Goal: Task Accomplishment & Management: Complete application form

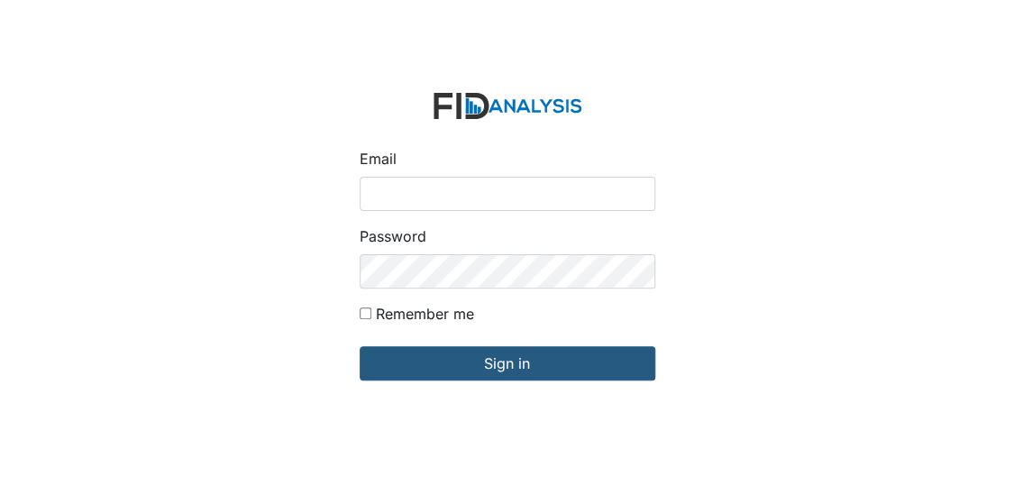
click at [461, 189] on input "Email" at bounding box center [508, 194] width 296 height 34
type input "[EMAIL_ADDRESS][DOMAIN_NAME]"
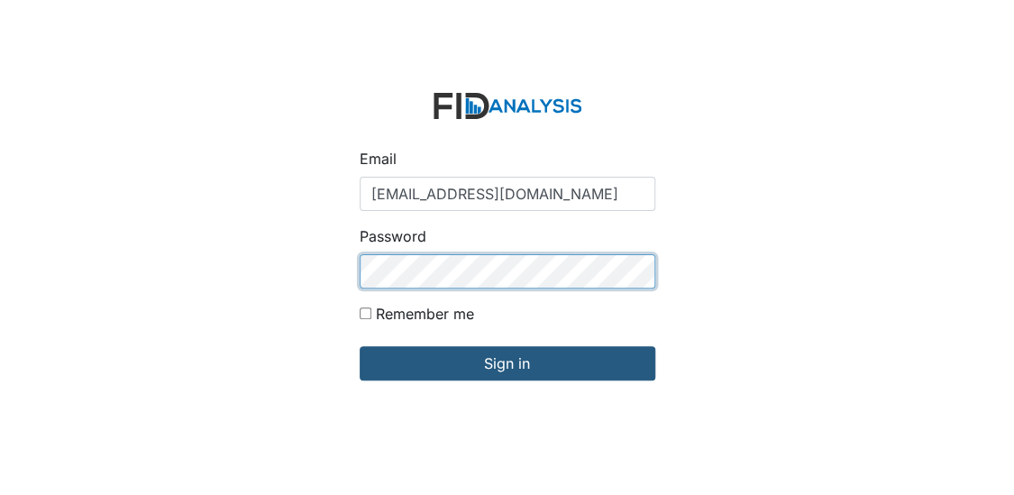
click at [360, 346] on input "Sign in" at bounding box center [508, 363] width 296 height 34
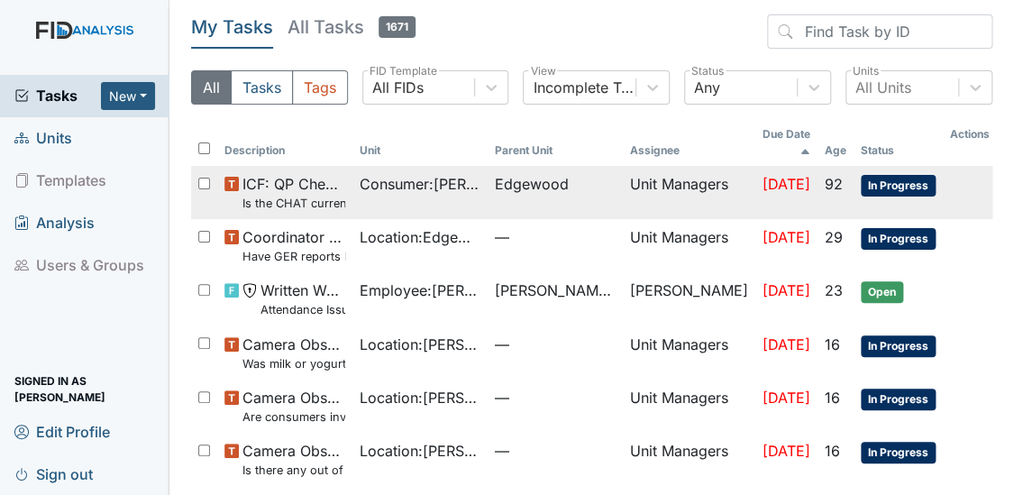
click at [959, 166] on td at bounding box center [970, 173] width 54 height 14
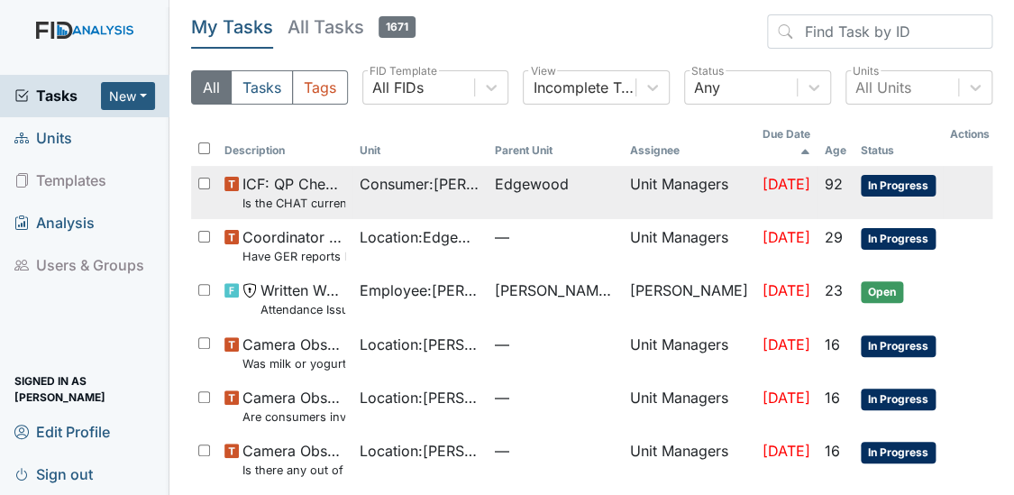
click at [959, 166] on td at bounding box center [970, 173] width 54 height 14
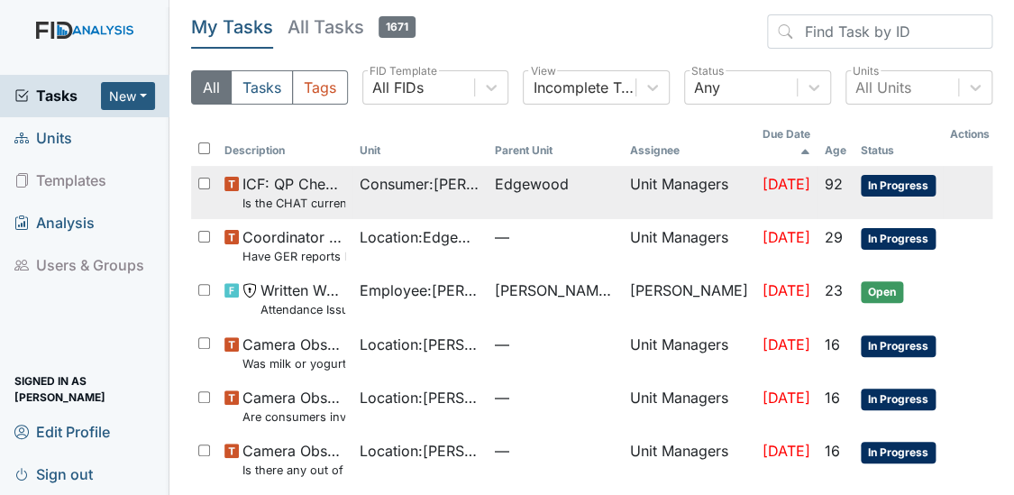
click at [959, 166] on td at bounding box center [970, 173] width 54 height 14
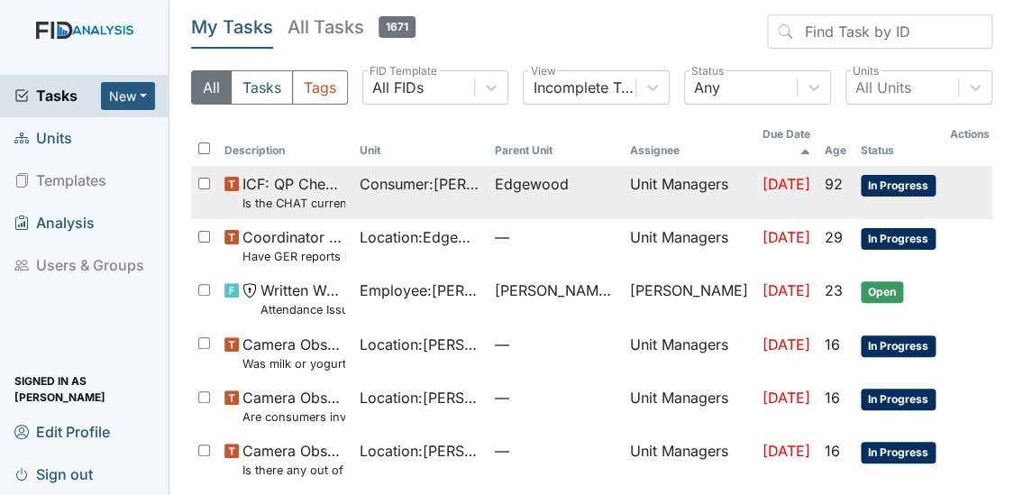
click at [959, 166] on td at bounding box center [970, 173] width 54 height 14
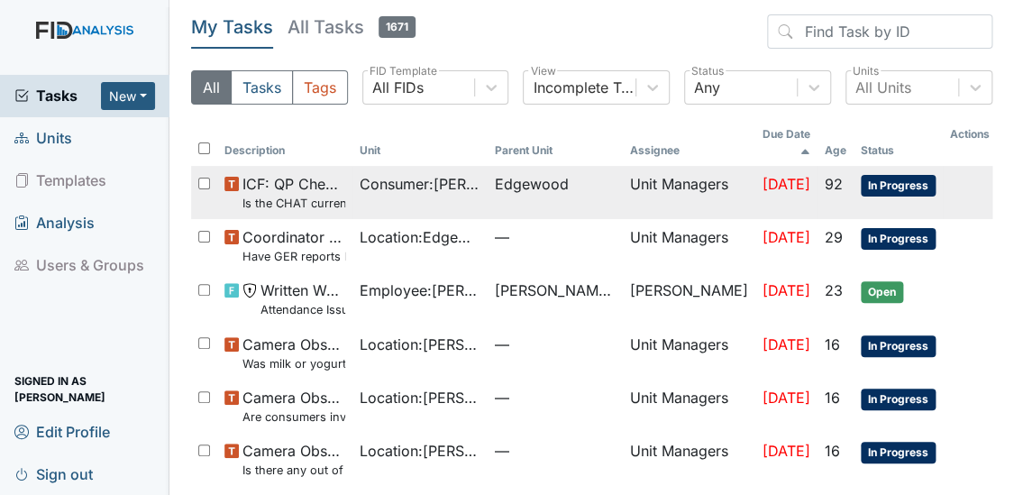
click at [959, 166] on td at bounding box center [970, 173] width 54 height 14
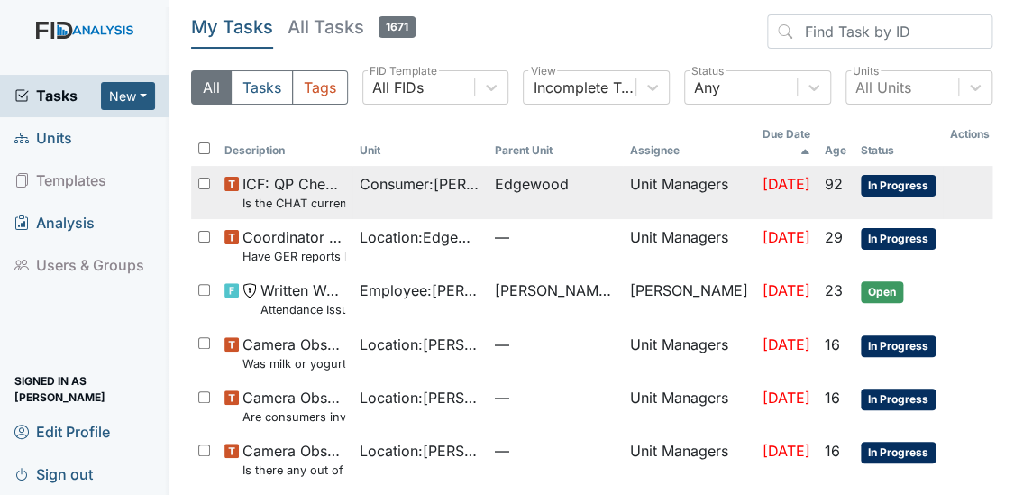
click at [959, 166] on td at bounding box center [970, 173] width 54 height 14
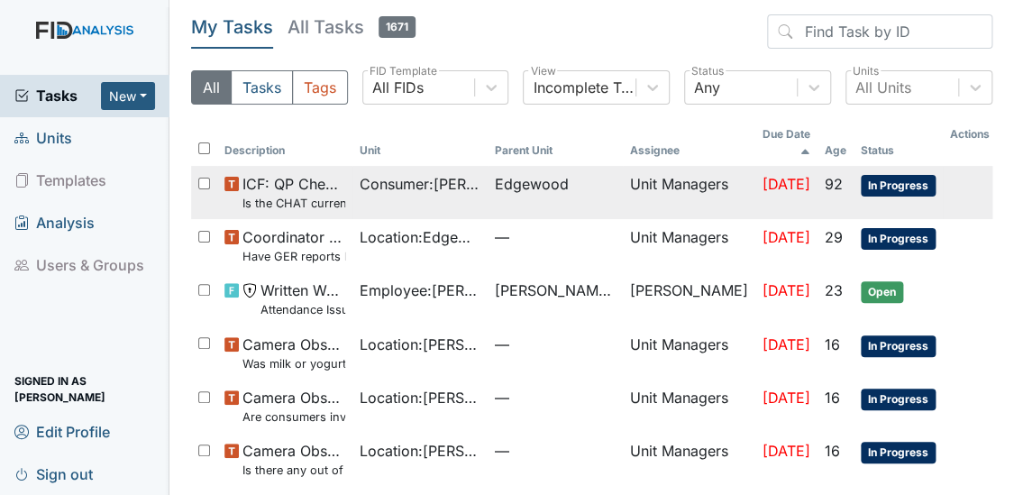
click at [959, 166] on td at bounding box center [970, 173] width 54 height 14
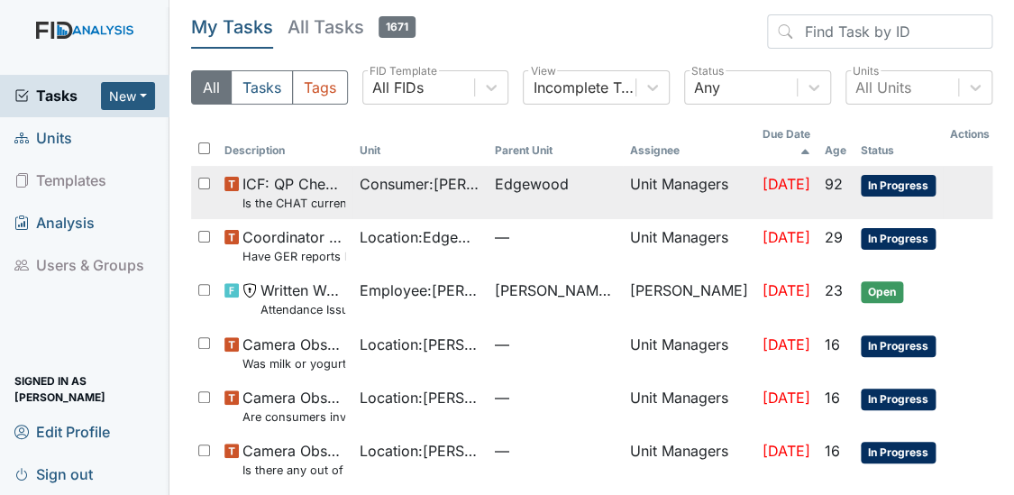
click at [959, 166] on td at bounding box center [970, 173] width 54 height 14
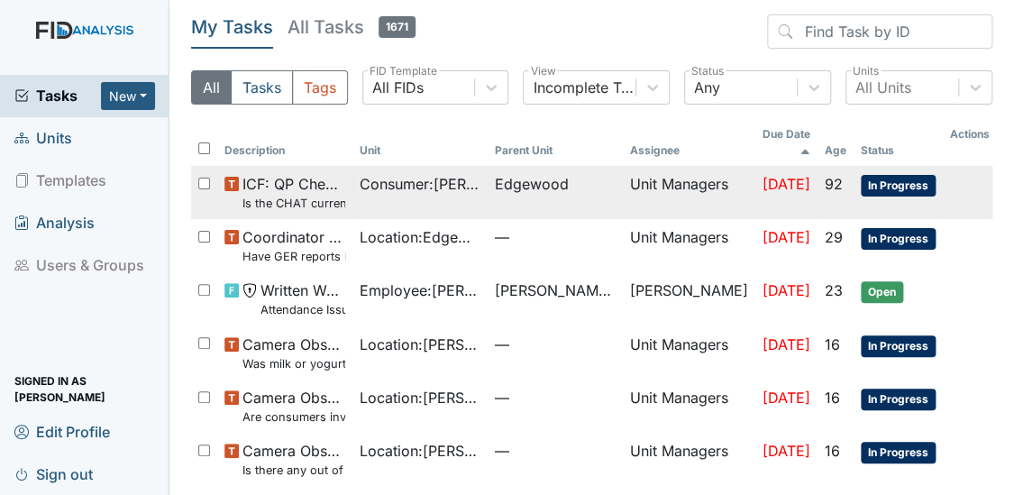
click at [959, 166] on td at bounding box center [970, 173] width 54 height 14
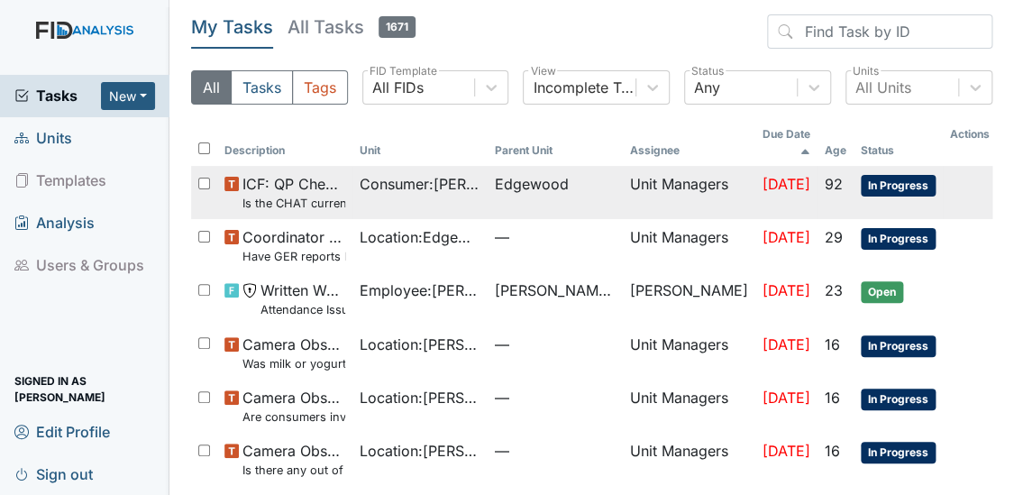
click at [959, 166] on td at bounding box center [970, 173] width 54 height 14
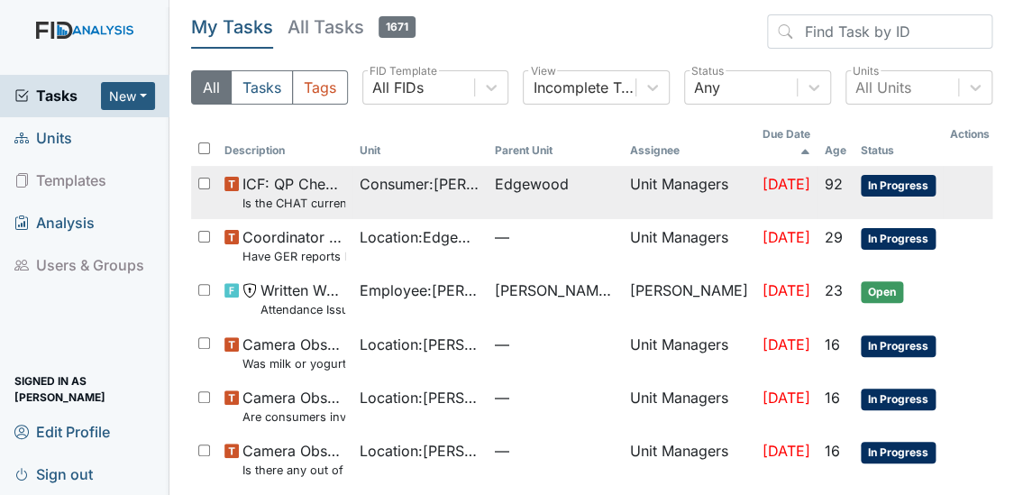
click at [959, 166] on td at bounding box center [970, 173] width 54 height 14
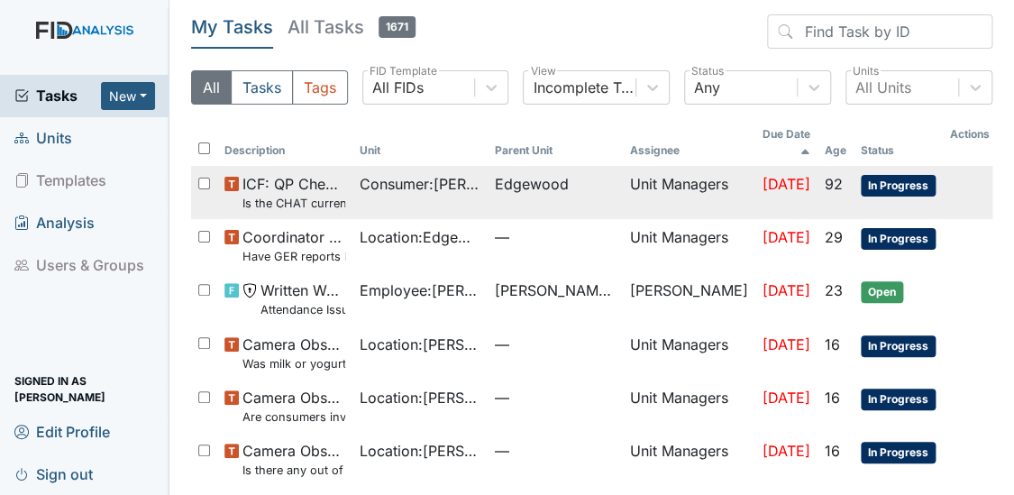
click at [959, 166] on td at bounding box center [970, 173] width 54 height 14
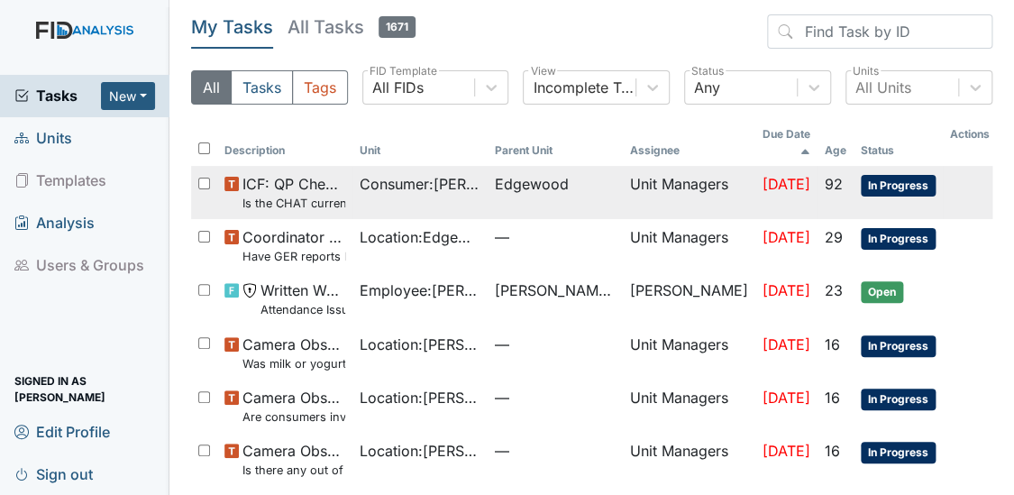
click at [959, 166] on td at bounding box center [970, 173] width 54 height 14
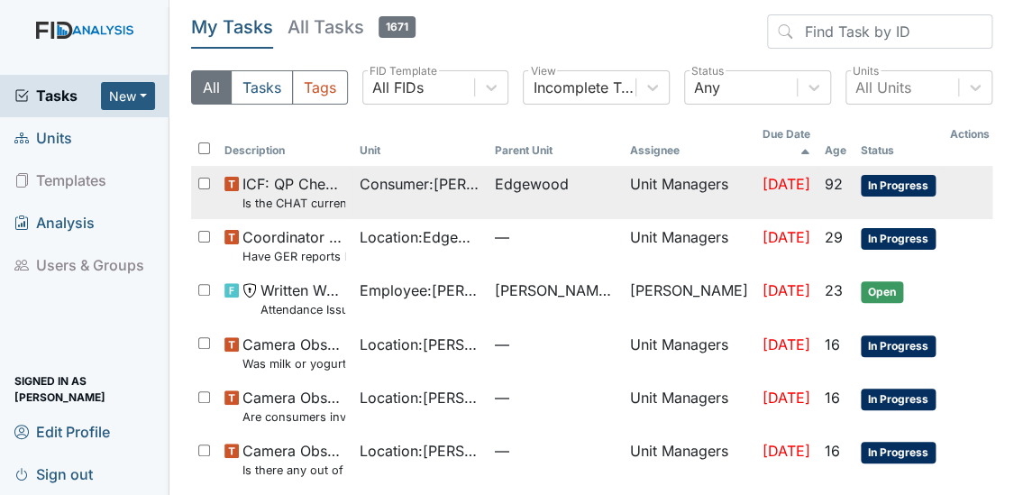
click at [959, 166] on td at bounding box center [970, 173] width 54 height 14
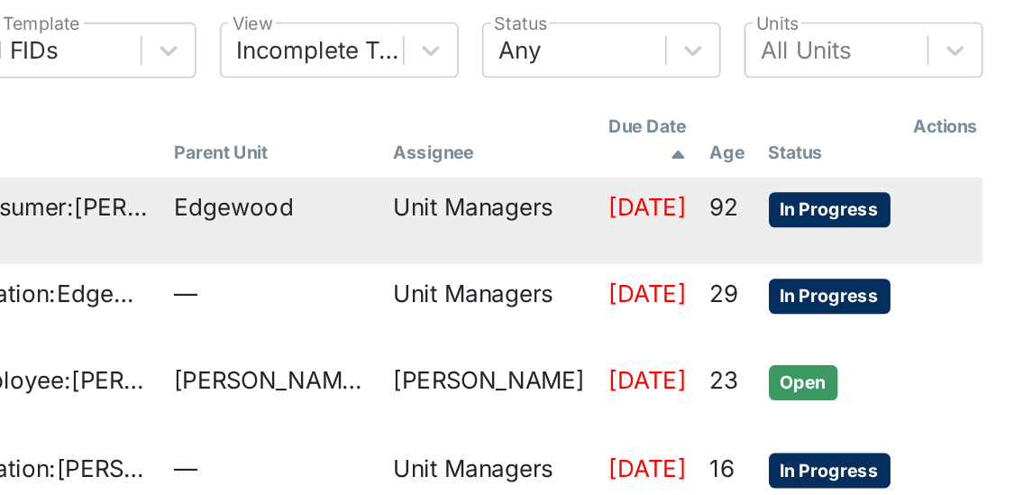
click at [976, 166] on td at bounding box center [970, 173] width 54 height 14
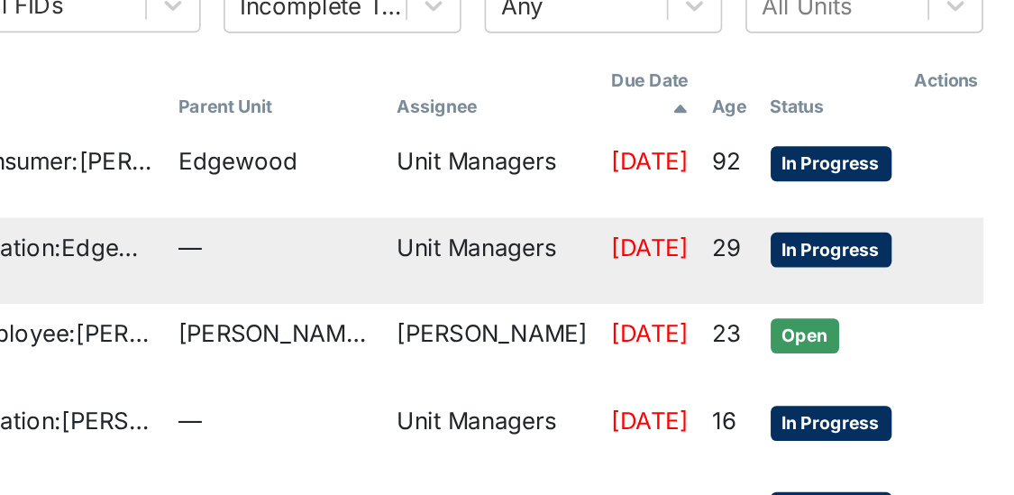
click at [756, 250] on td "Sep 11, 2025" at bounding box center [787, 245] width 62 height 53
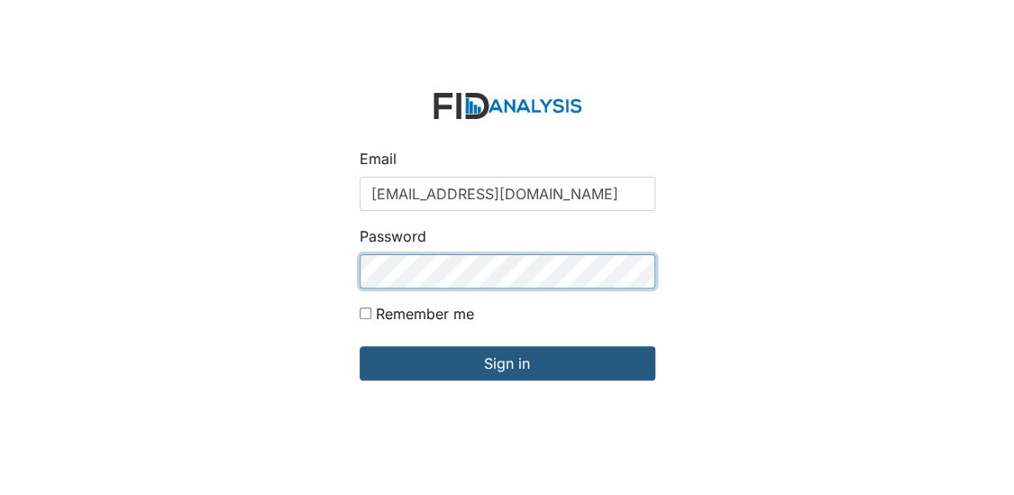
click at [360, 346] on input "Sign in" at bounding box center [508, 363] width 296 height 34
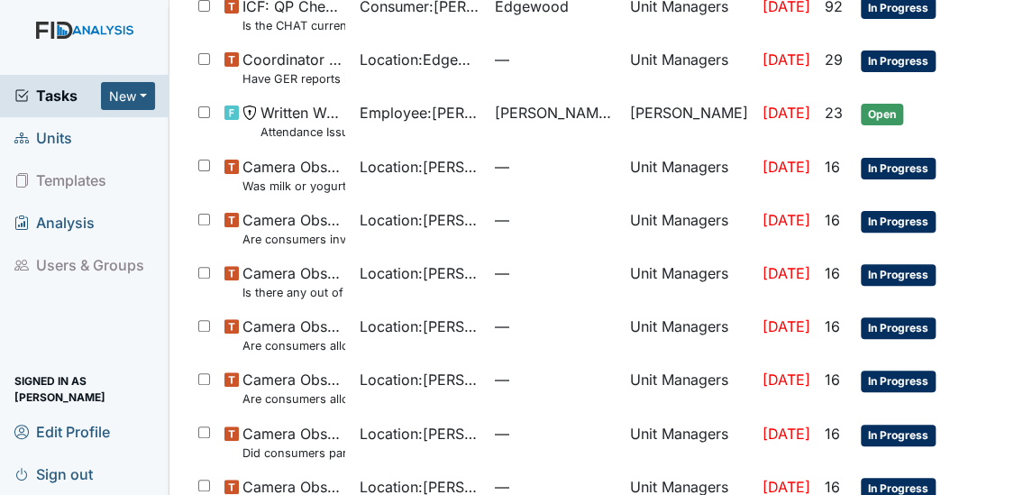
scroll to position [242, 0]
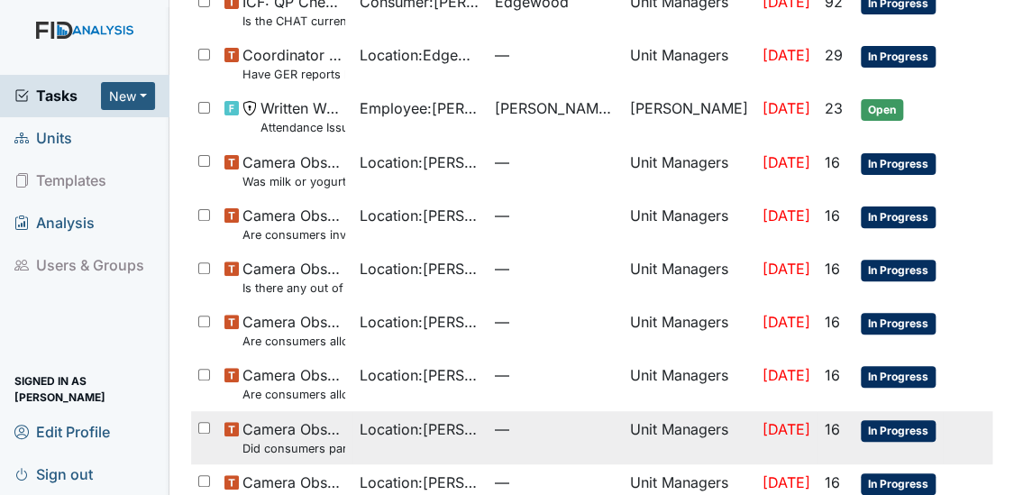
click at [308, 440] on small "Did consumers participate in family style dining?" at bounding box center [294, 448] width 103 height 17
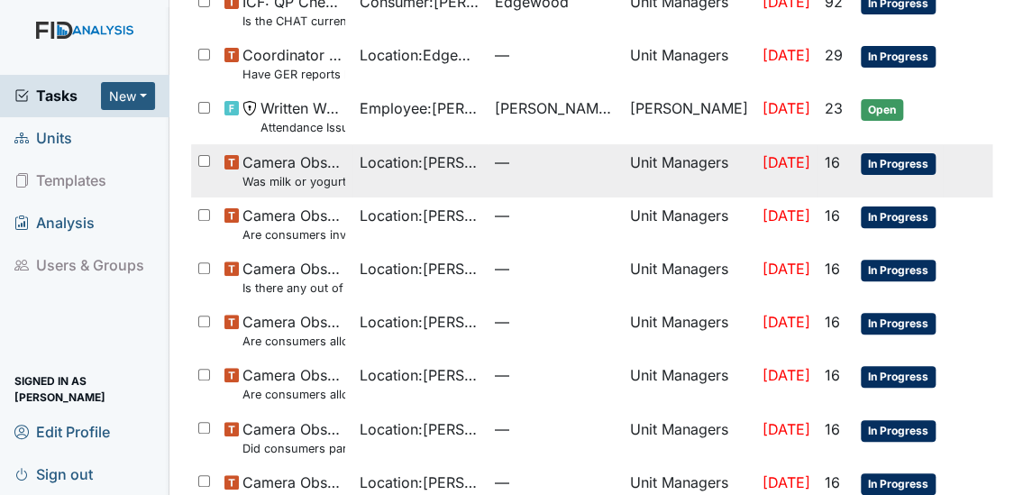
click at [267, 173] on small "Was milk or yogurt served at the meal?" at bounding box center [294, 181] width 103 height 17
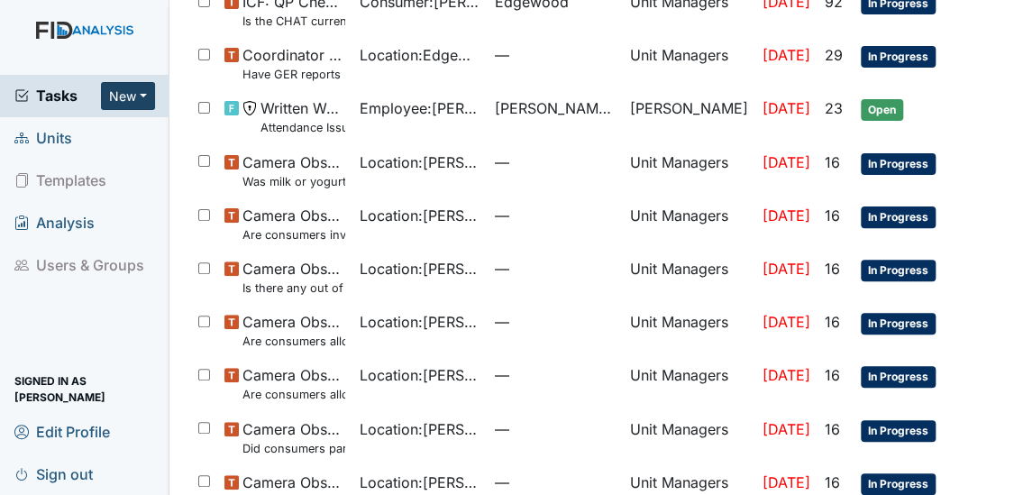
click at [120, 103] on button "New" at bounding box center [128, 96] width 54 height 28
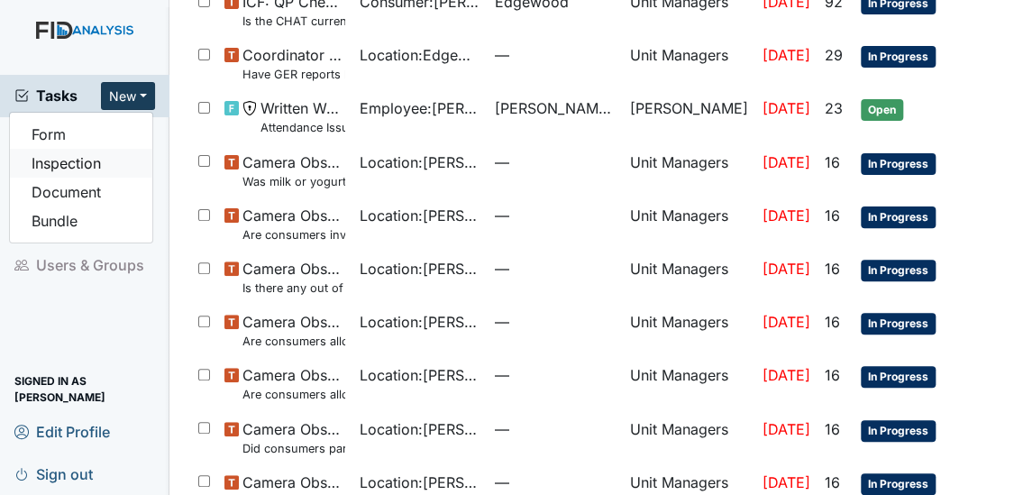
click at [84, 162] on link "Inspection" at bounding box center [81, 163] width 142 height 29
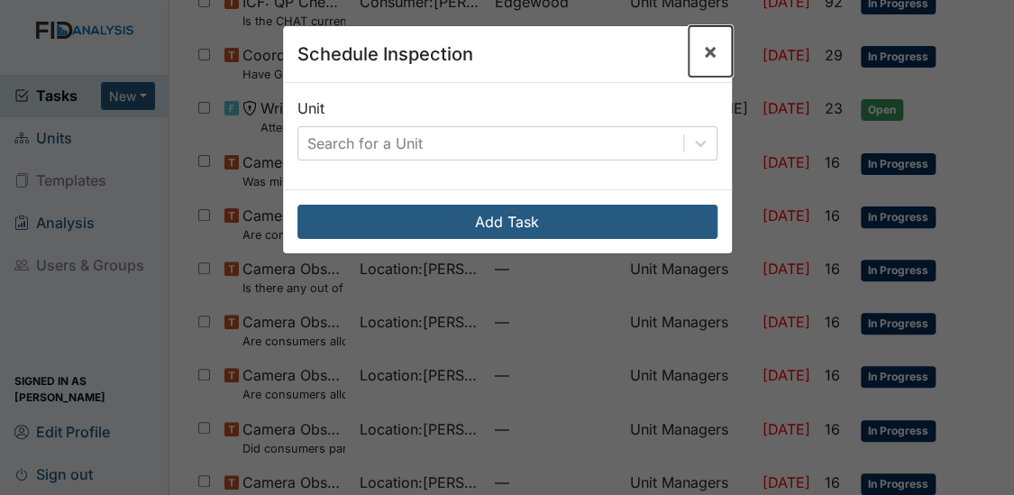
click at [703, 51] on span "×" at bounding box center [710, 51] width 14 height 26
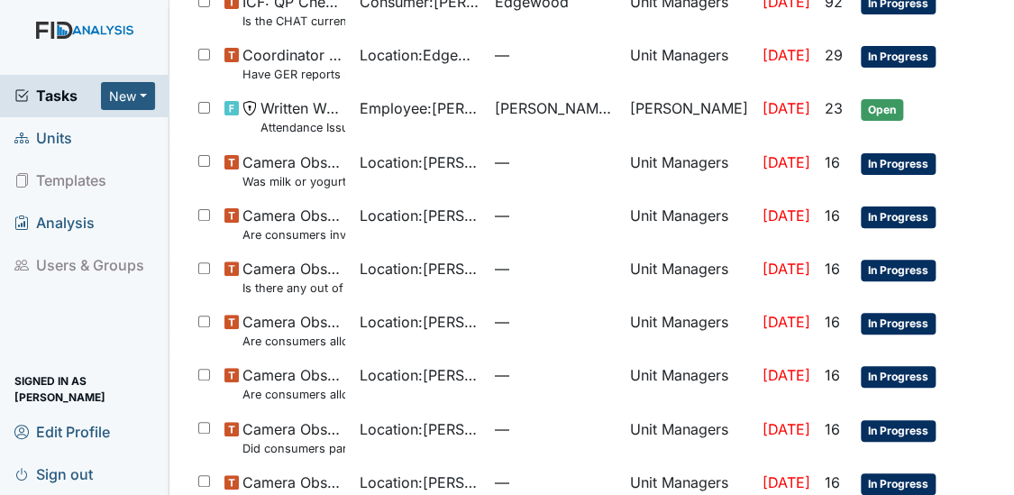
click at [67, 141] on span "Units" at bounding box center [43, 138] width 58 height 28
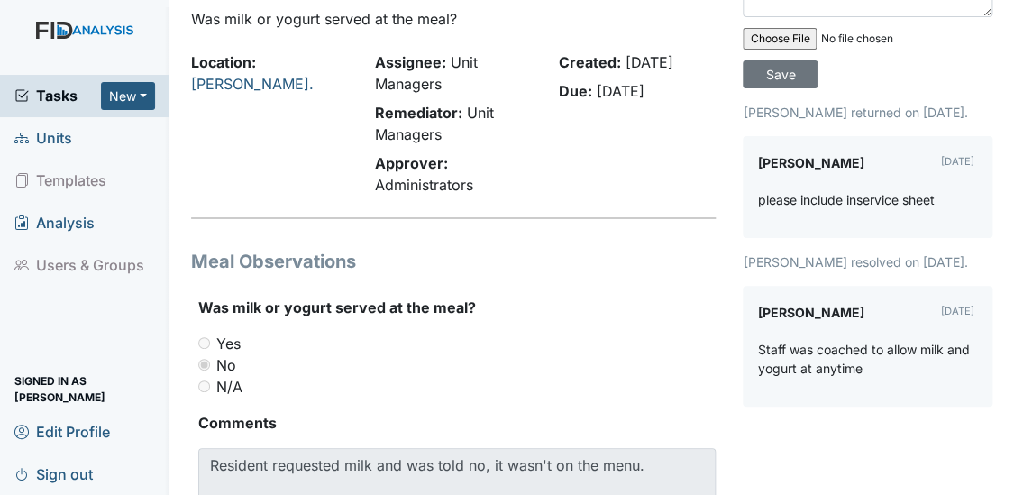
scroll to position [95, 0]
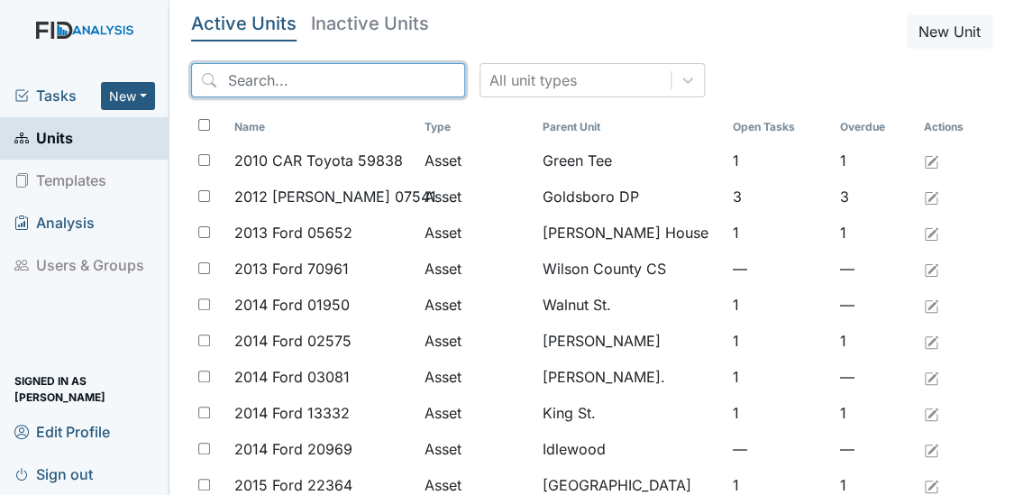
click at [298, 74] on input "search" at bounding box center [328, 80] width 274 height 34
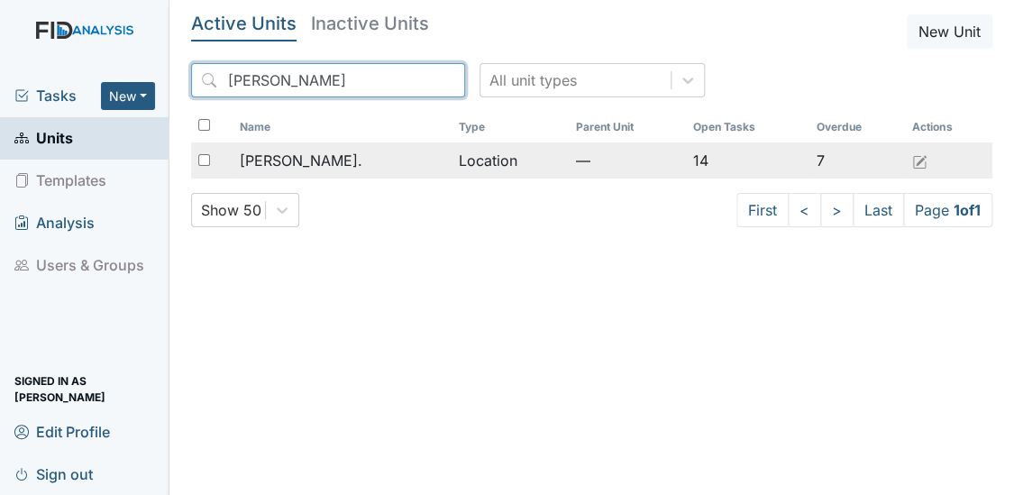
type input "[PERSON_NAME]"
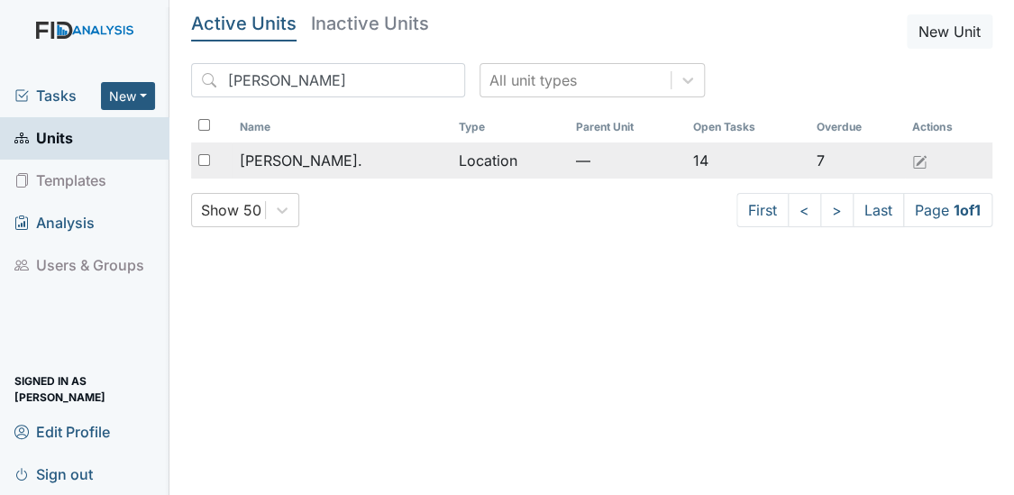
click at [291, 156] on span "[PERSON_NAME]." at bounding box center [301, 161] width 123 height 22
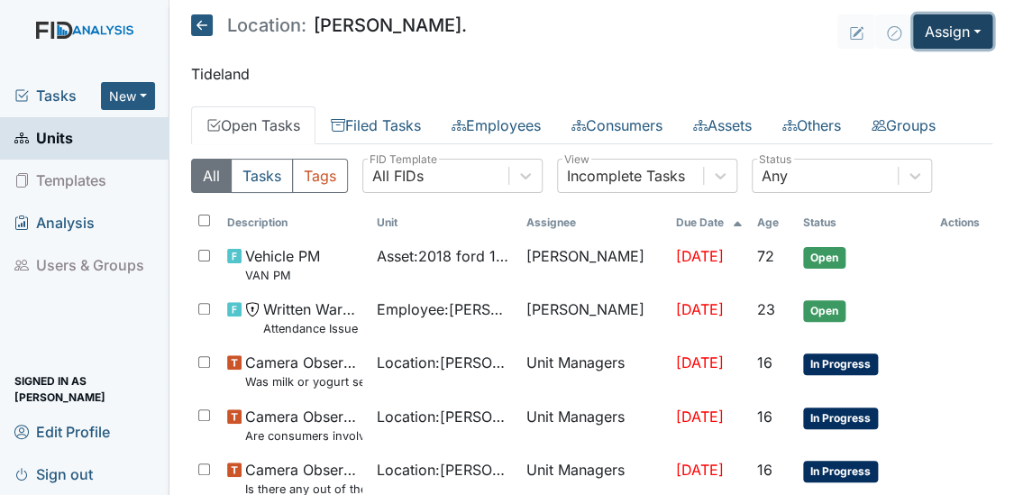
click at [959, 32] on button "Assign" at bounding box center [952, 31] width 79 height 34
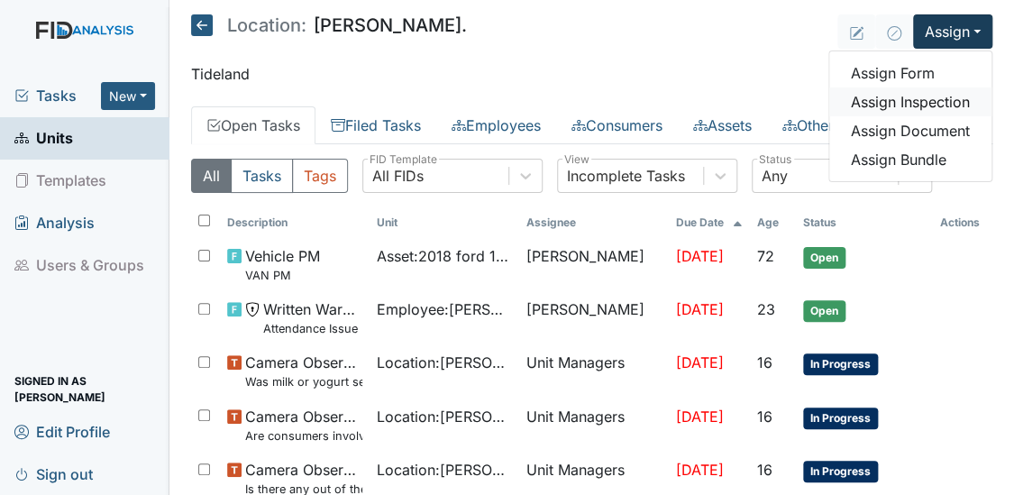
click at [893, 106] on link "Assign Inspection" at bounding box center [911, 101] width 162 height 29
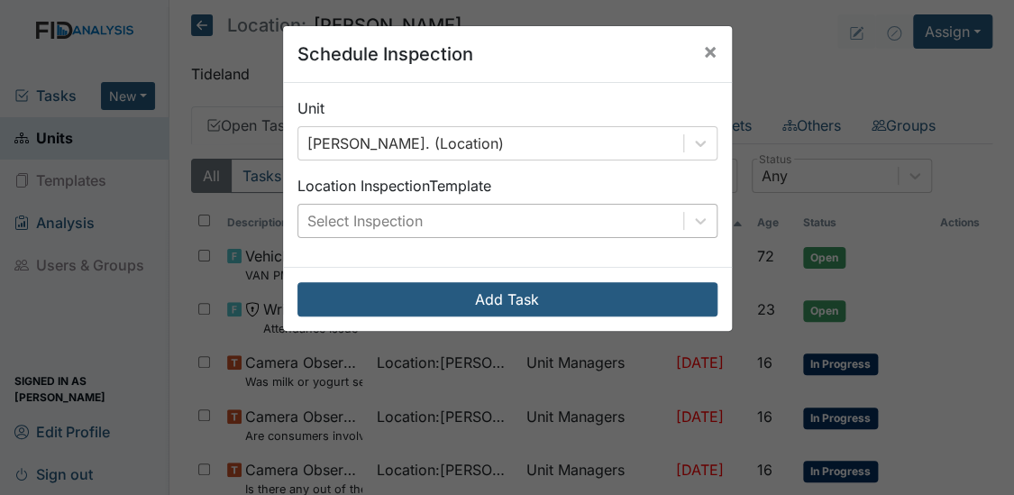
click at [546, 219] on div "Select Inspection" at bounding box center [490, 221] width 385 height 32
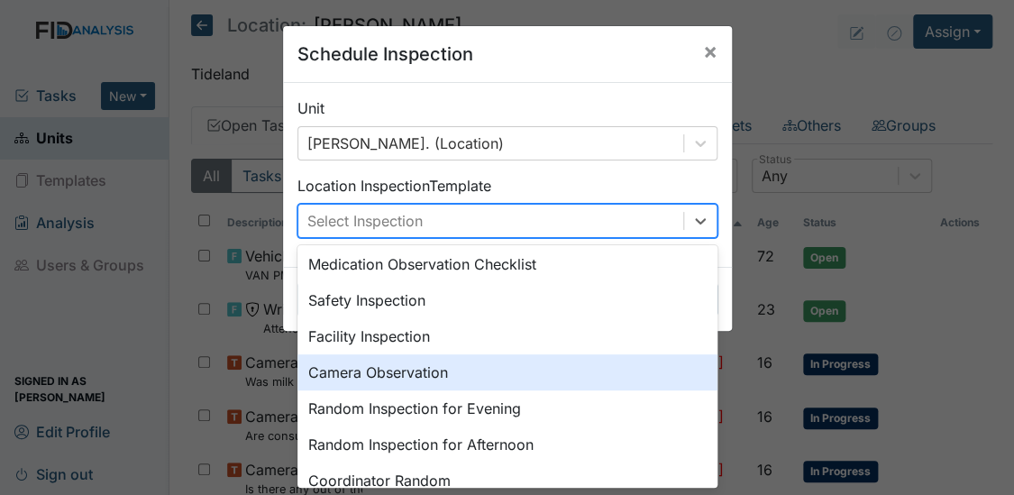
scroll to position [98, 0]
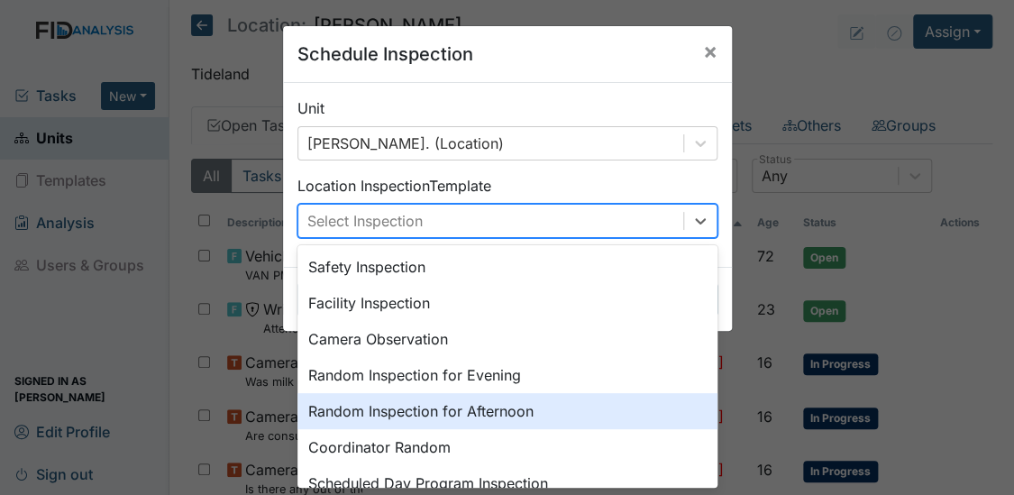
click at [467, 412] on div "Random Inspection for Afternoon" at bounding box center [508, 411] width 420 height 36
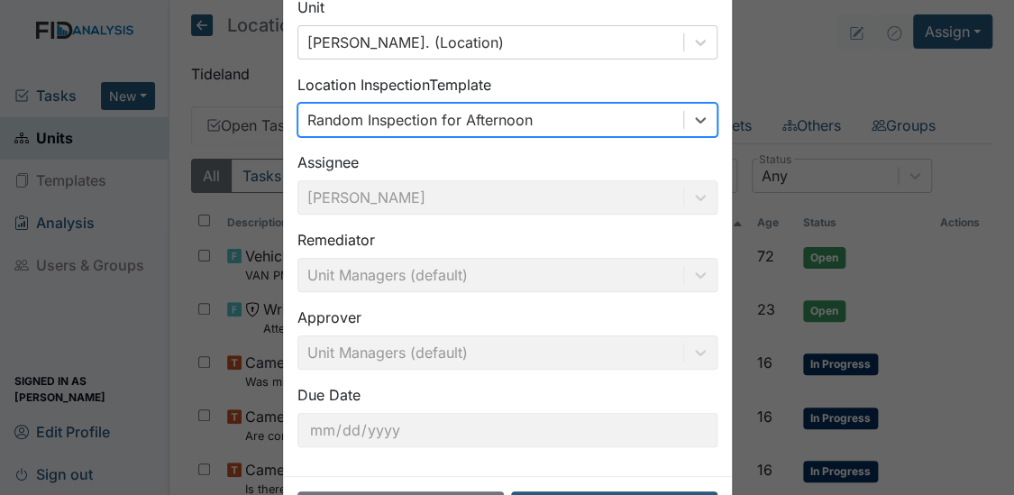
scroll to position [171, 0]
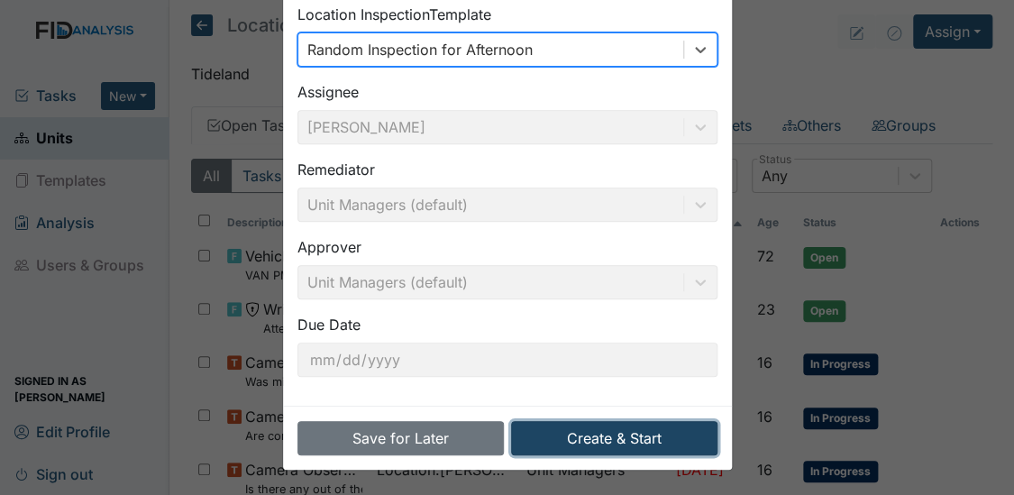
click at [557, 440] on button "Create & Start" at bounding box center [614, 438] width 206 height 34
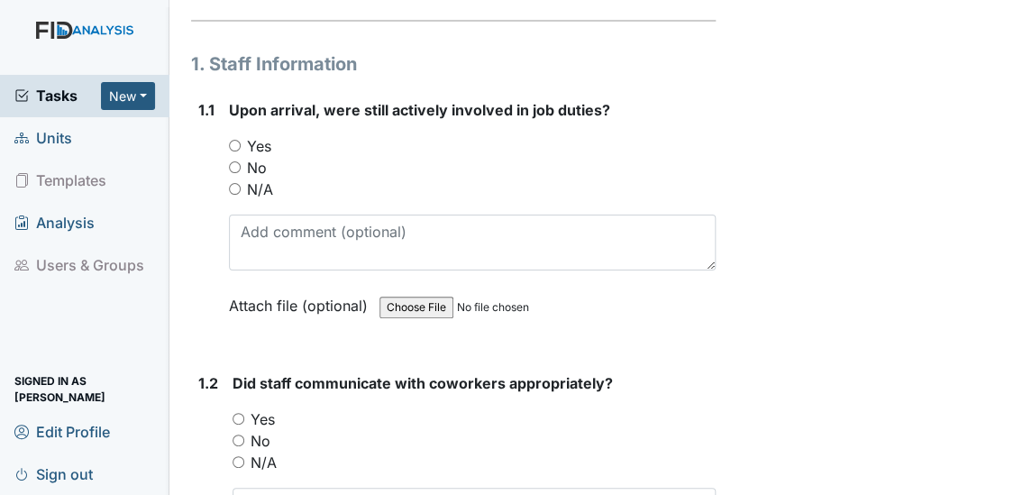
scroll to position [295, 0]
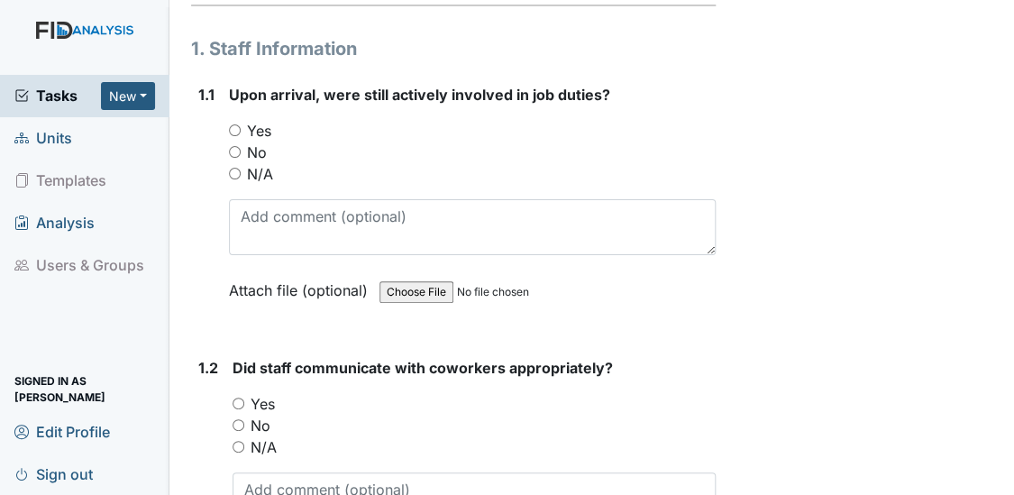
click at [234, 132] on input "Yes" at bounding box center [235, 130] width 12 height 12
radio input "true"
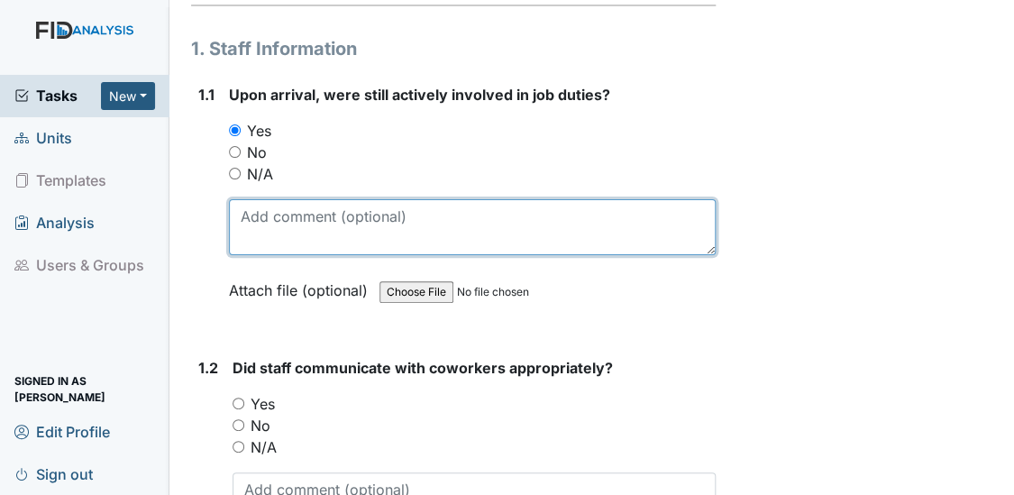
click at [253, 206] on textarea at bounding box center [473, 227] width 488 height 56
type textarea "Shift change and UNO"
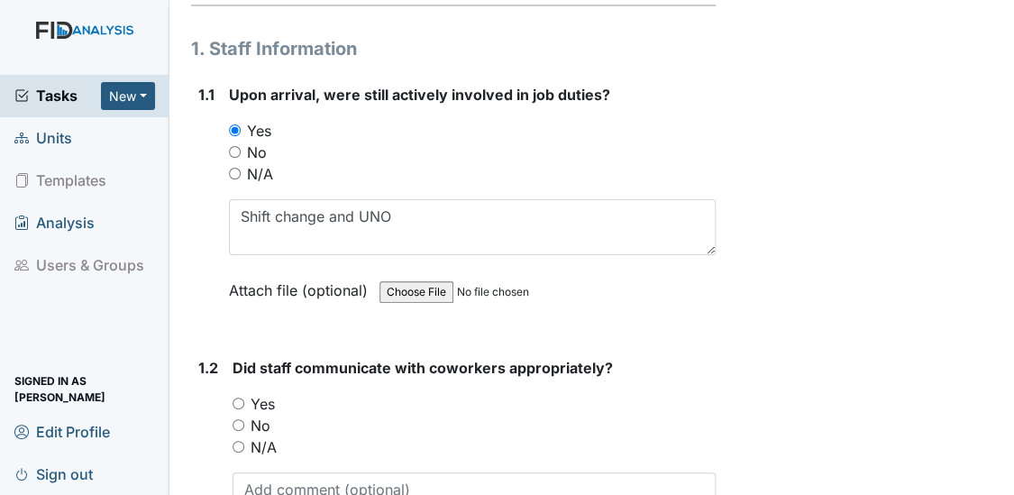
click at [233, 400] on input "Yes" at bounding box center [239, 404] width 12 height 12
radio input "true"
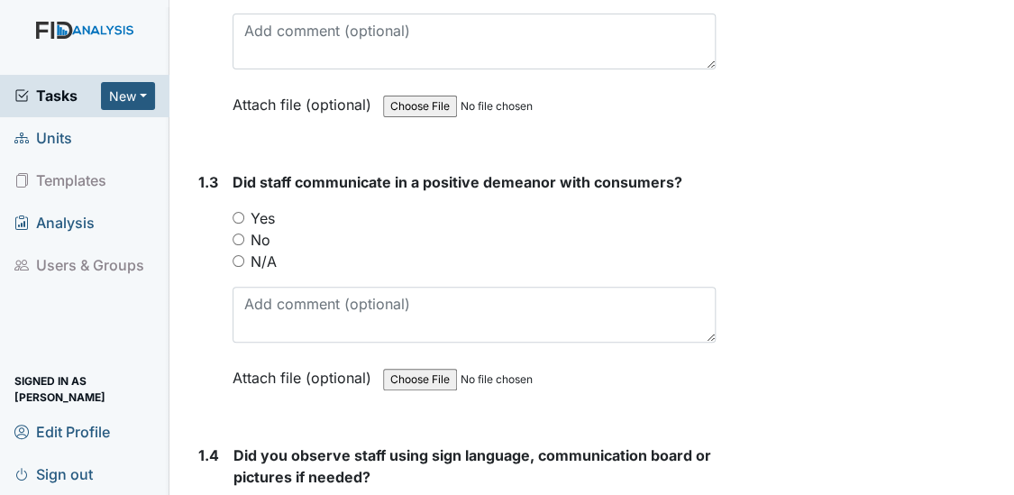
scroll to position [820, 0]
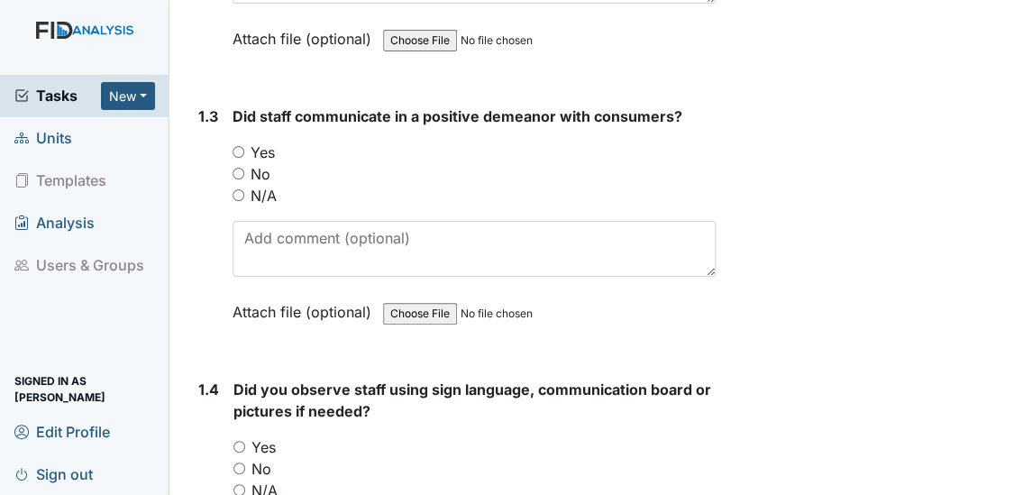
click at [236, 149] on input "Yes" at bounding box center [239, 152] width 12 height 12
radio input "true"
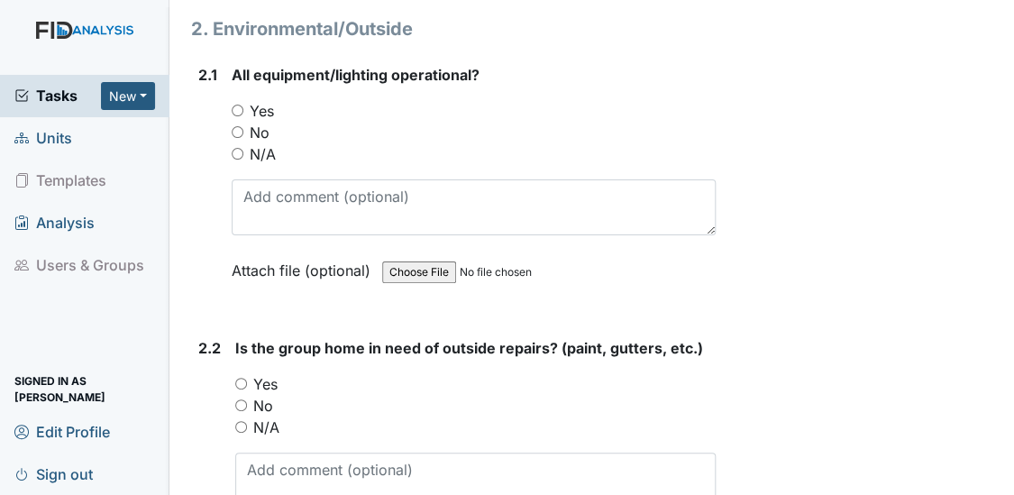
scroll to position [1957, 0]
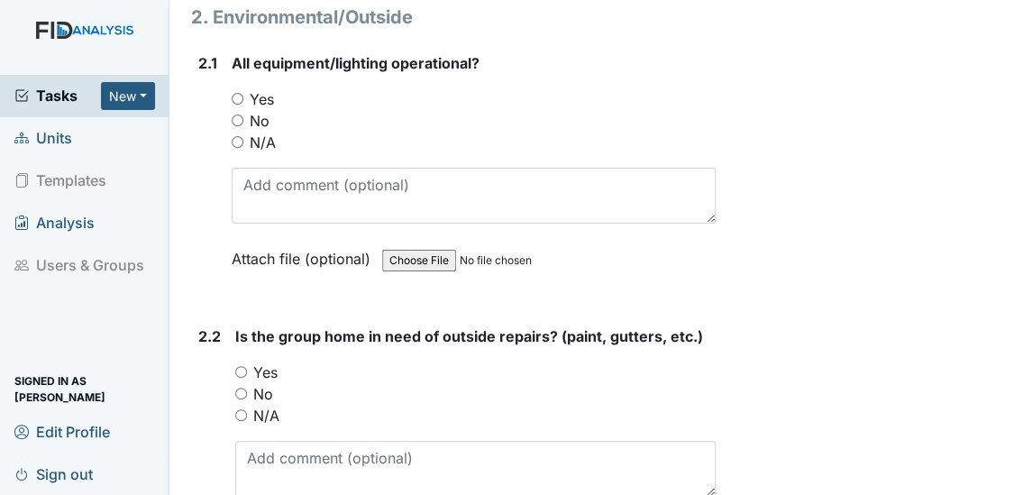
click at [239, 94] on input "Yes" at bounding box center [238, 99] width 12 height 12
radio input "true"
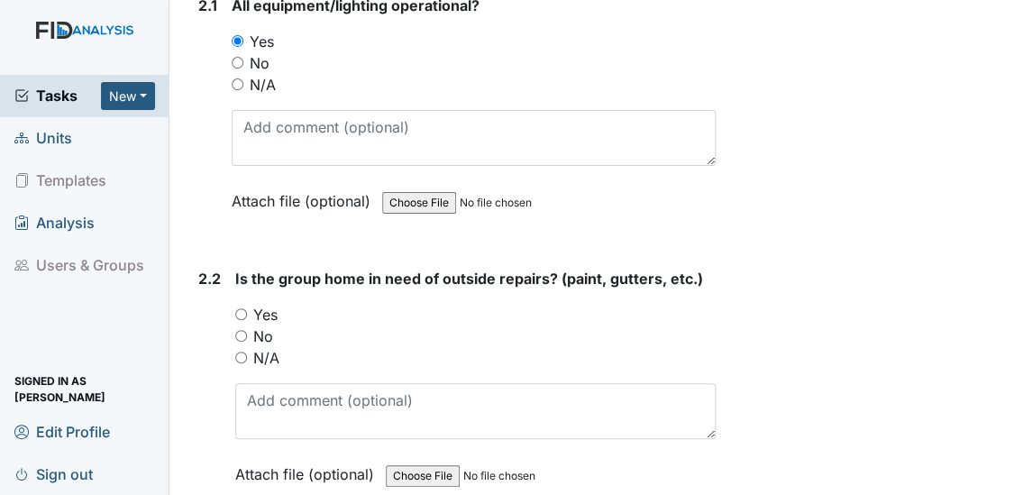
scroll to position [2022, 0]
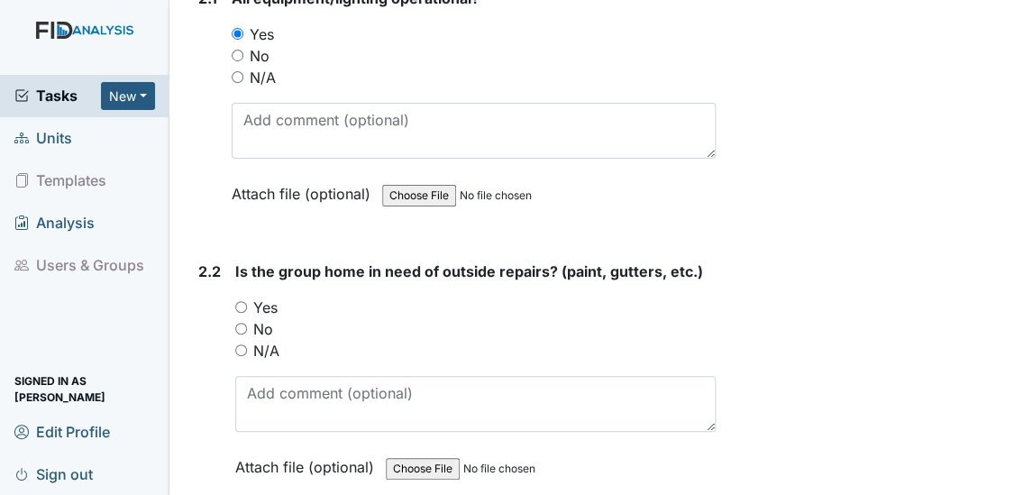
click at [242, 323] on input "No" at bounding box center [241, 329] width 12 height 12
radio input "true"
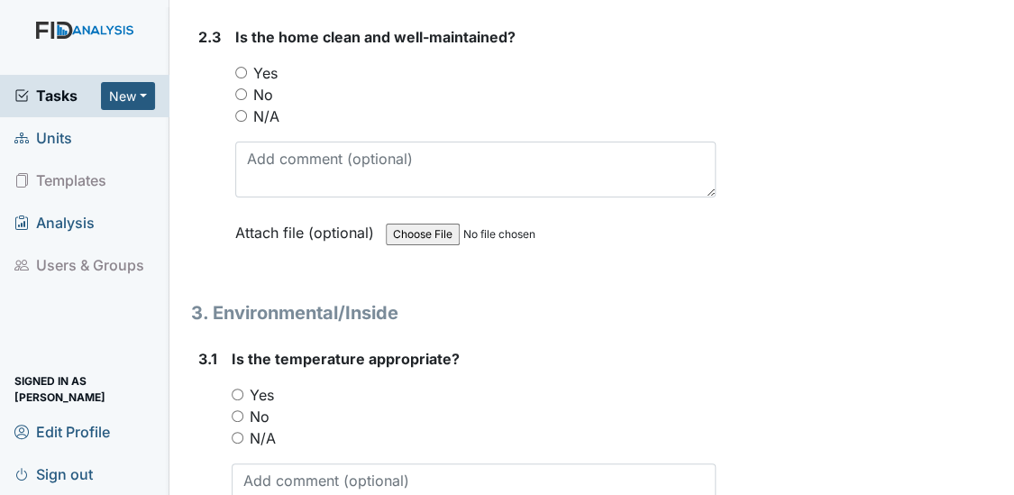
scroll to position [2536, 0]
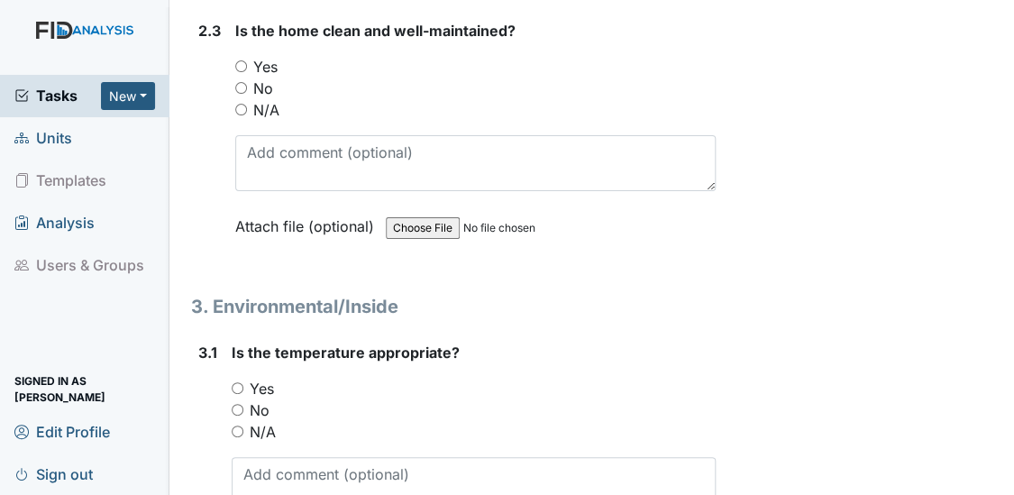
click at [240, 60] on input "Yes" at bounding box center [241, 66] width 12 height 12
radio input "true"
click at [236, 382] on input "Yes" at bounding box center [238, 388] width 12 height 12
radio input "true"
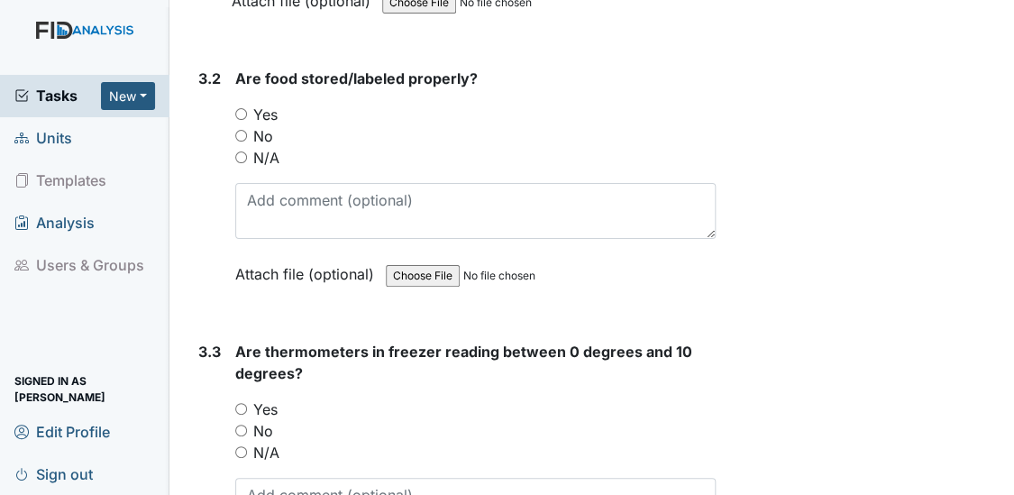
scroll to position [3115, 0]
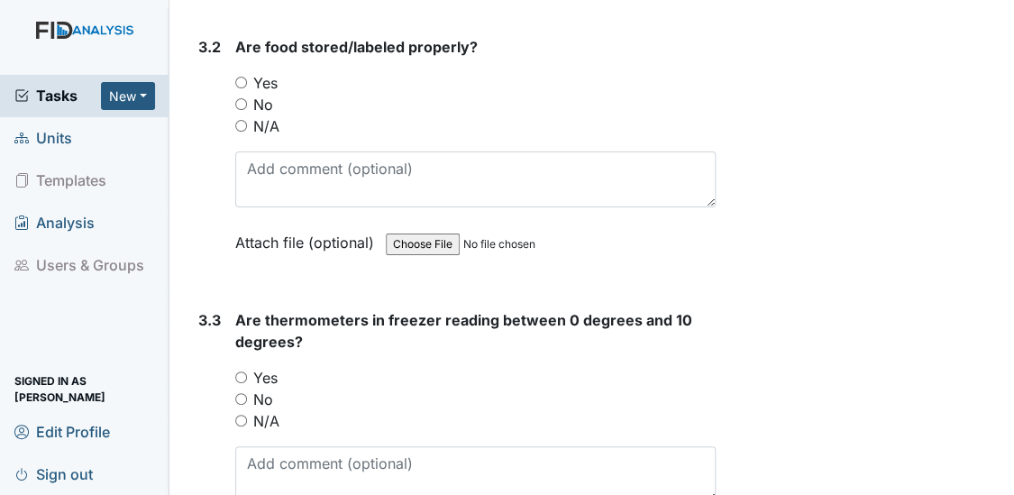
drag, startPoint x: 1009, startPoint y: 483, endPoint x: 987, endPoint y: 486, distance: 21.8
click at [241, 77] on input "Yes" at bounding box center [241, 83] width 12 height 12
radio input "true"
click at [242, 372] on input "Yes" at bounding box center [241, 378] width 12 height 12
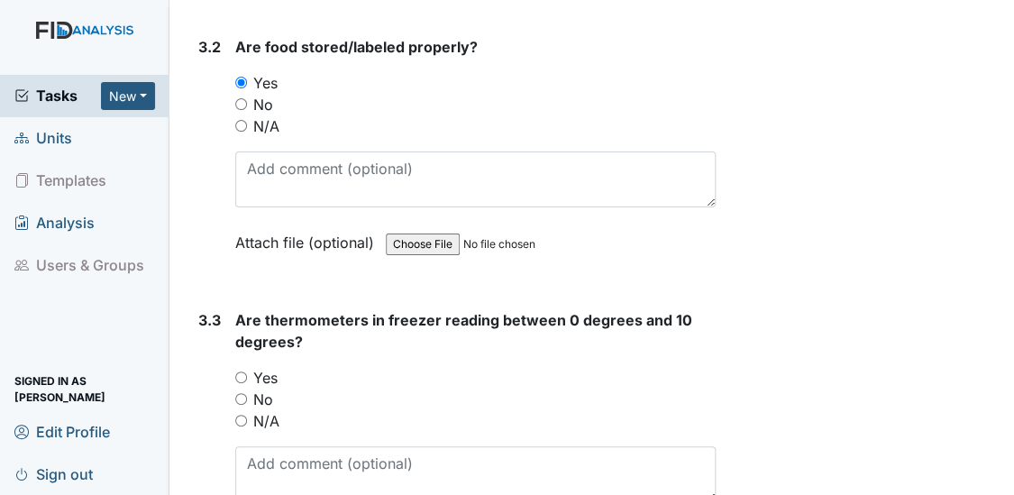
radio input "true"
click at [262, 446] on textarea at bounding box center [476, 474] width 482 height 56
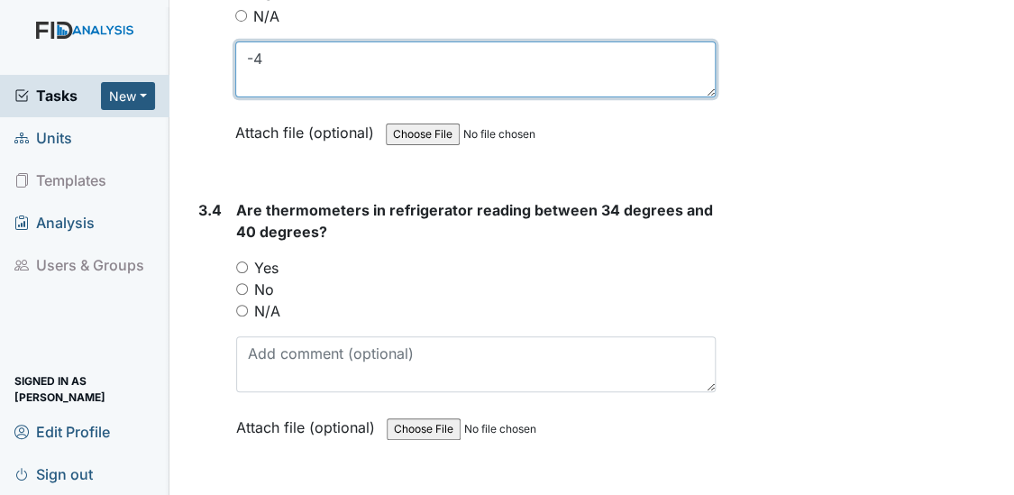
scroll to position [3541, 0]
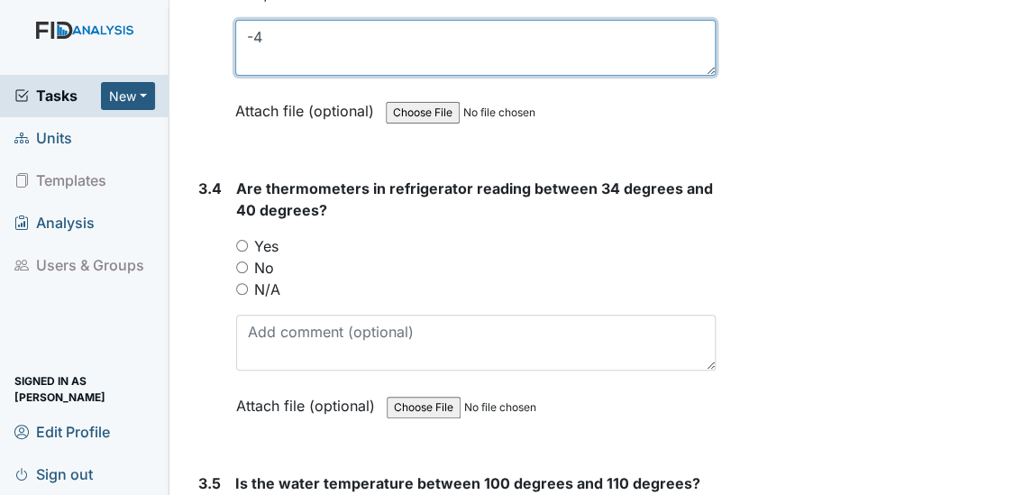
type textarea "-4"
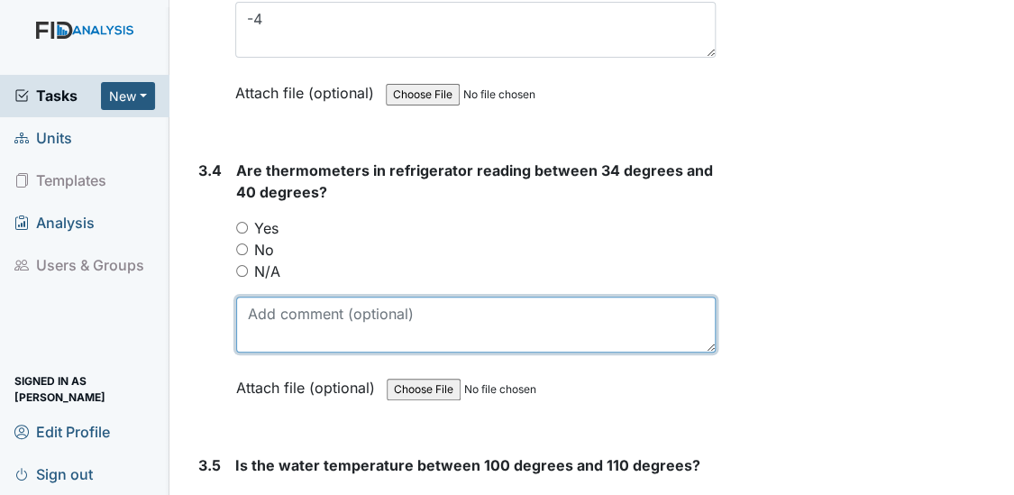
click at [250, 319] on textarea at bounding box center [476, 325] width 481 height 56
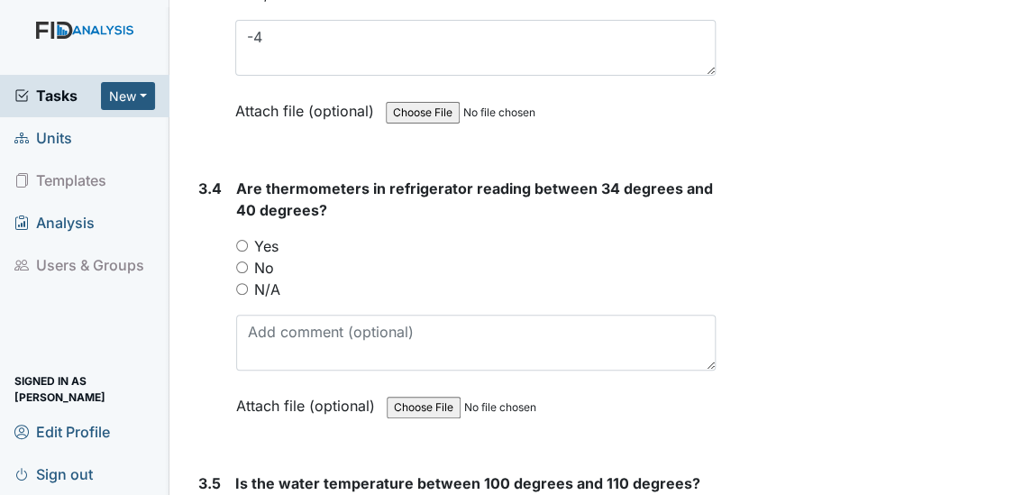
click at [239, 262] on input "No" at bounding box center [242, 268] width 12 height 12
radio input "true"
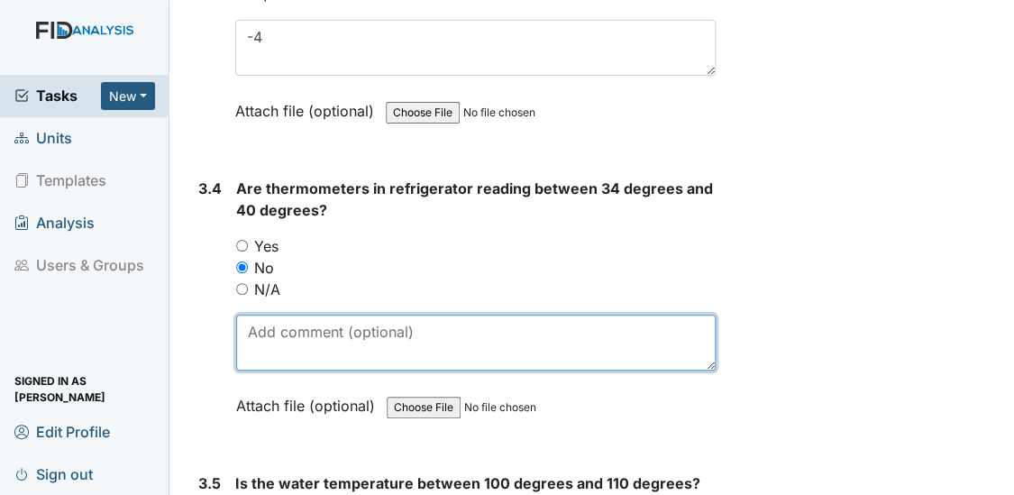
click at [262, 334] on textarea at bounding box center [476, 343] width 481 height 56
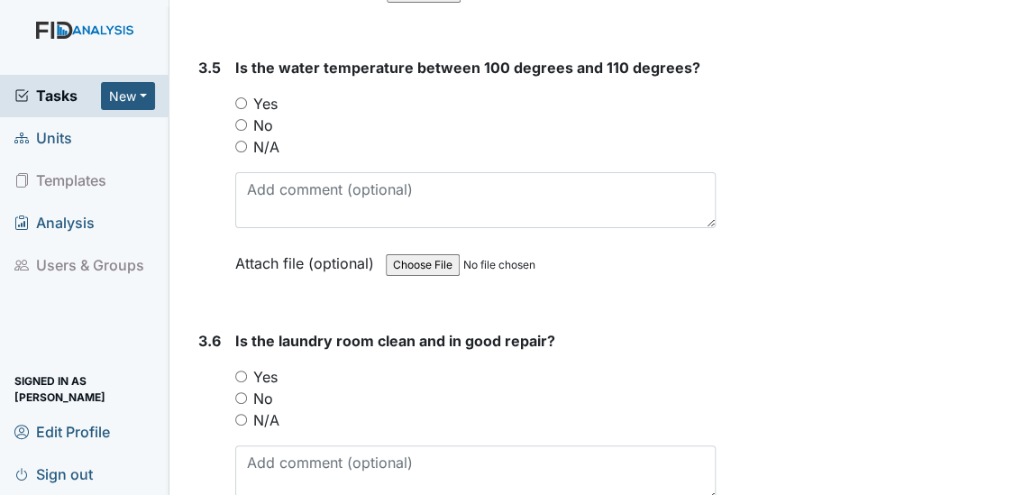
scroll to position [3989, 0]
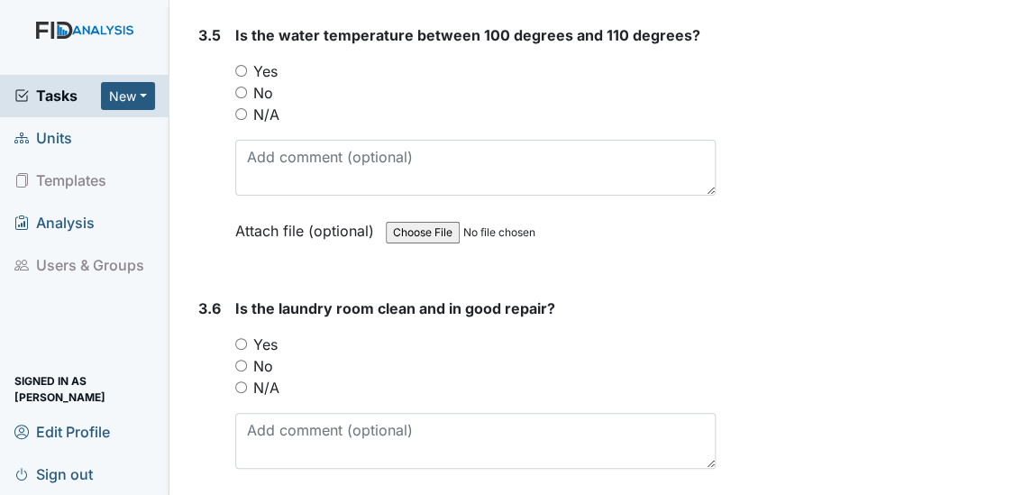
type textarea "48"
click at [239, 65] on input "Yes" at bounding box center [241, 71] width 12 height 12
radio input "true"
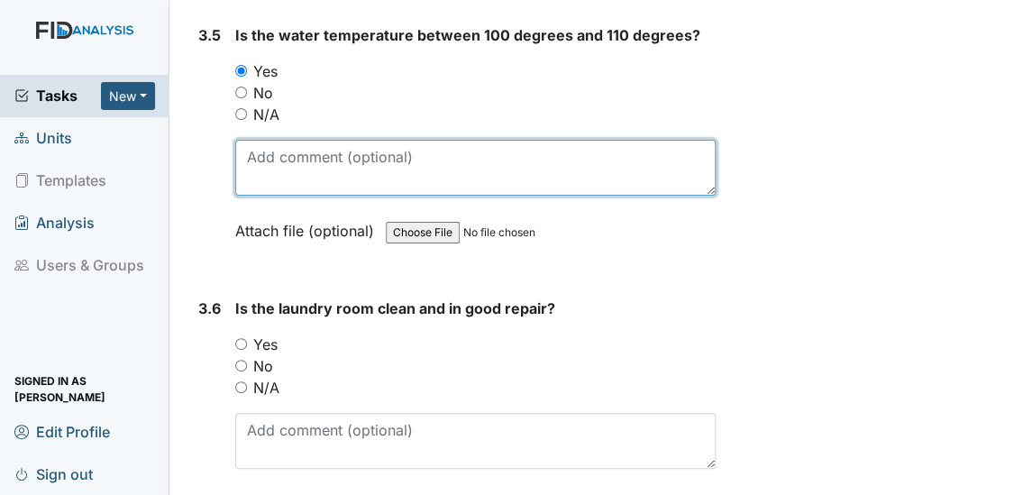
click at [258, 160] on textarea at bounding box center [476, 168] width 482 height 56
type textarea "105"
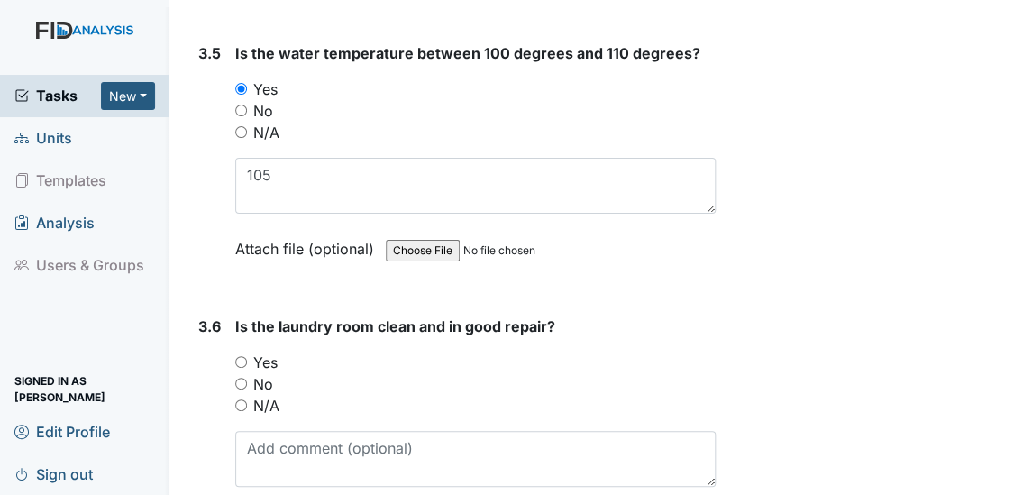
click at [238, 356] on input "Yes" at bounding box center [241, 362] width 12 height 12
radio input "true"
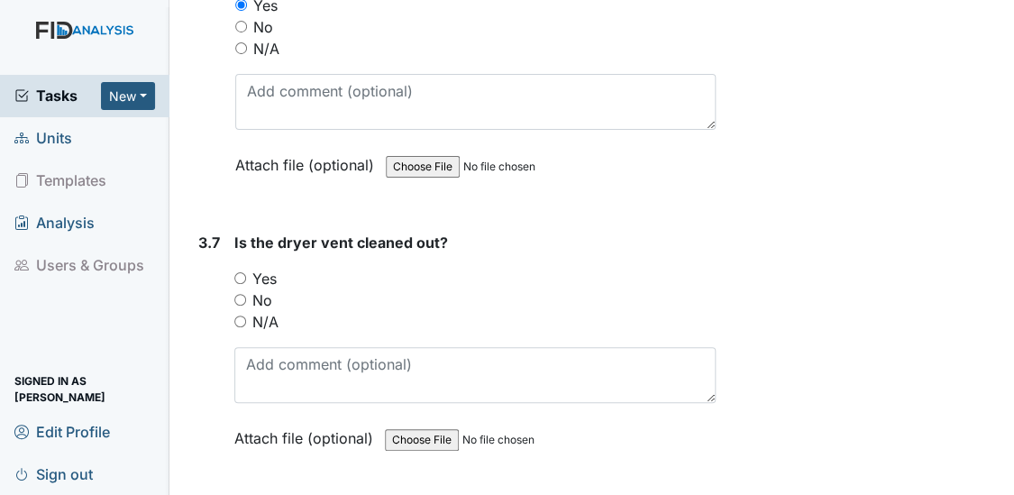
scroll to position [4393, 0]
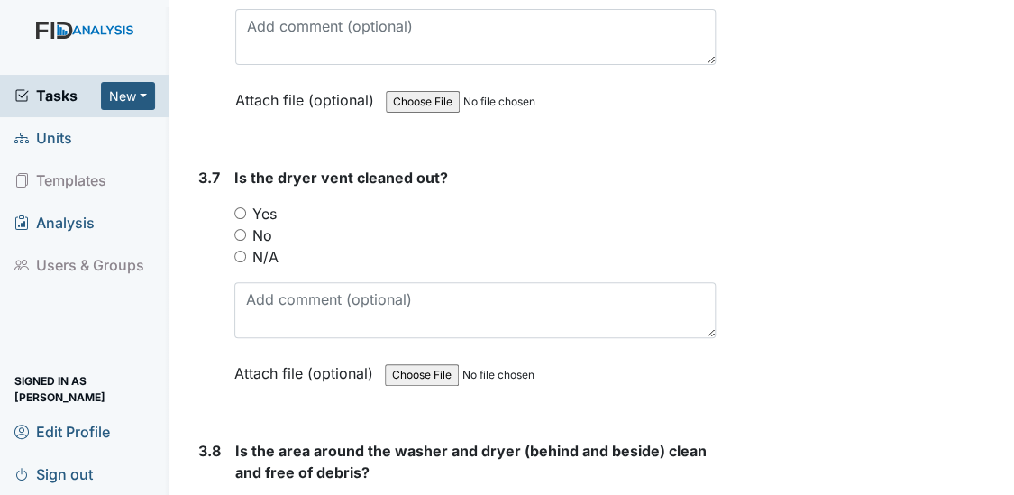
drag, startPoint x: 1006, startPoint y: 485, endPoint x: 236, endPoint y: 200, distance: 821.1
click at [236, 207] on input "Yes" at bounding box center [240, 213] width 12 height 12
radio input "true"
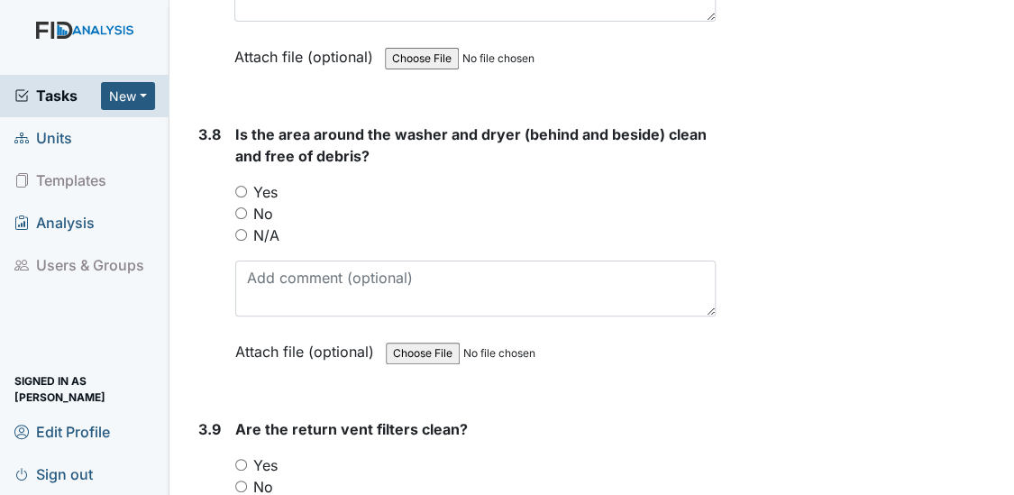
scroll to position [4776, 0]
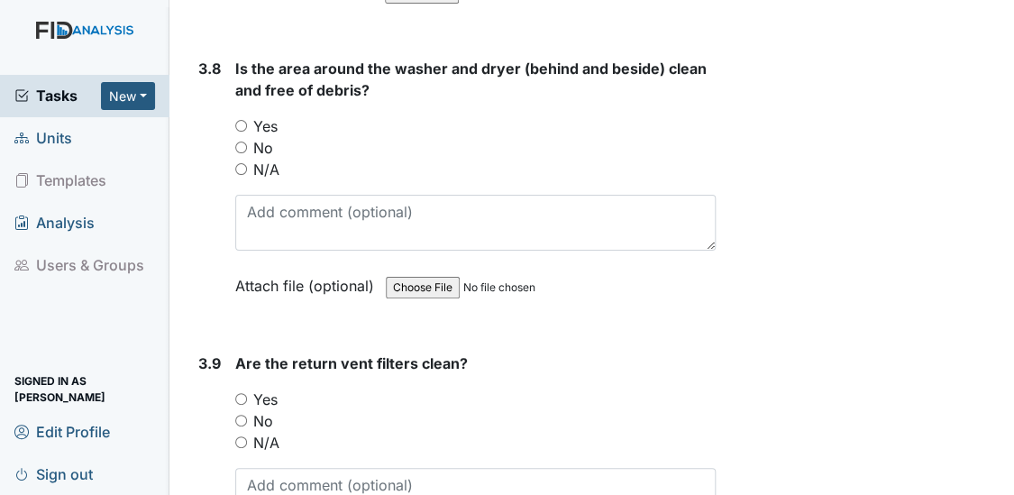
click at [243, 120] on input "Yes" at bounding box center [241, 126] width 12 height 12
radio input "true"
click at [241, 393] on input "Yes" at bounding box center [241, 399] width 12 height 12
radio input "true"
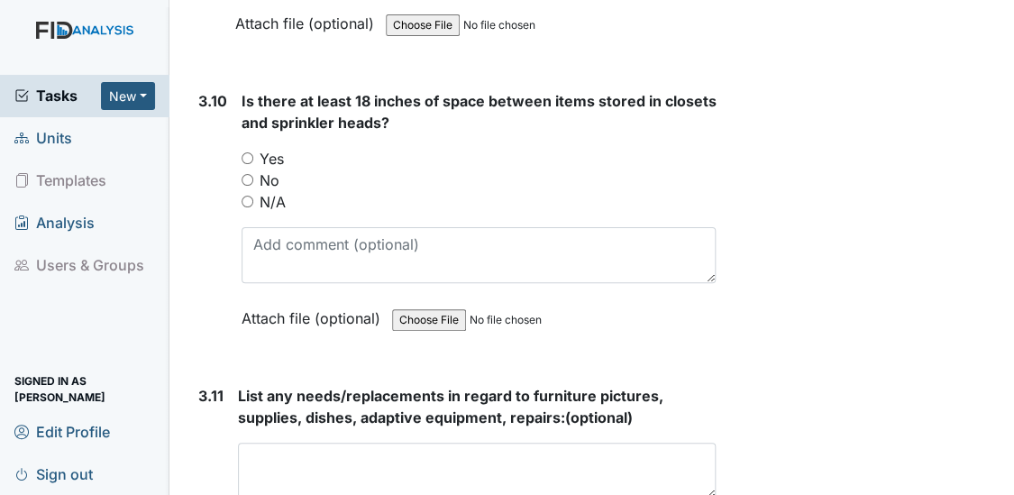
scroll to position [5345, 0]
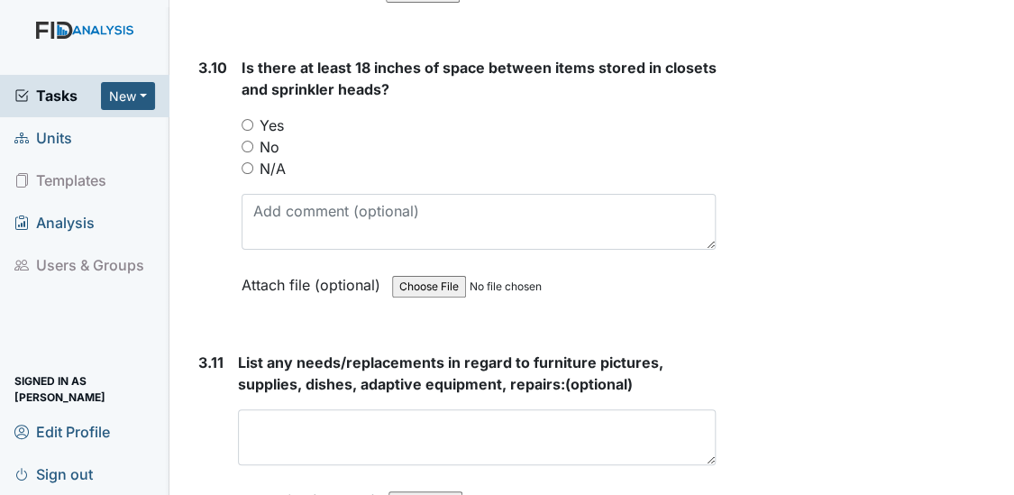
click at [246, 119] on input "Yes" at bounding box center [248, 125] width 12 height 12
radio input "true"
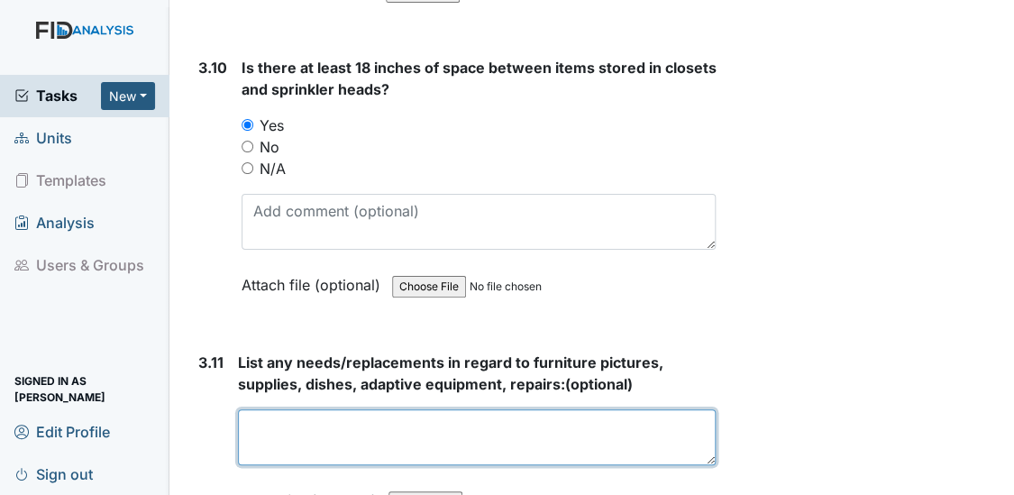
click at [361, 409] on textarea at bounding box center [477, 437] width 479 height 56
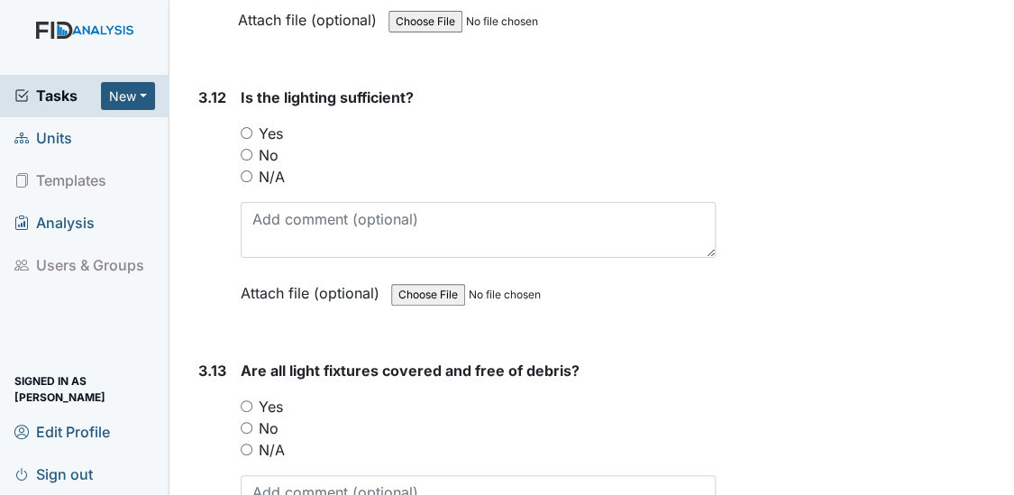
scroll to position [5847, 0]
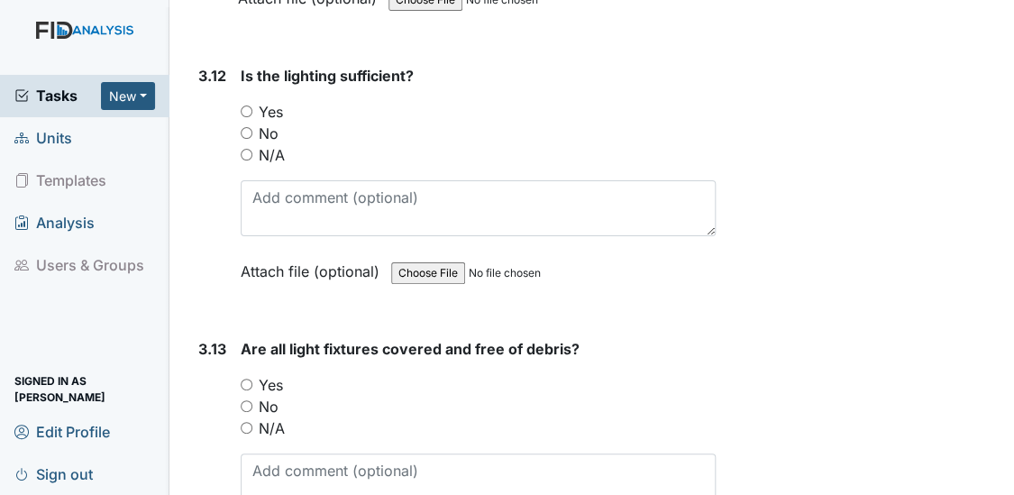
type textarea "NA"
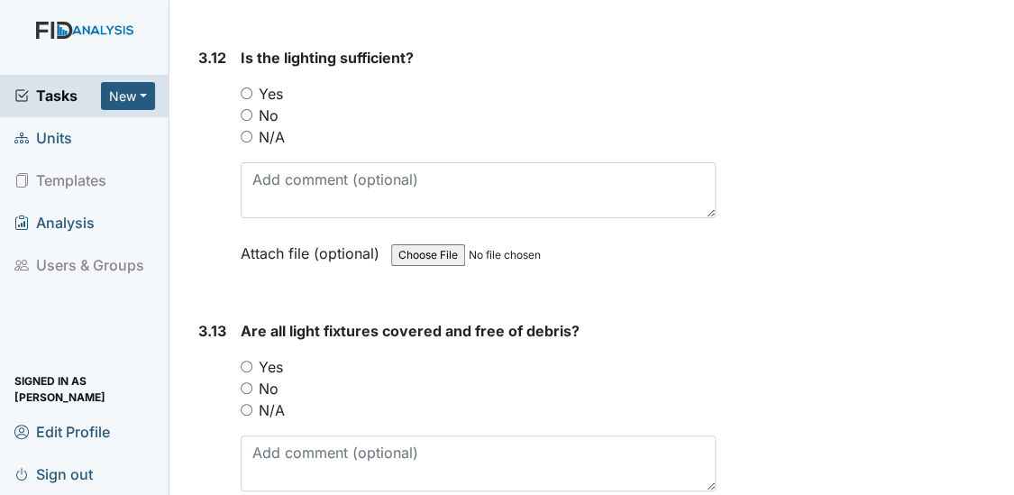
click at [243, 92] on input "Yes" at bounding box center [247, 93] width 12 height 12
radio input "true"
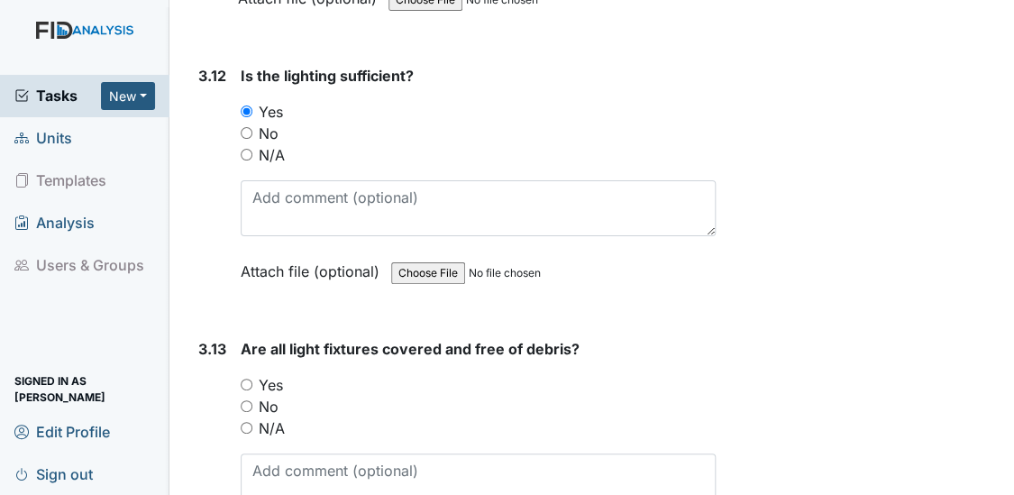
click at [238, 362] on div "3.13 Are all light fixtures covered and free of debris? You must select one of …" at bounding box center [454, 460] width 526 height 244
click at [248, 379] on input "Yes" at bounding box center [247, 385] width 12 height 12
radio input "true"
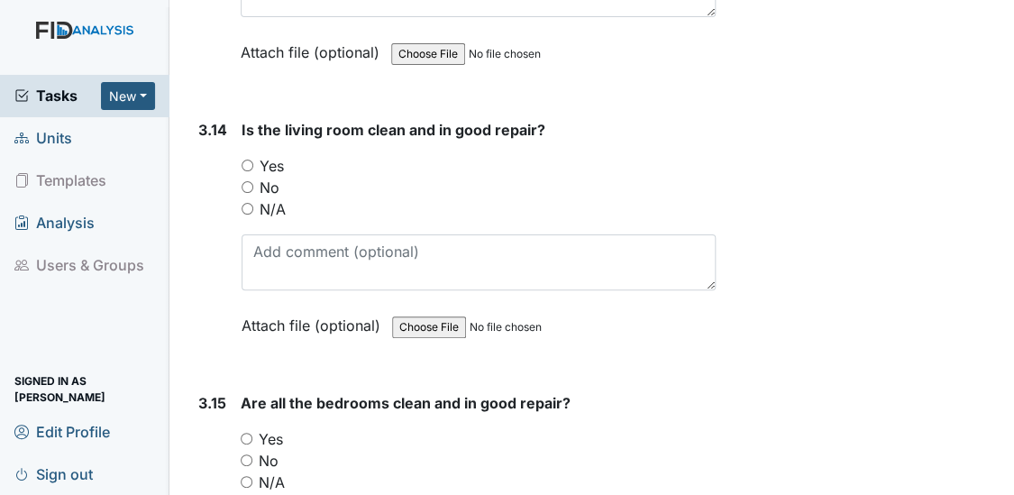
scroll to position [6415, 0]
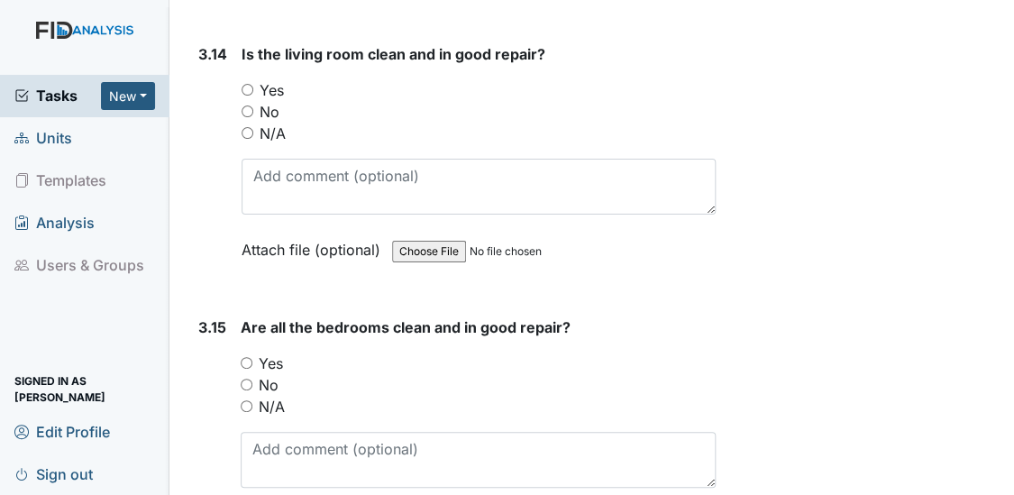
click at [243, 84] on input "Yes" at bounding box center [248, 90] width 12 height 12
radio input "true"
click at [243, 357] on input "Yes" at bounding box center [247, 363] width 12 height 12
radio input "true"
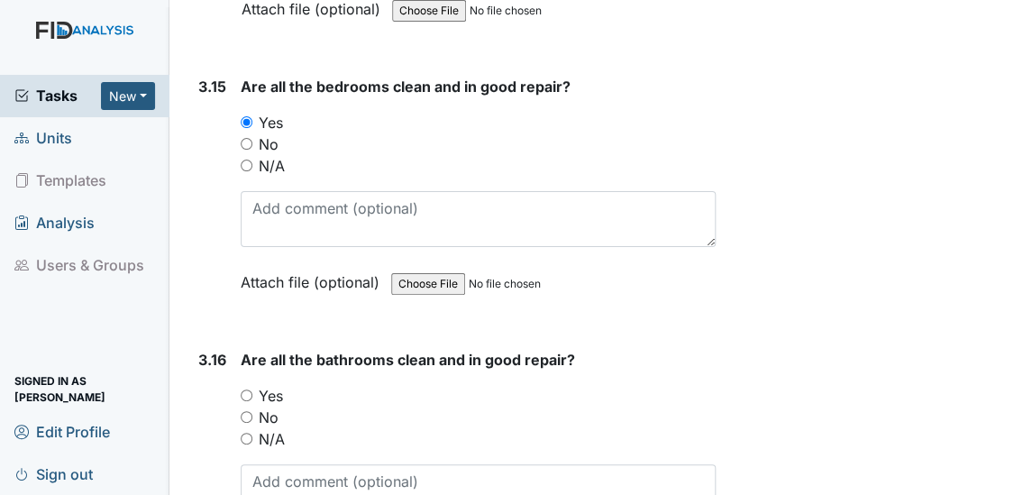
scroll to position [6689, 0]
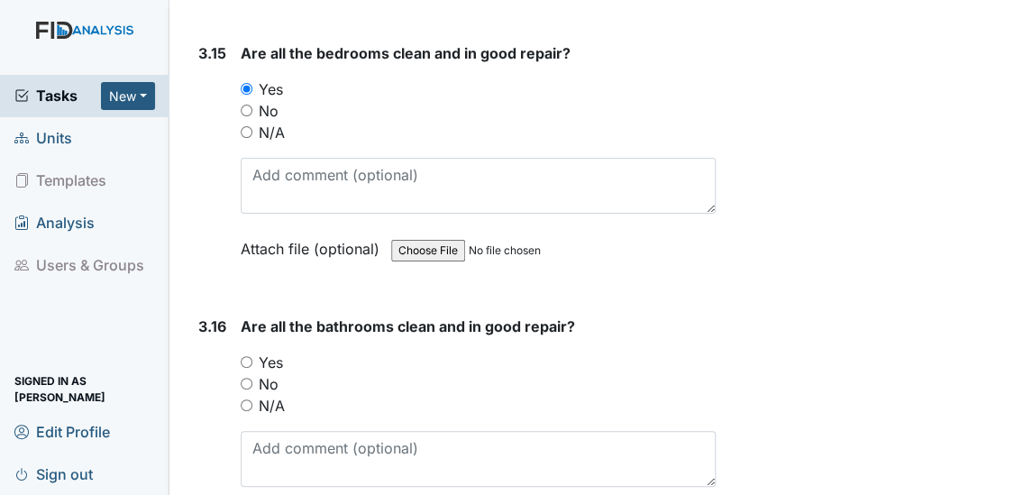
click at [243, 356] on input "Yes" at bounding box center [247, 362] width 12 height 12
radio input "true"
click at [247, 378] on input "No" at bounding box center [247, 384] width 12 height 12
radio input "true"
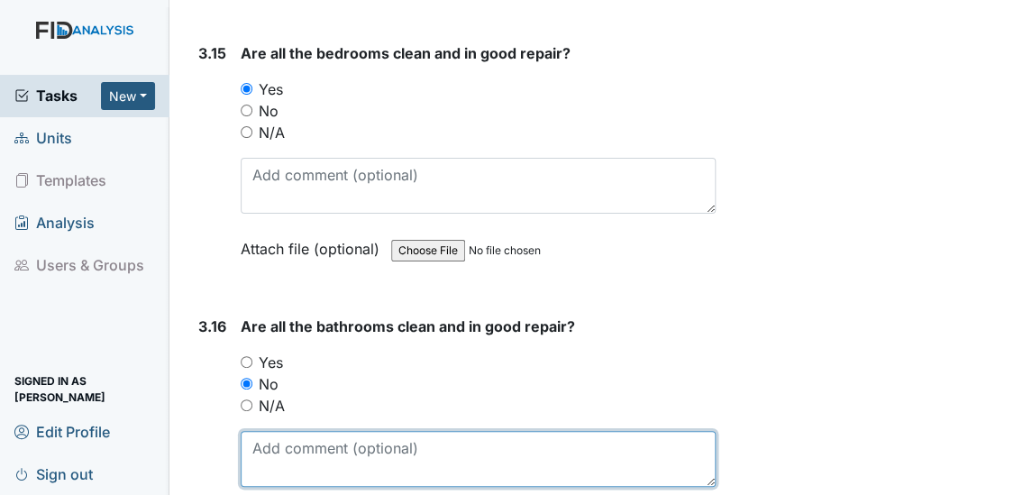
click at [271, 431] on textarea at bounding box center [479, 459] width 476 height 56
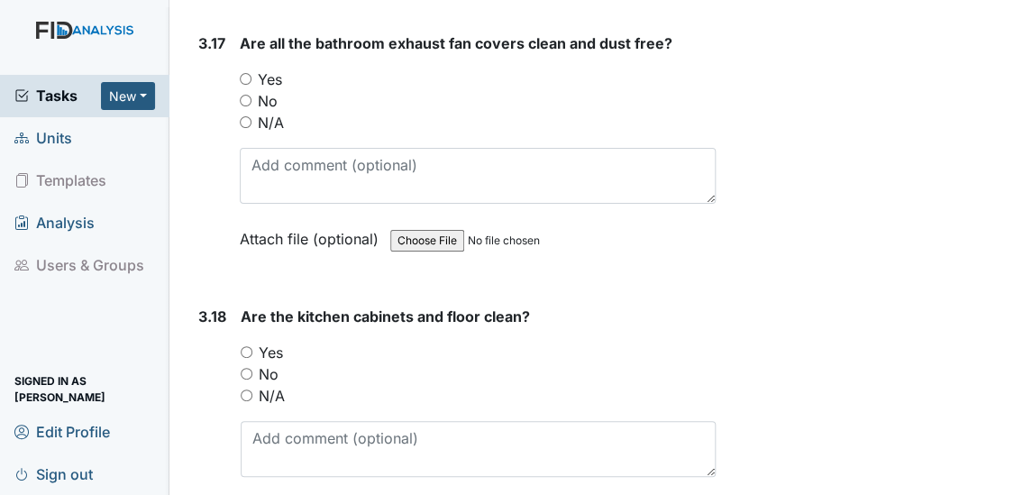
scroll to position [7257, 0]
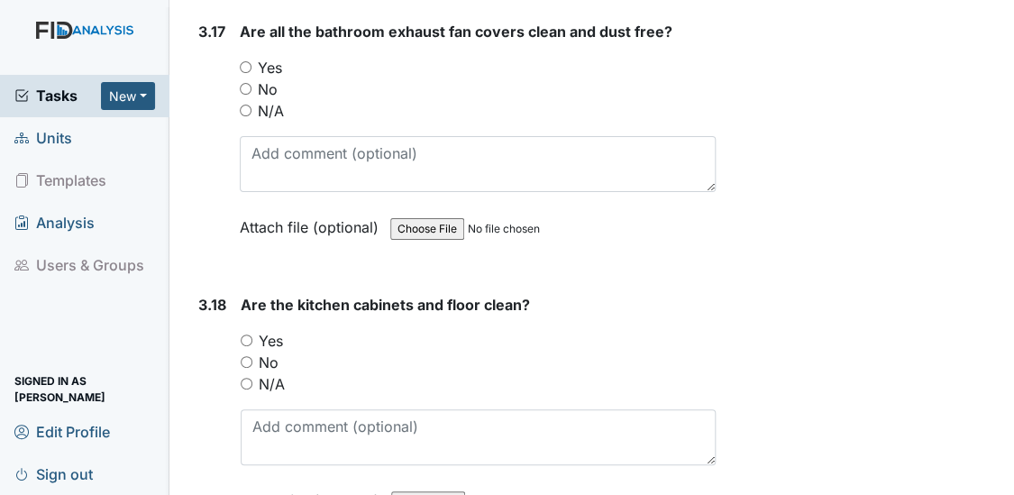
type textarea "HC bathroom still awaiting repair"
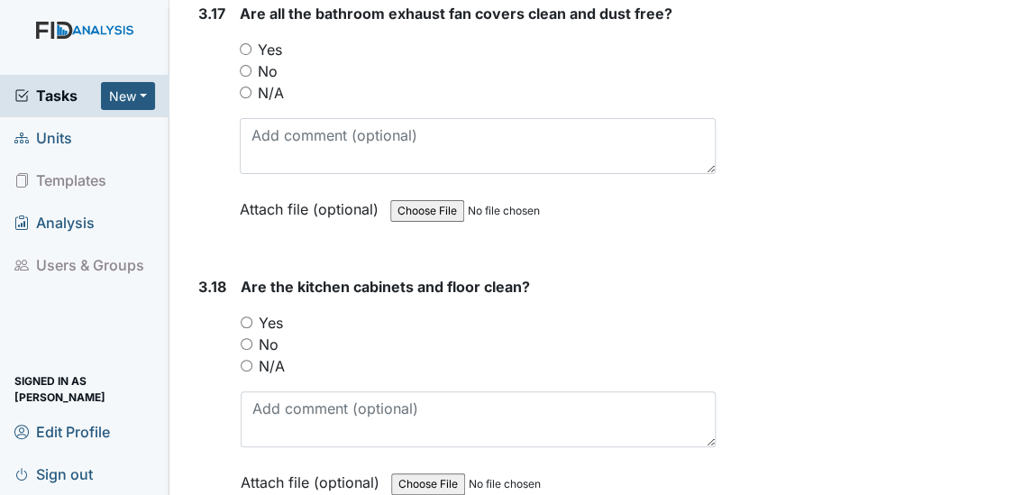
click at [246, 39] on div "Yes" at bounding box center [478, 50] width 477 height 22
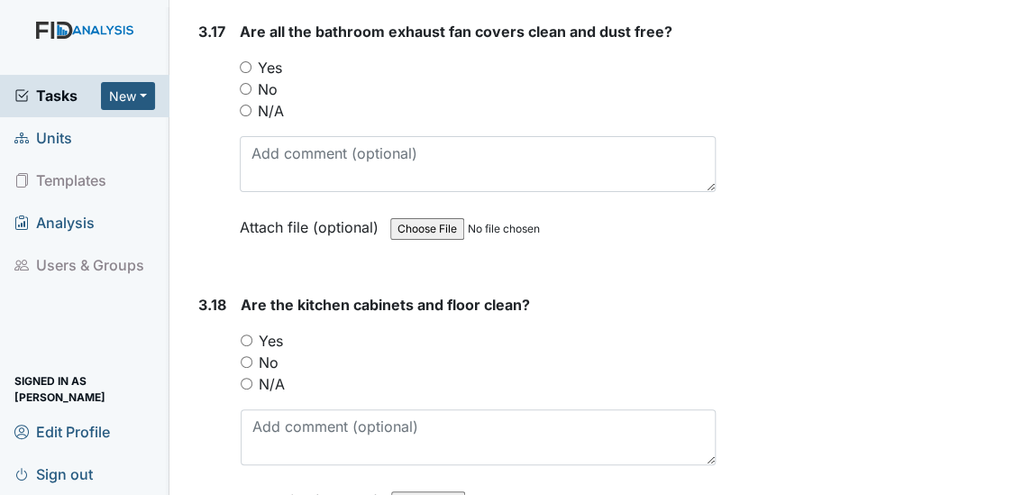
click at [243, 61] on input "Yes" at bounding box center [246, 67] width 12 height 12
radio input "true"
click at [246, 335] on input "Yes" at bounding box center [247, 341] width 12 height 12
radio input "true"
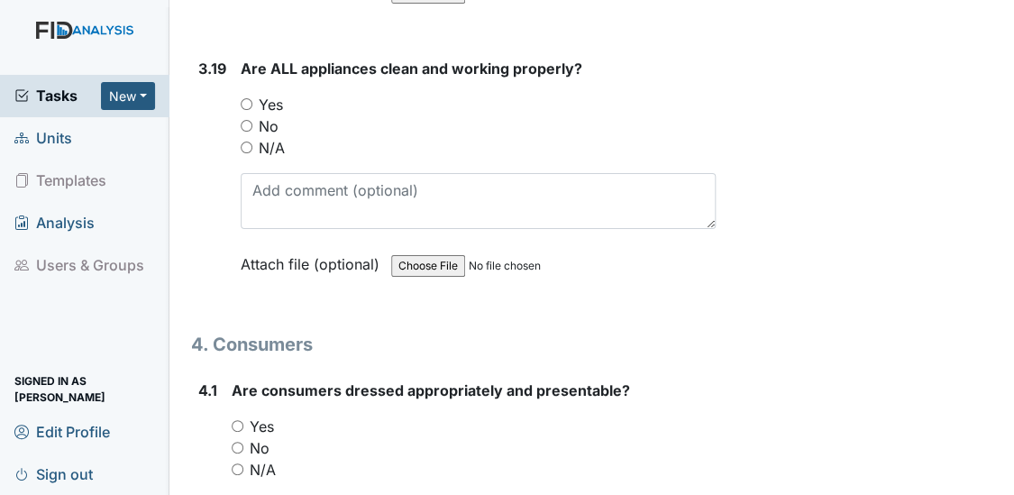
scroll to position [7782, 0]
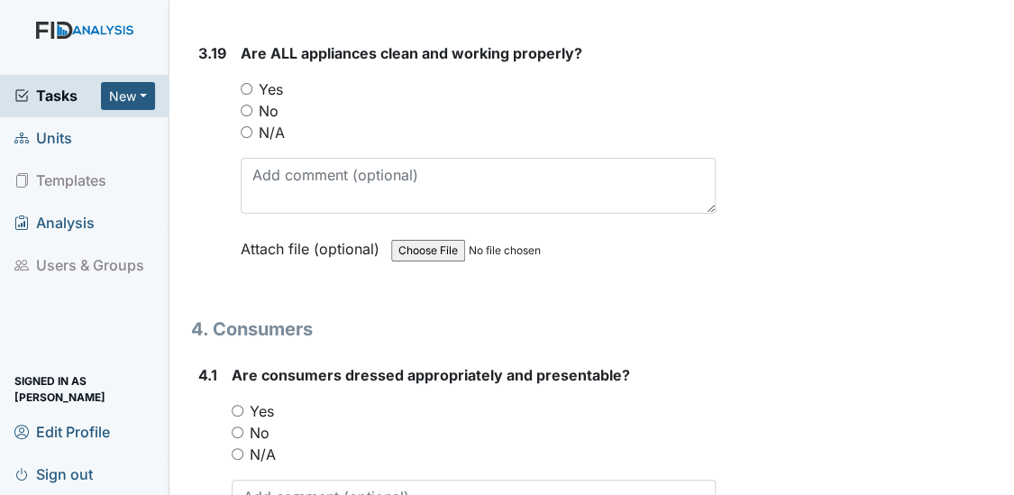
click at [251, 83] on input "Yes" at bounding box center [247, 89] width 12 height 12
radio input "true"
click at [236, 405] on input "Yes" at bounding box center [238, 411] width 12 height 12
radio input "true"
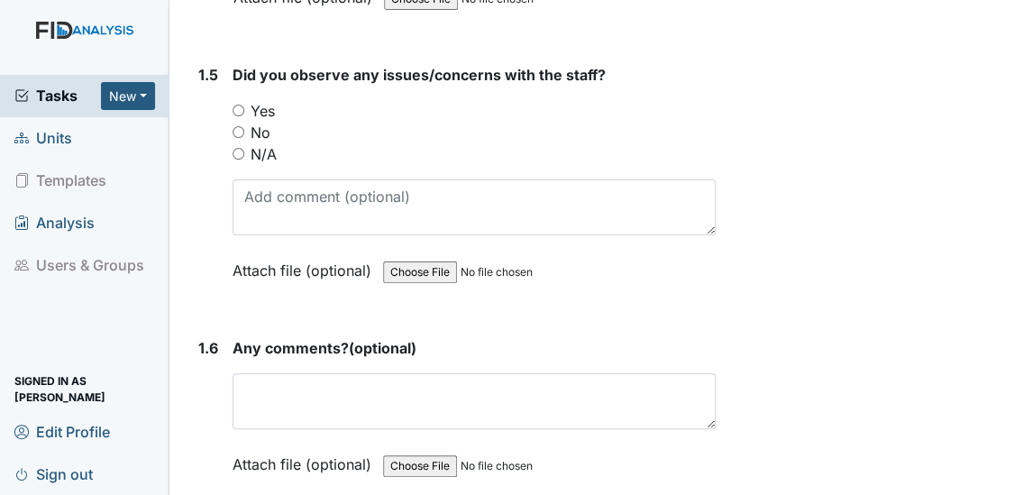
scroll to position [1363, 0]
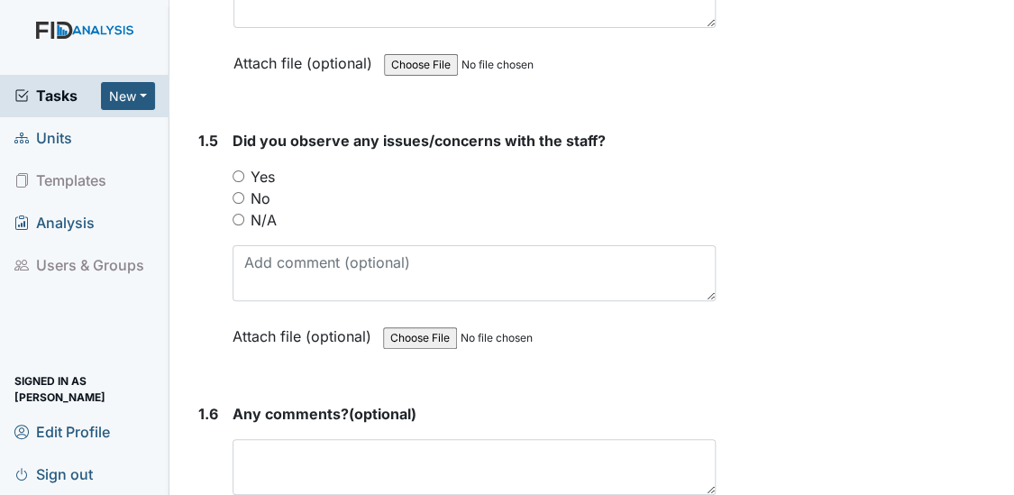
click at [234, 197] on input "No" at bounding box center [239, 198] width 12 height 12
radio input "true"
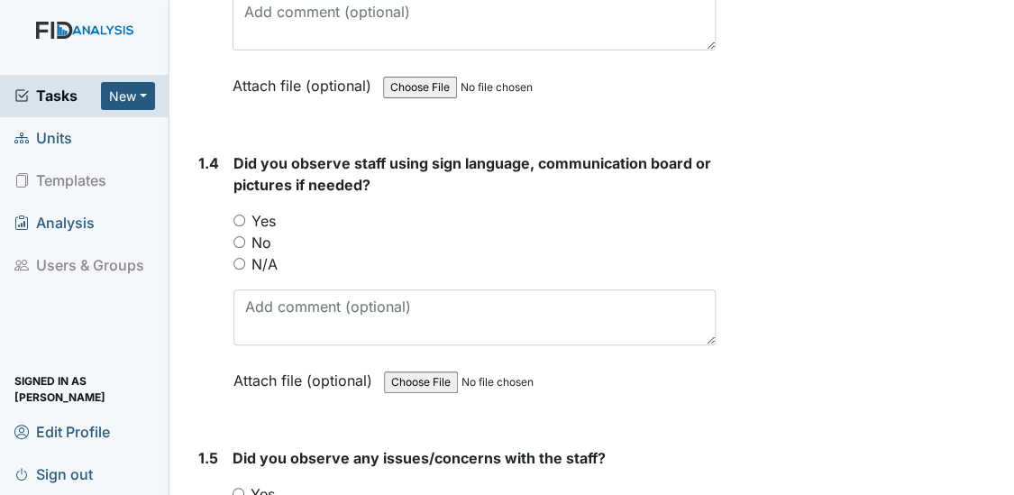
scroll to position [992, 0]
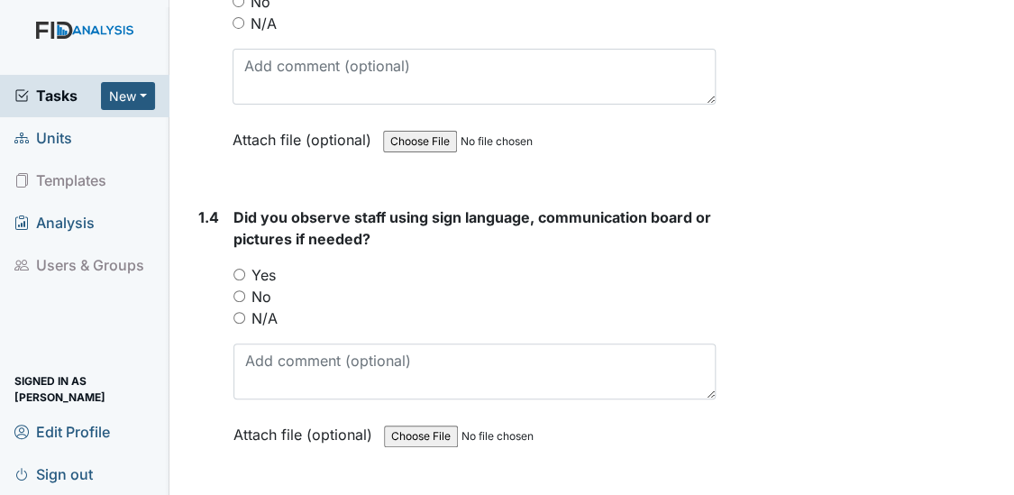
click at [239, 290] on input "No" at bounding box center [240, 296] width 12 height 12
radio input "true"
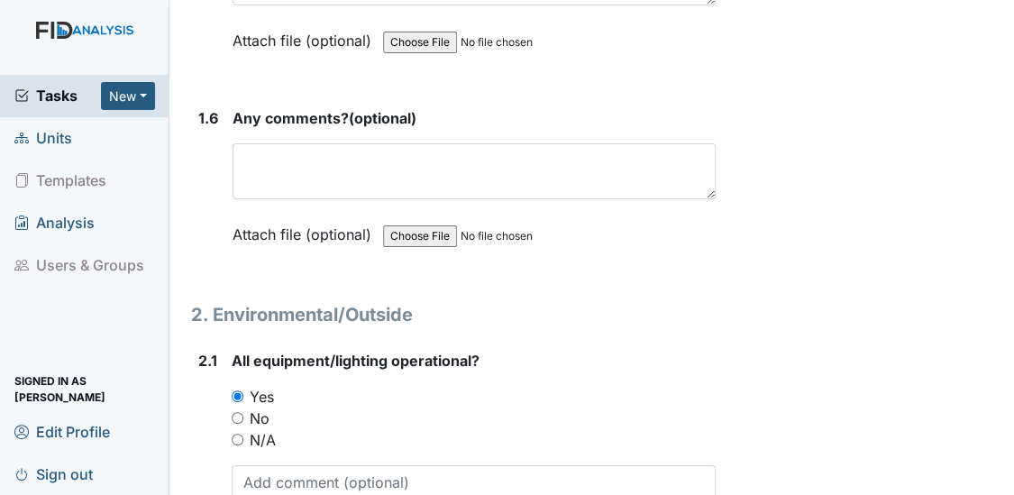
scroll to position [1539, 0]
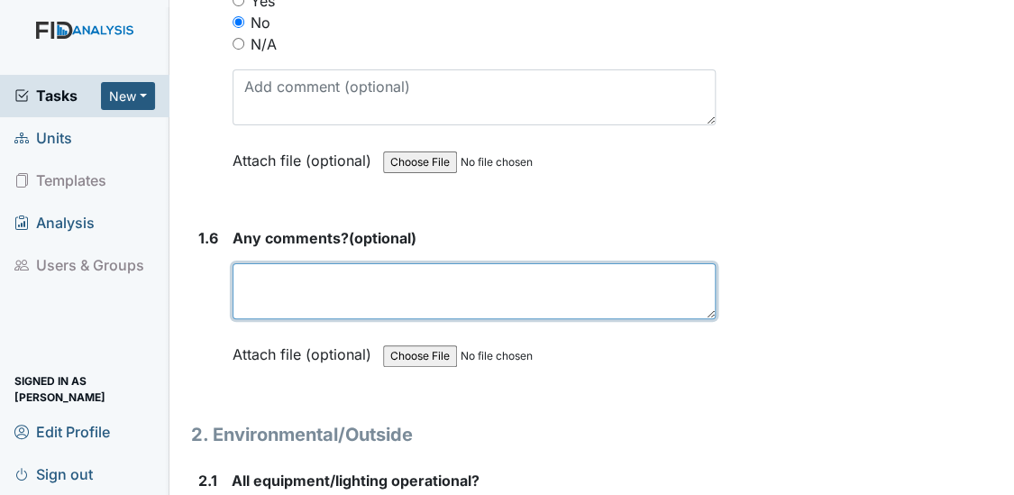
click at [358, 289] on textarea at bounding box center [475, 291] width 484 height 56
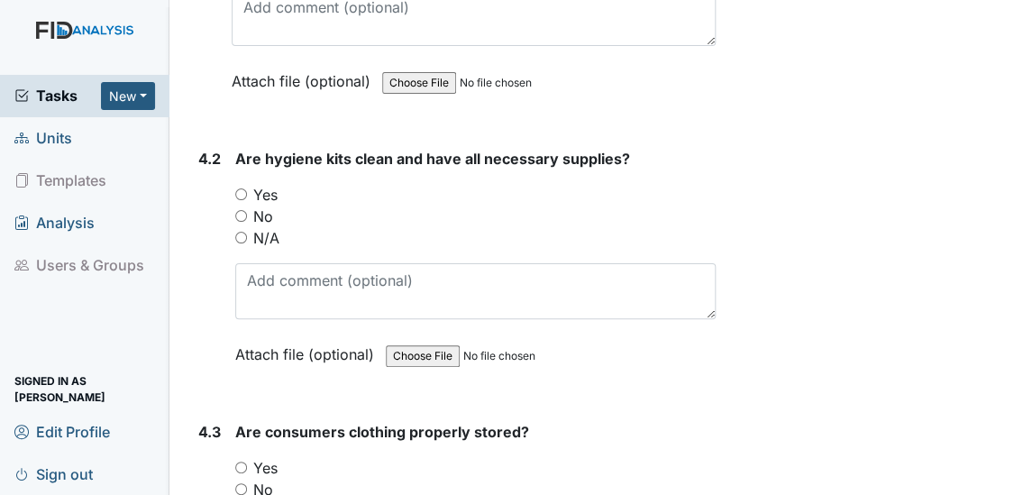
scroll to position [8327, 0]
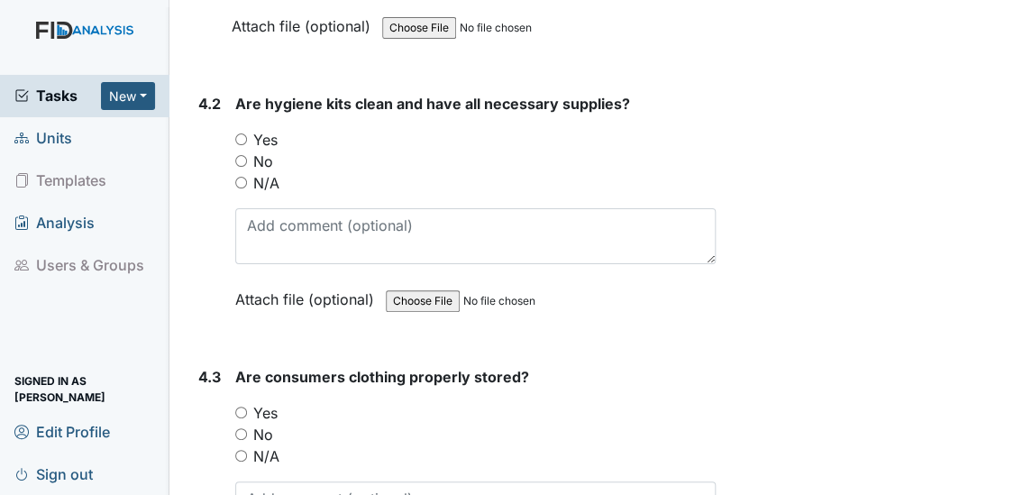
type textarea "N/A"
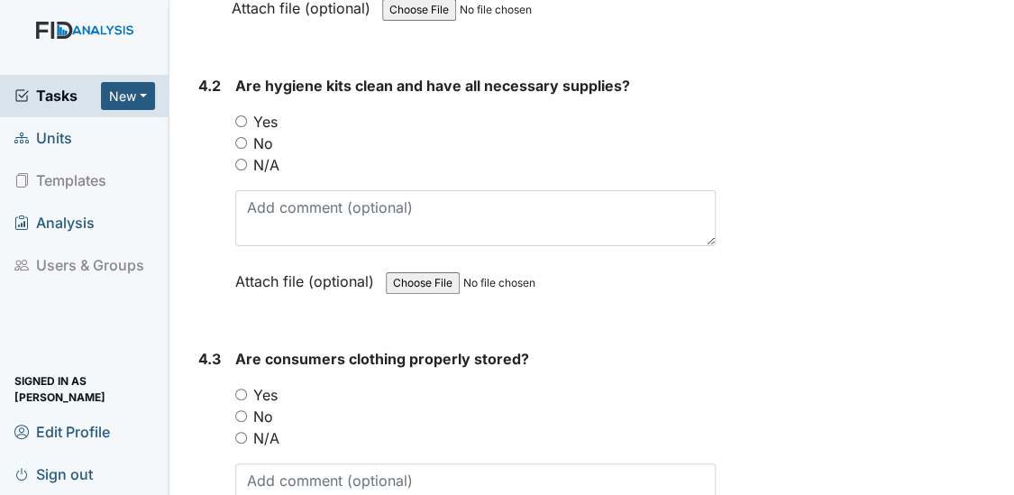
click at [238, 115] on input "Yes" at bounding box center [241, 121] width 12 height 12
radio input "true"
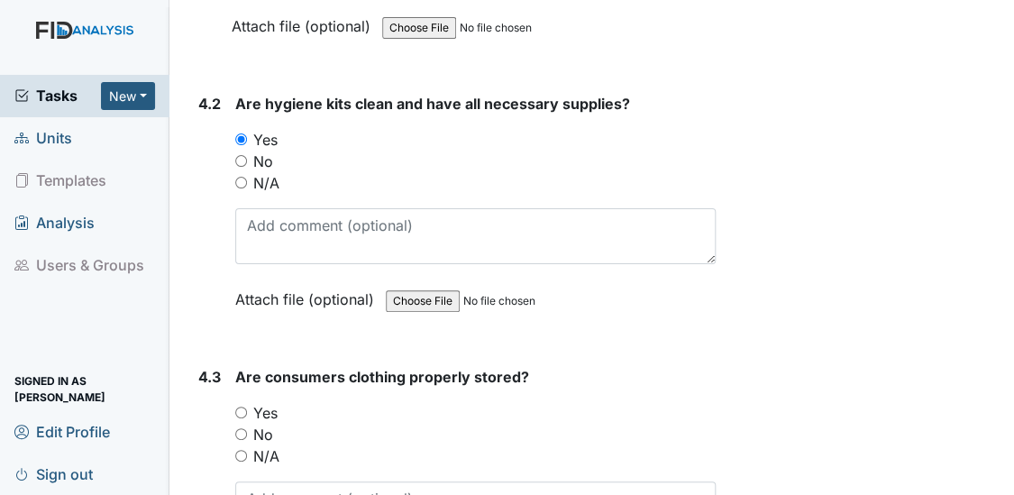
click at [242, 407] on input "Yes" at bounding box center [241, 413] width 12 height 12
radio input "true"
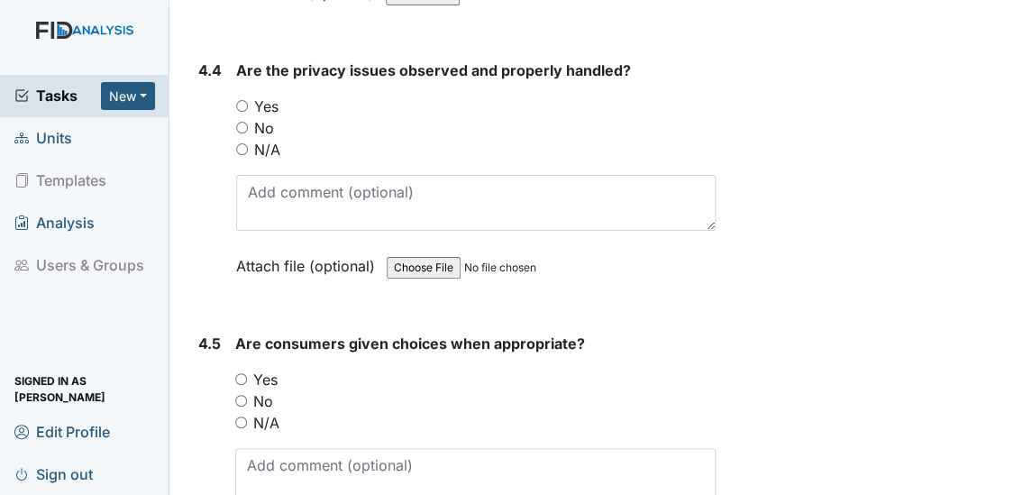
click at [241, 100] on input "Yes" at bounding box center [242, 106] width 12 height 12
radio input "true"
click at [243, 373] on input "Yes" at bounding box center [241, 379] width 12 height 12
radio input "true"
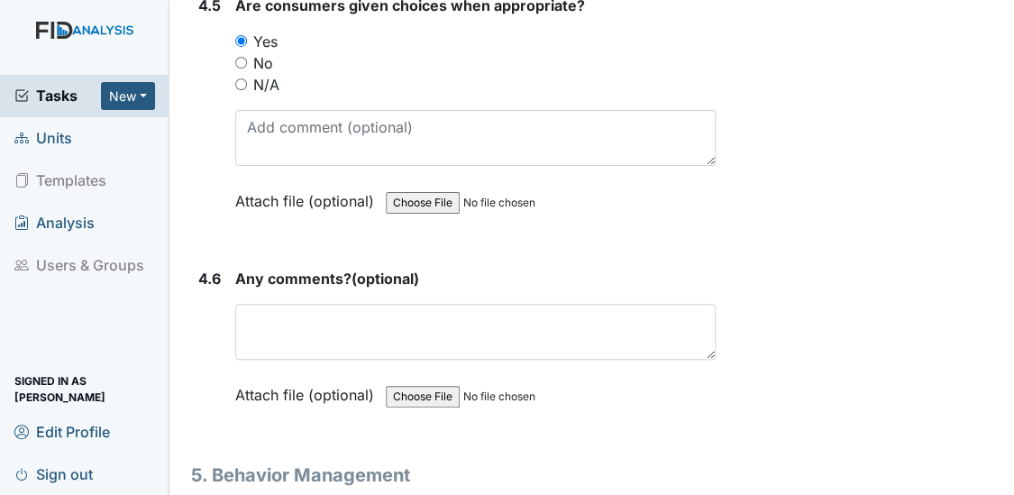
scroll to position [9365, 0]
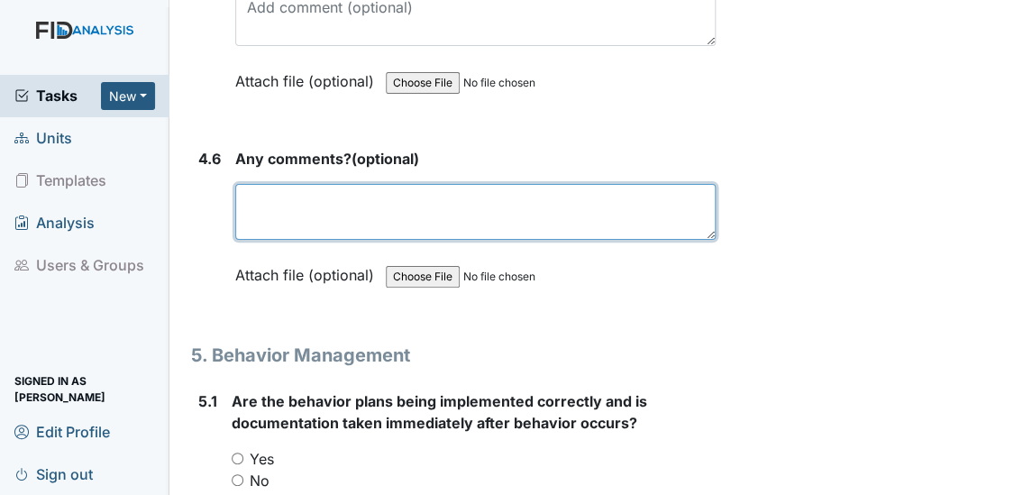
click at [333, 188] on textarea at bounding box center [476, 212] width 482 height 56
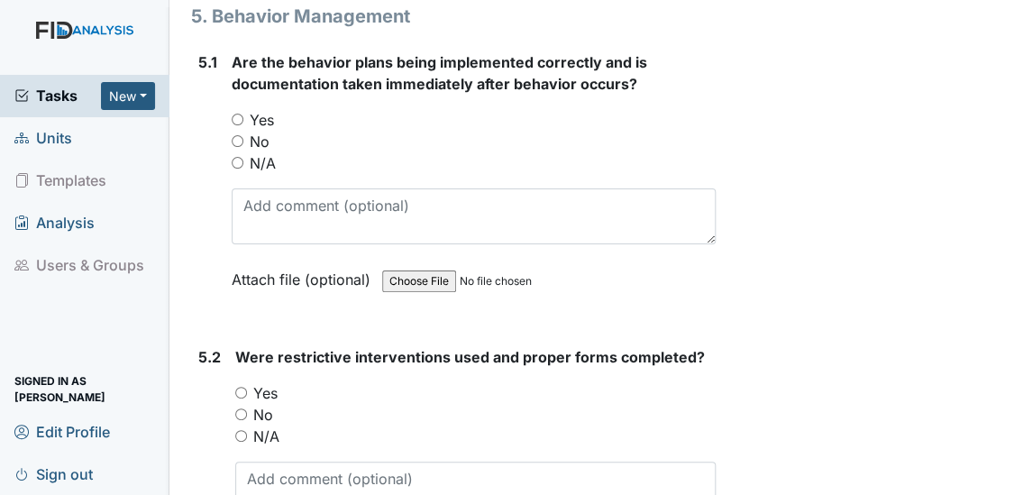
scroll to position [9737, 0]
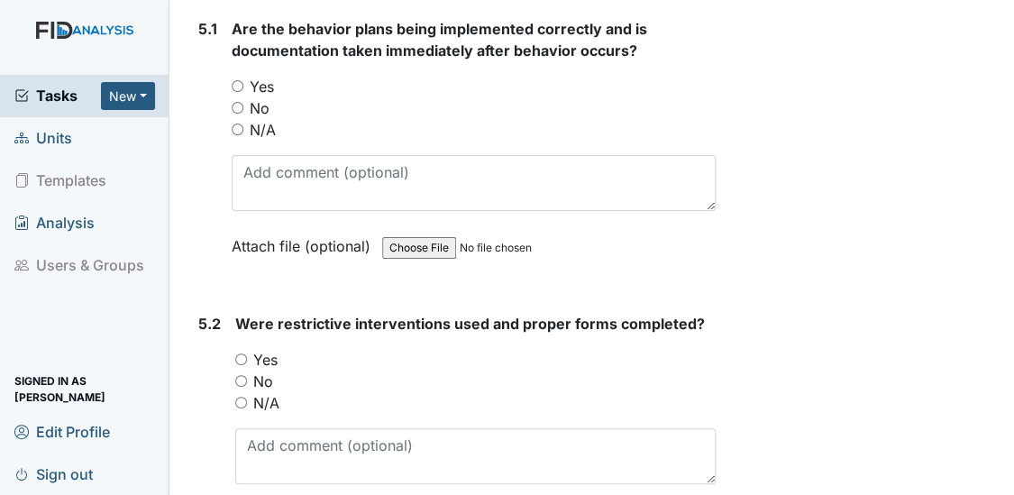
type textarea "N/A"
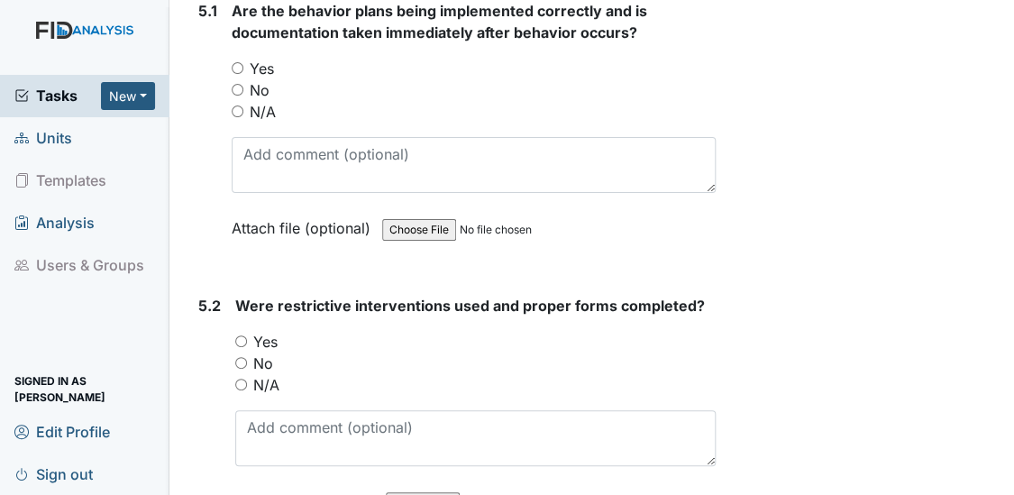
click at [236, 106] on input "N/A" at bounding box center [238, 112] width 12 height 12
radio input "true"
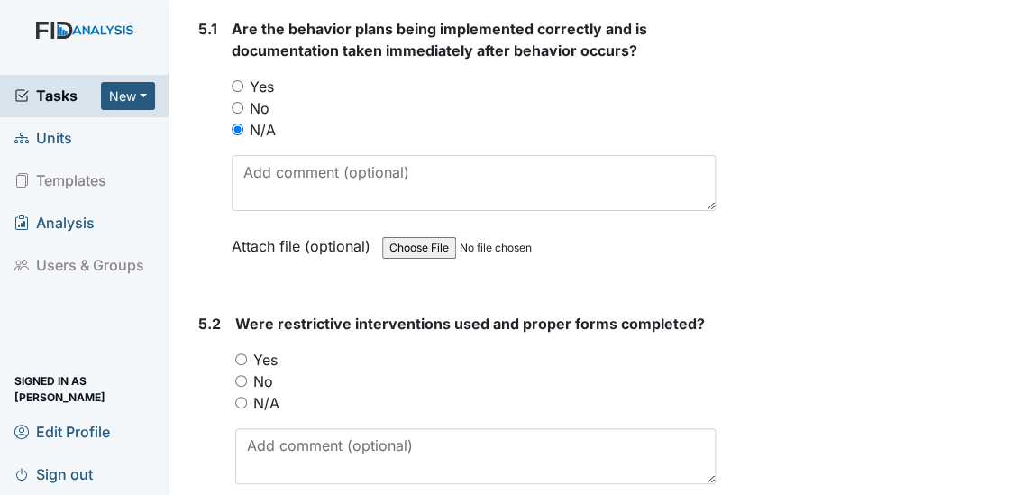
click at [237, 353] on input "Yes" at bounding box center [241, 359] width 12 height 12
radio input "true"
click at [242, 397] on input "N/A" at bounding box center [241, 403] width 12 height 12
radio input "true"
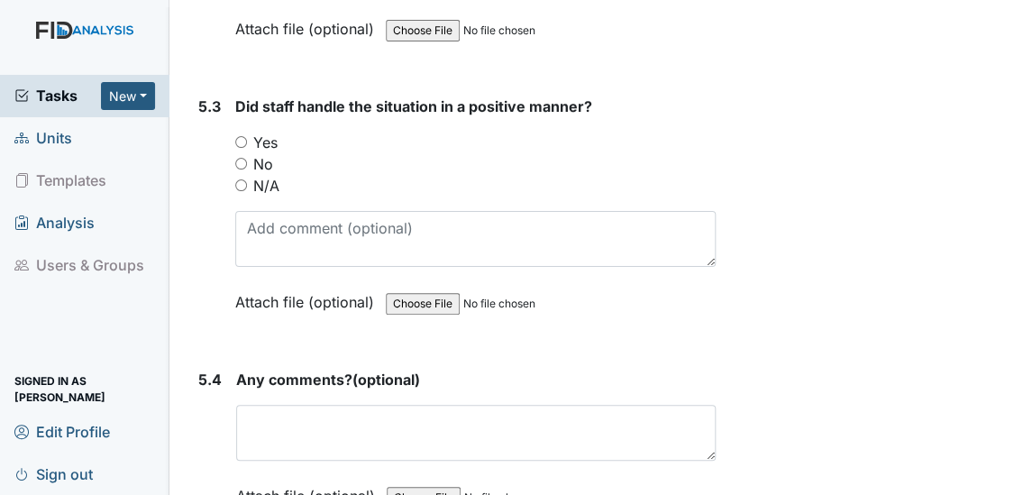
scroll to position [10250, 0]
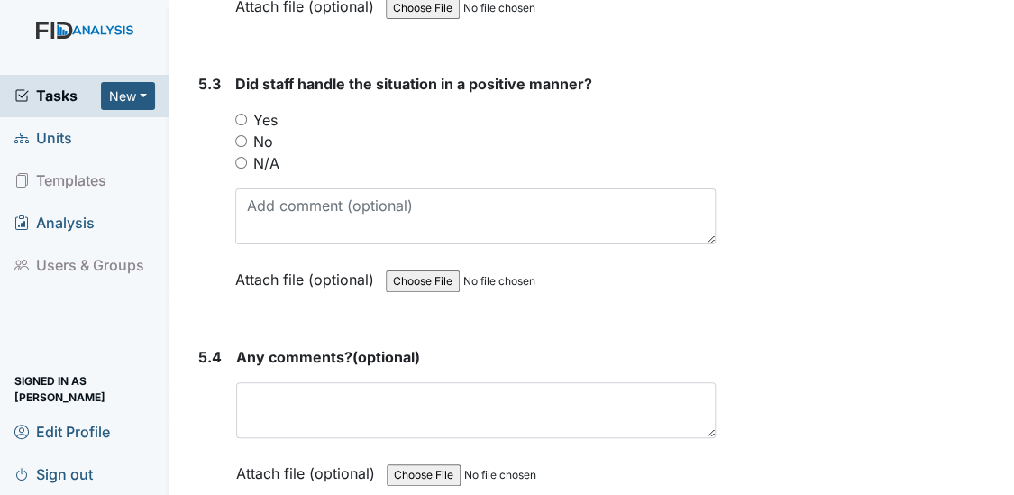
click at [237, 157] on input "N/A" at bounding box center [241, 163] width 12 height 12
radio input "true"
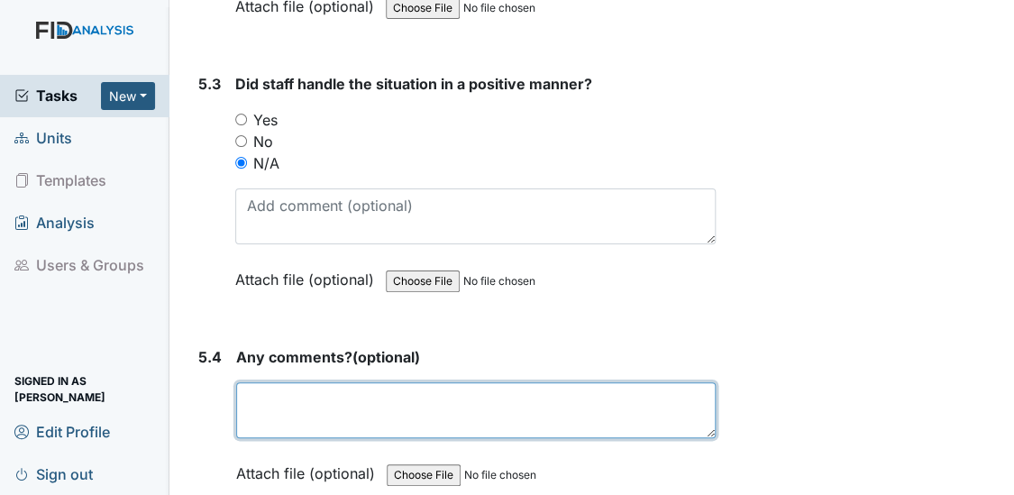
click at [276, 382] on textarea at bounding box center [476, 410] width 481 height 56
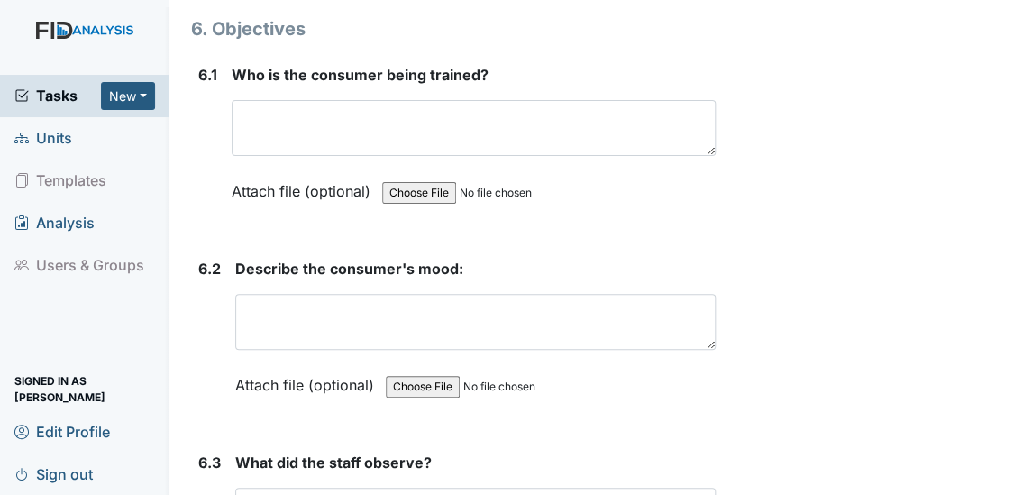
scroll to position [10608, 0]
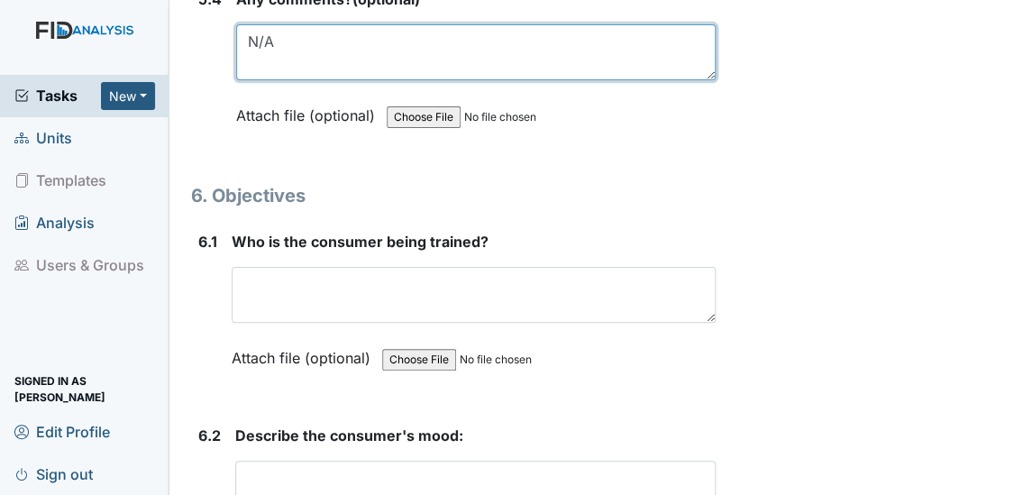
type textarea "N/A"
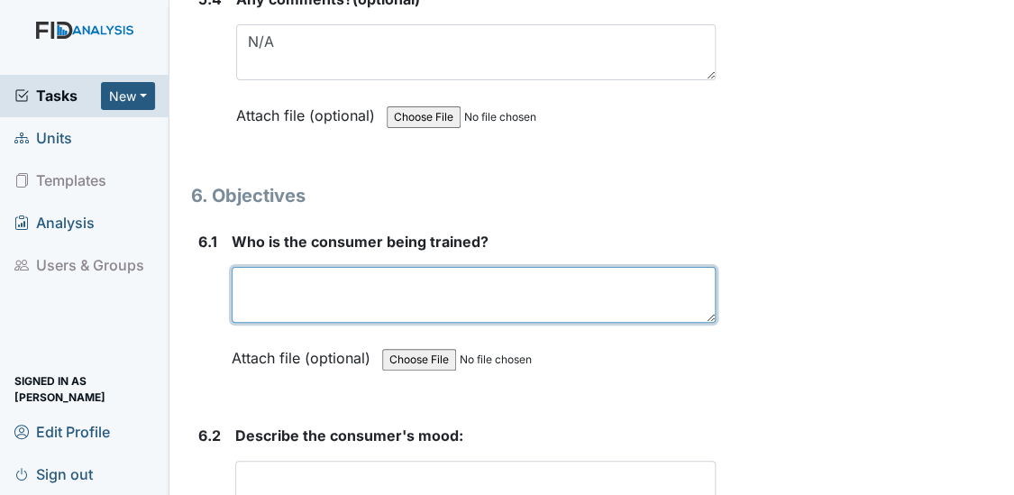
click at [261, 267] on textarea at bounding box center [474, 295] width 485 height 56
type textarea "Jaquon Jones"
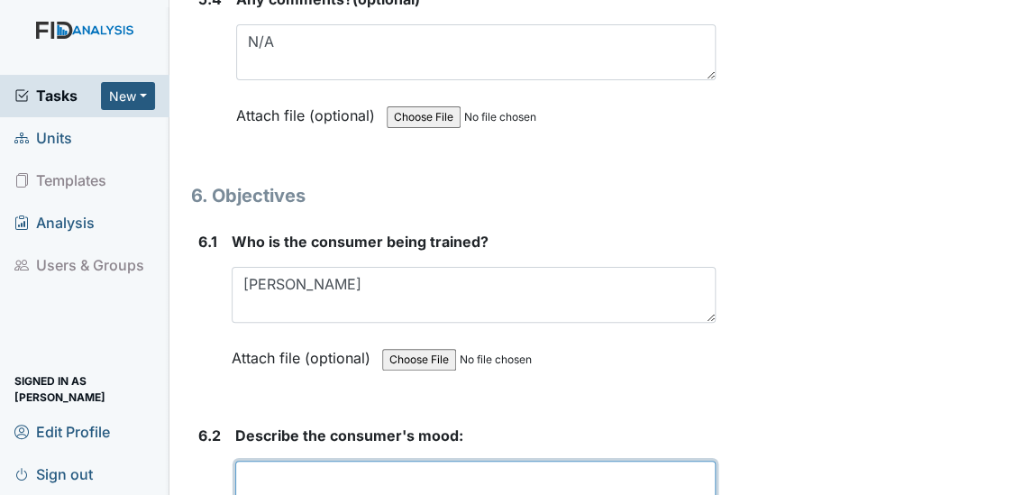
click at [252, 461] on textarea at bounding box center [476, 489] width 482 height 56
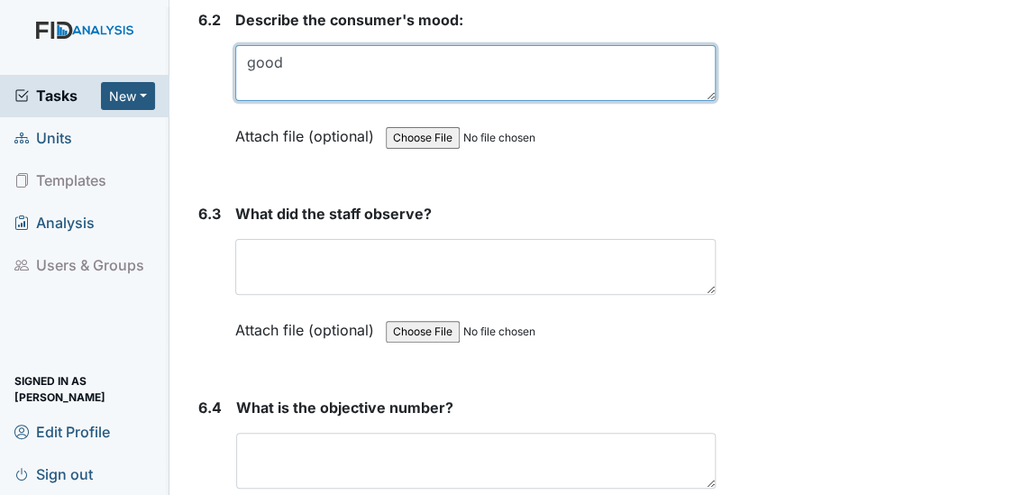
scroll to position [11110, 0]
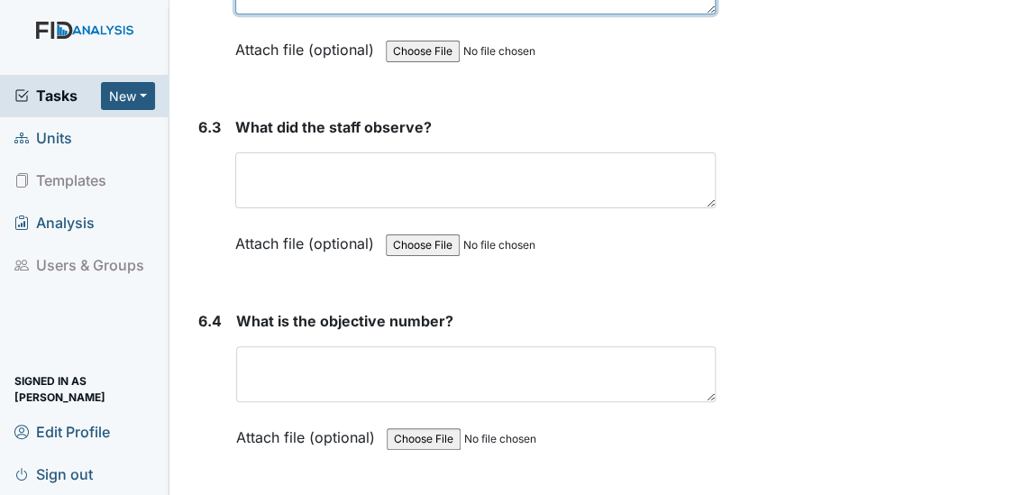
type textarea "good"
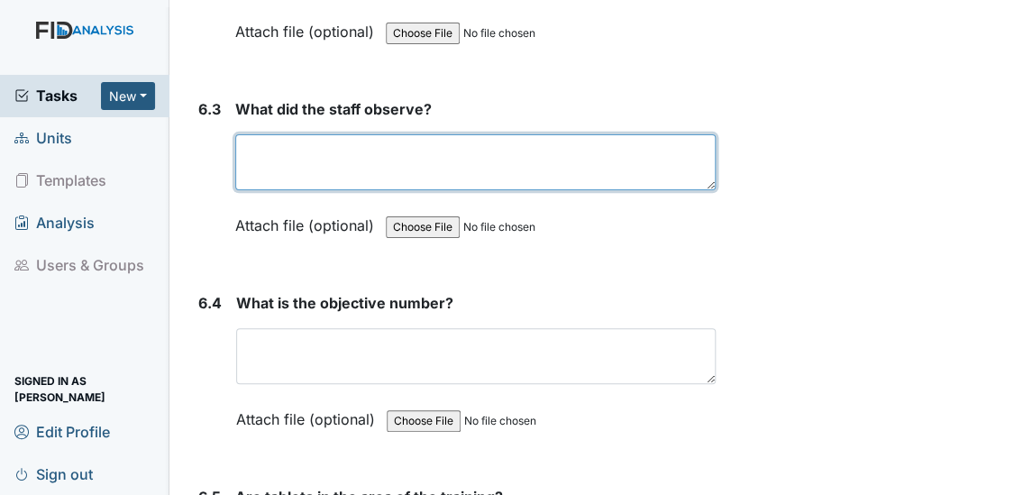
click at [276, 134] on textarea at bounding box center [476, 162] width 482 height 56
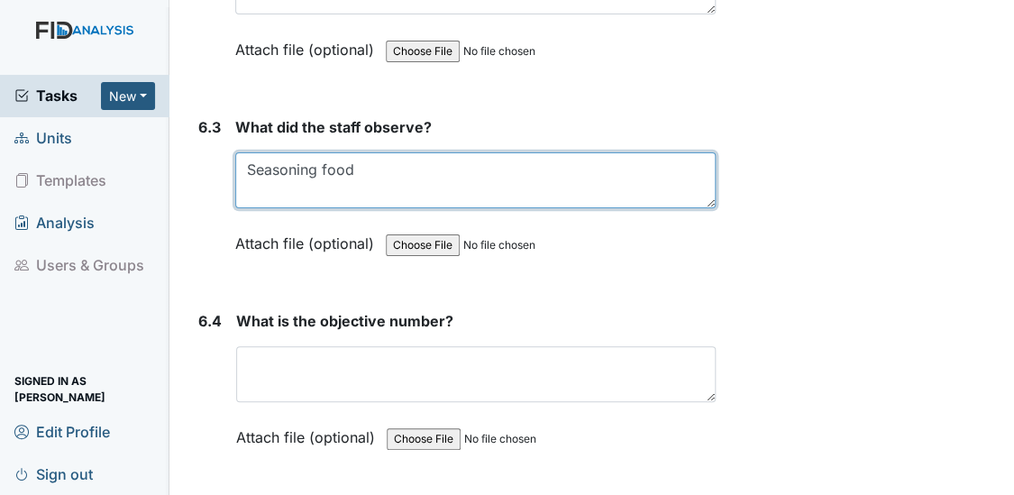
type textarea "Seasoning food"
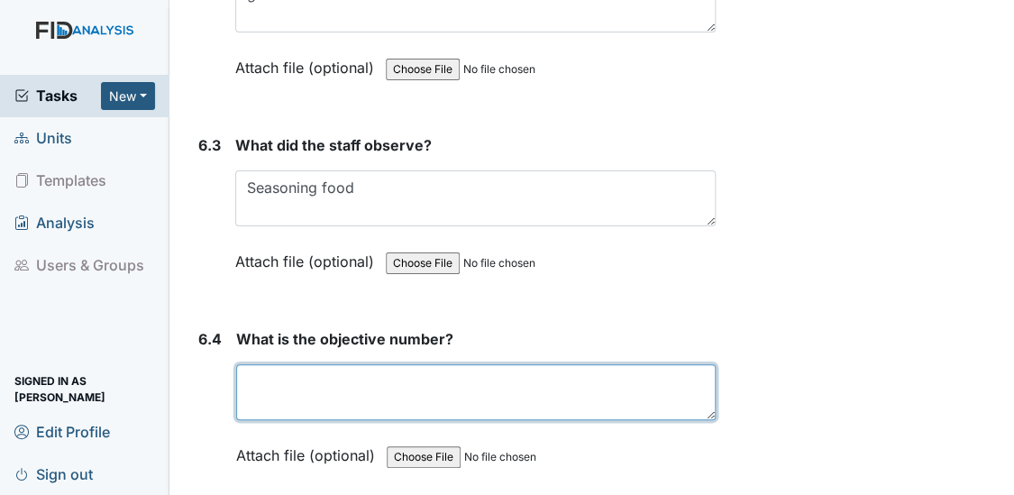
click at [274, 364] on textarea at bounding box center [476, 392] width 481 height 56
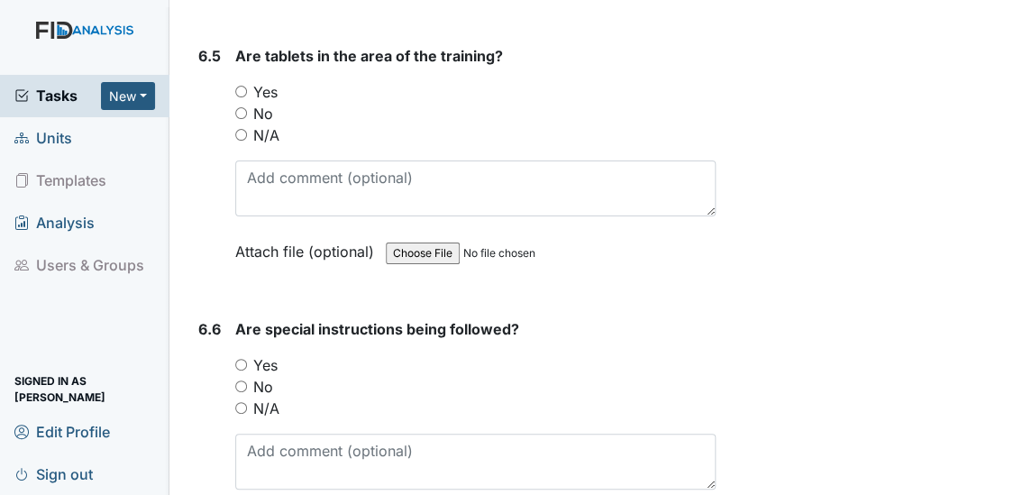
scroll to position [11580, 0]
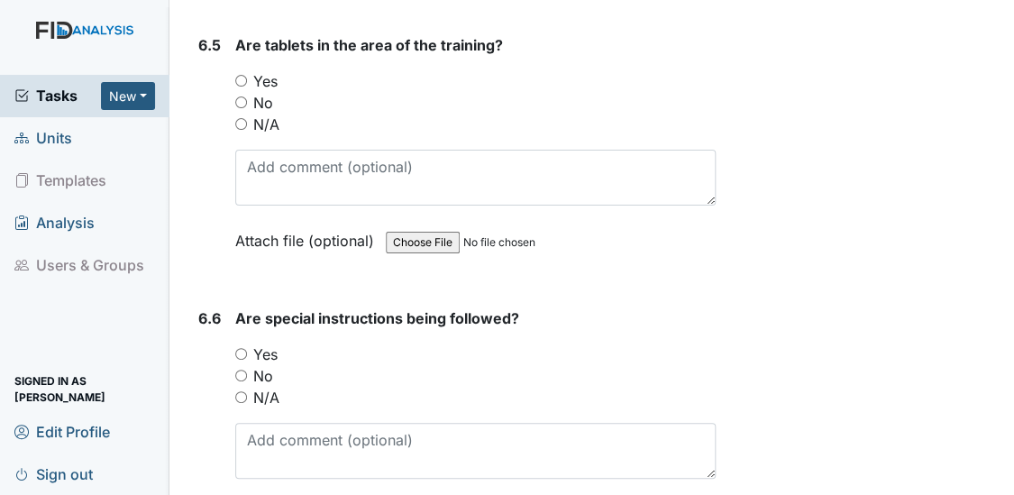
type textarea "DIL001"
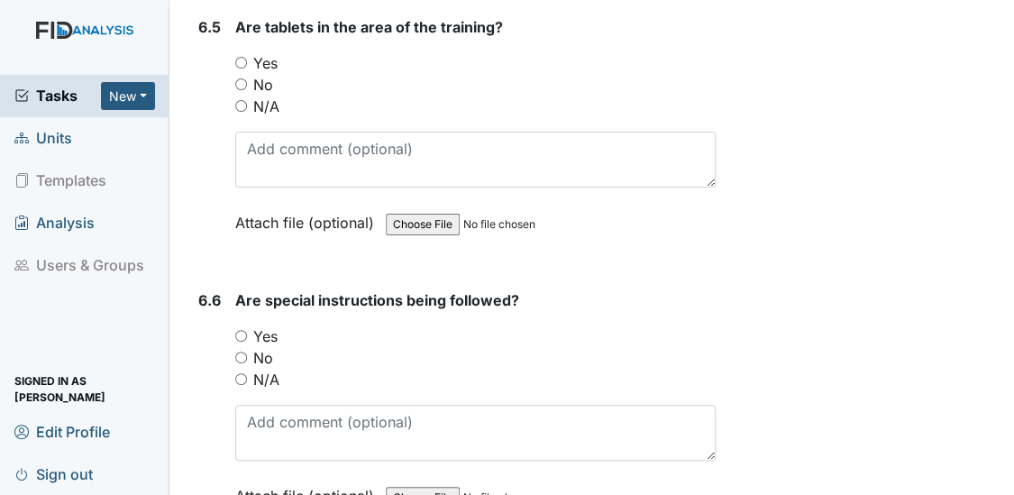
click at [240, 330] on input "Yes" at bounding box center [241, 336] width 12 height 12
radio input "true"
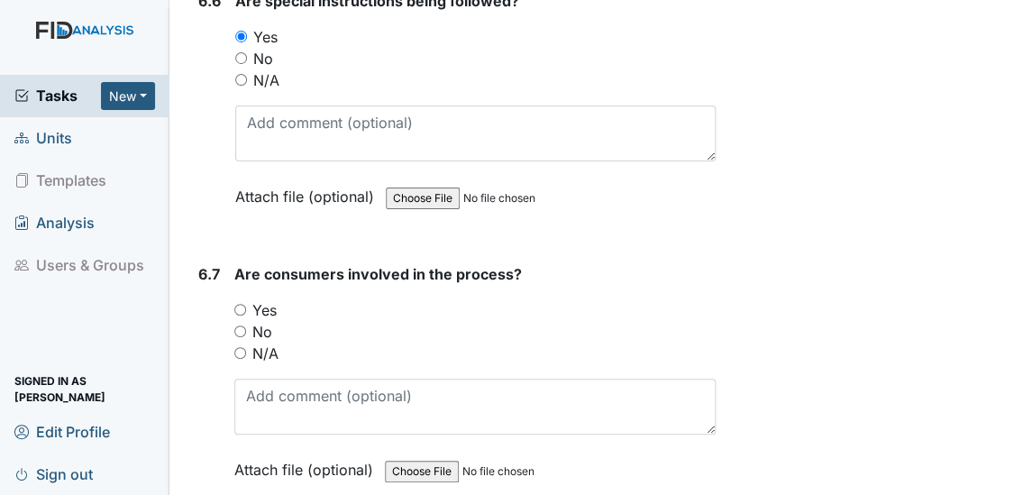
scroll to position [12029, 0]
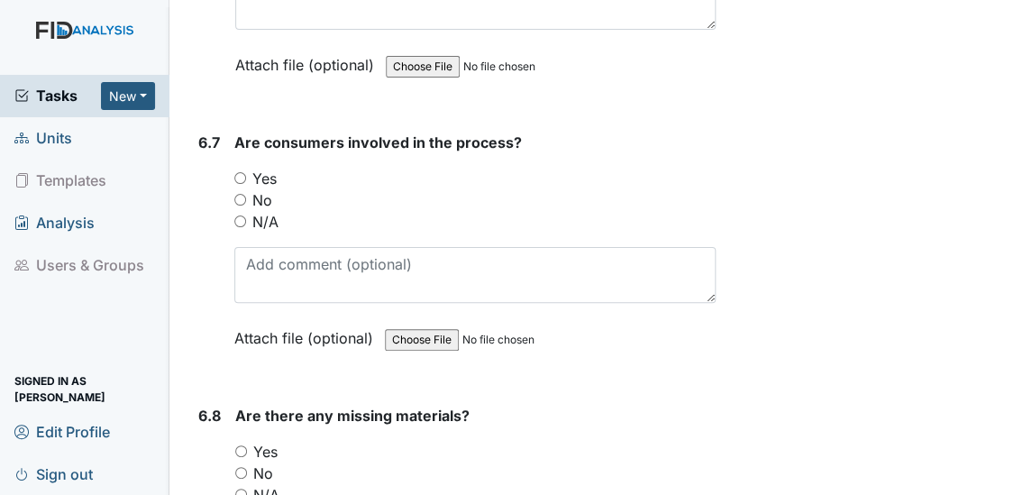
click at [236, 172] on input "Yes" at bounding box center [240, 178] width 12 height 12
radio input "true"
click at [238, 467] on input "No" at bounding box center [241, 473] width 12 height 12
radio input "true"
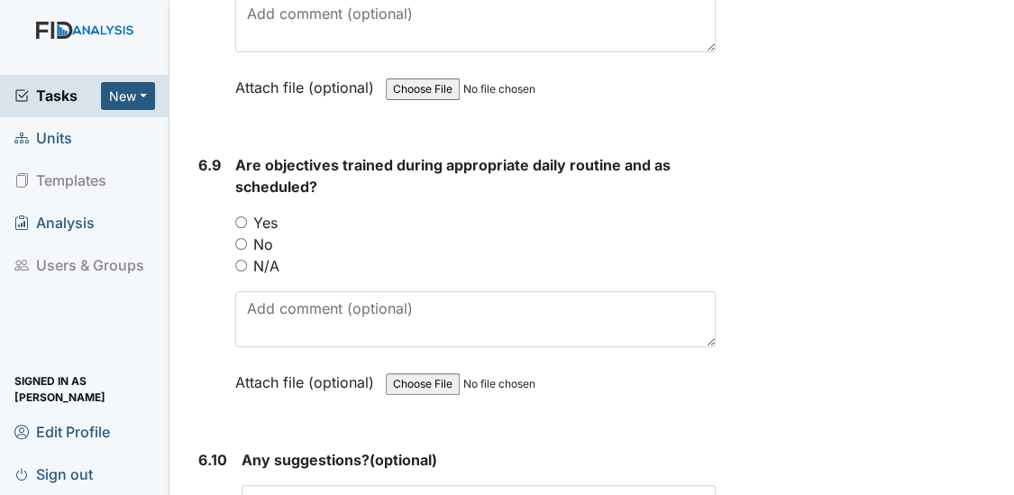
scroll to position [12619, 0]
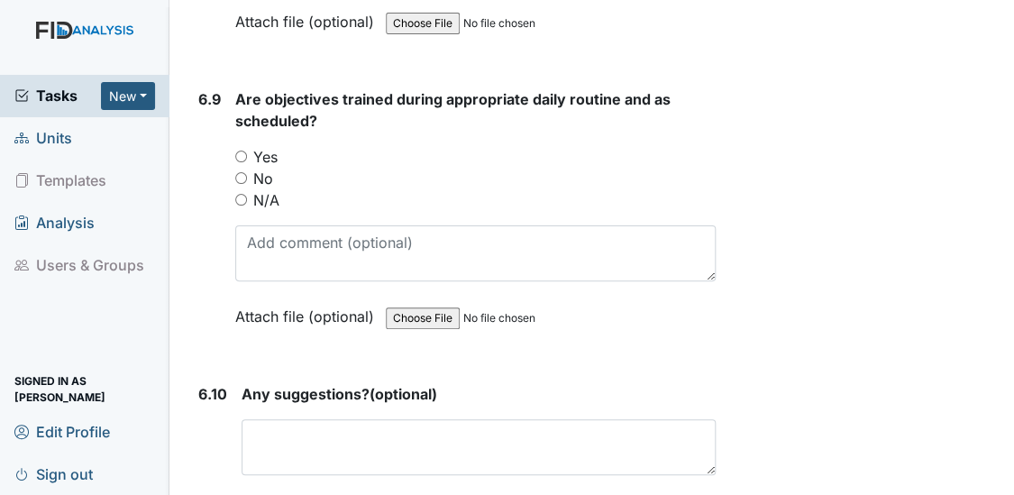
click at [241, 151] on input "Yes" at bounding box center [241, 157] width 12 height 12
radio input "true"
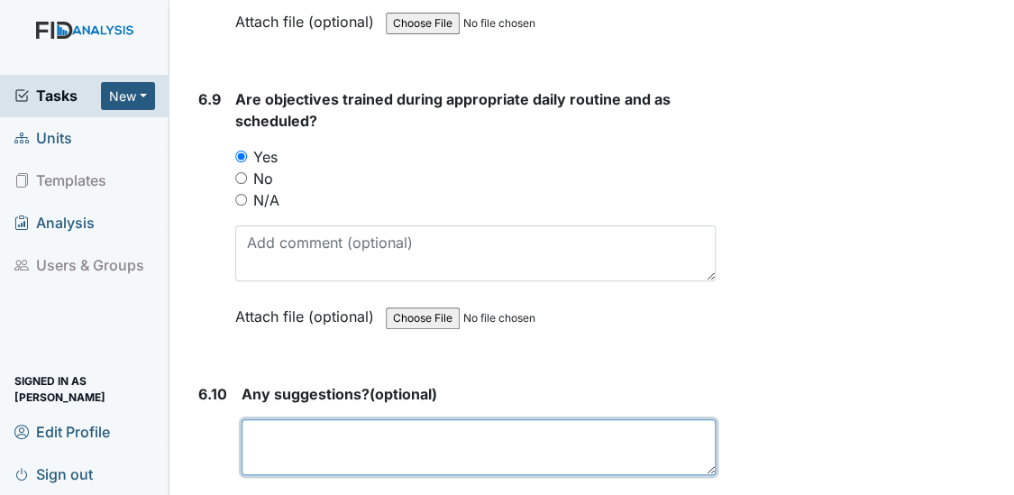
click at [322, 419] on textarea at bounding box center [479, 447] width 475 height 56
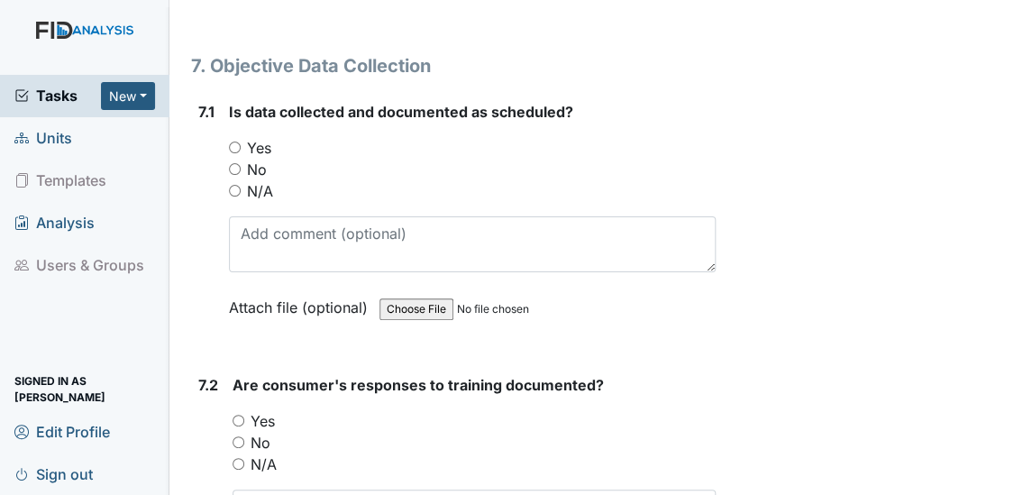
scroll to position [13176, 0]
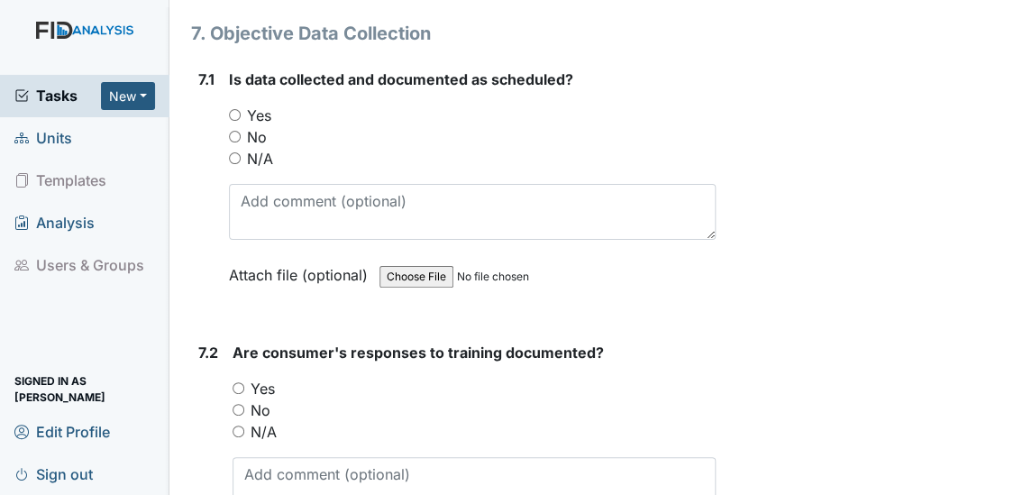
type textarea "NA"
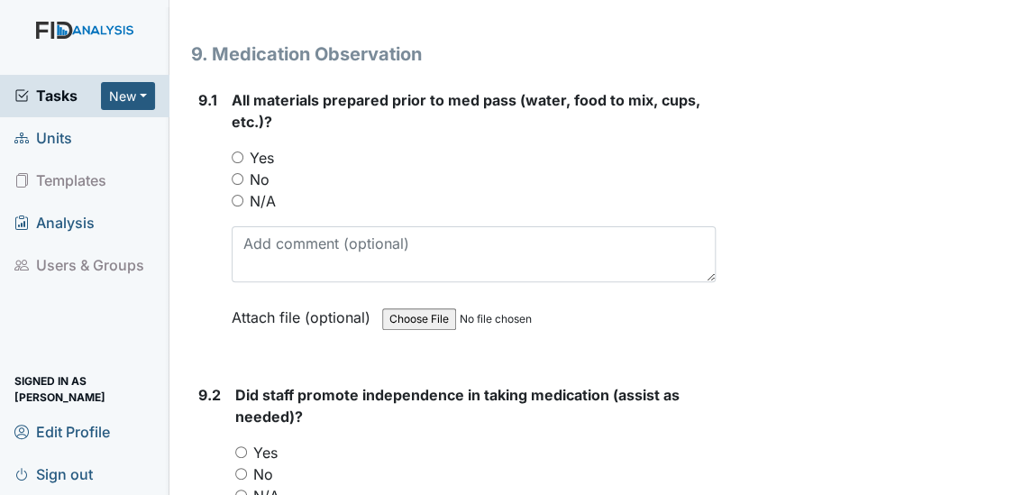
scroll to position [20314, 0]
click at [239, 195] on input "N/A" at bounding box center [238, 201] width 12 height 12
radio input "true"
click at [237, 490] on input "N/A" at bounding box center [241, 496] width 12 height 12
radio input "true"
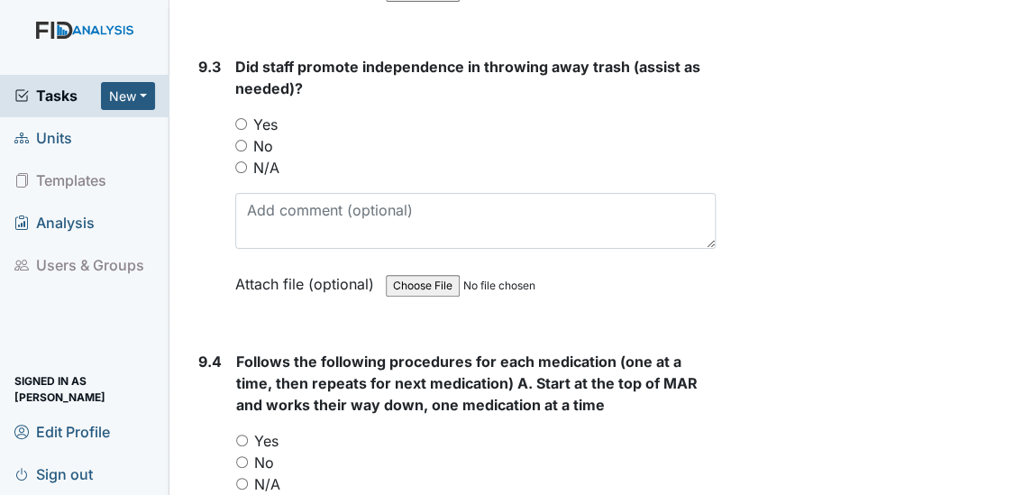
scroll to position [20957, 0]
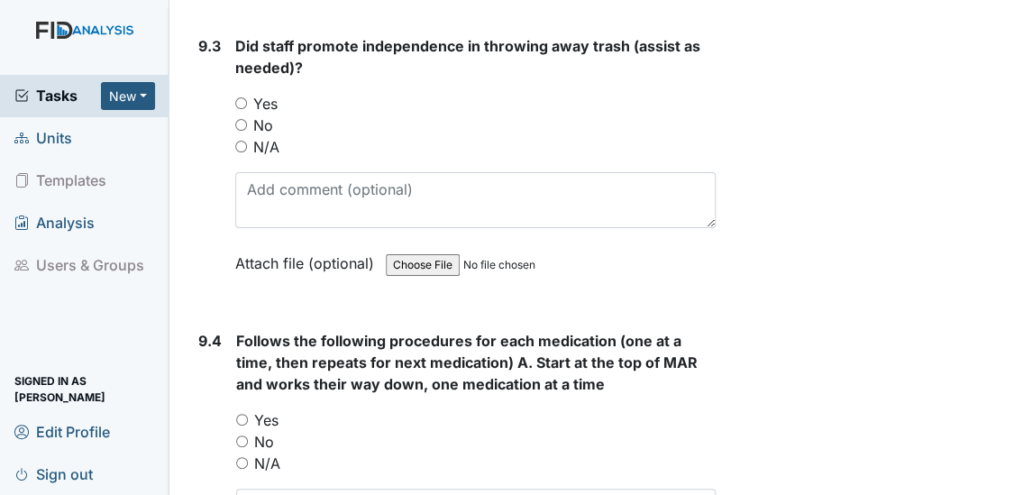
click at [240, 141] on input "N/A" at bounding box center [241, 147] width 12 height 12
radio input "true"
click at [243, 457] on input "N/A" at bounding box center [242, 463] width 12 height 12
radio input "true"
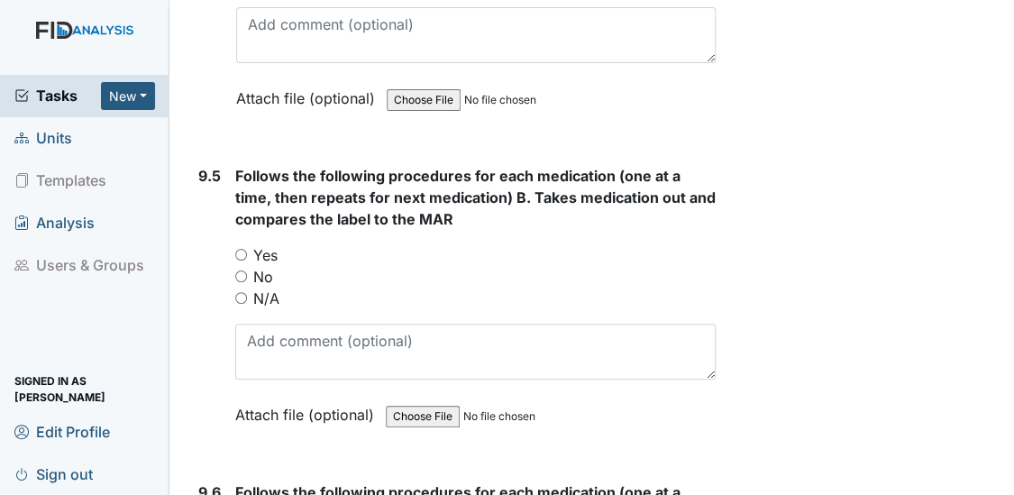
scroll to position [21559, 0]
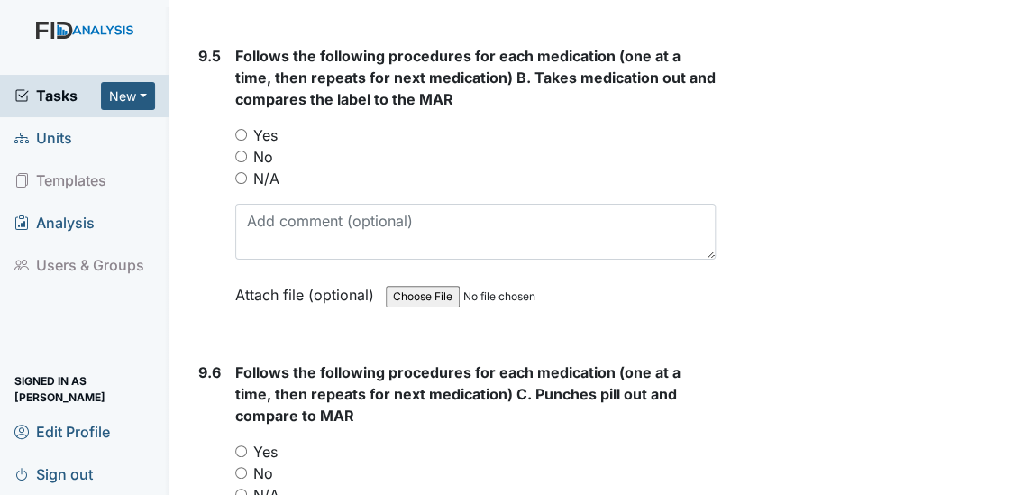
click at [243, 172] on input "N/A" at bounding box center [241, 178] width 12 height 12
radio input "true"
click at [236, 489] on input "N/A" at bounding box center [241, 495] width 12 height 12
radio input "true"
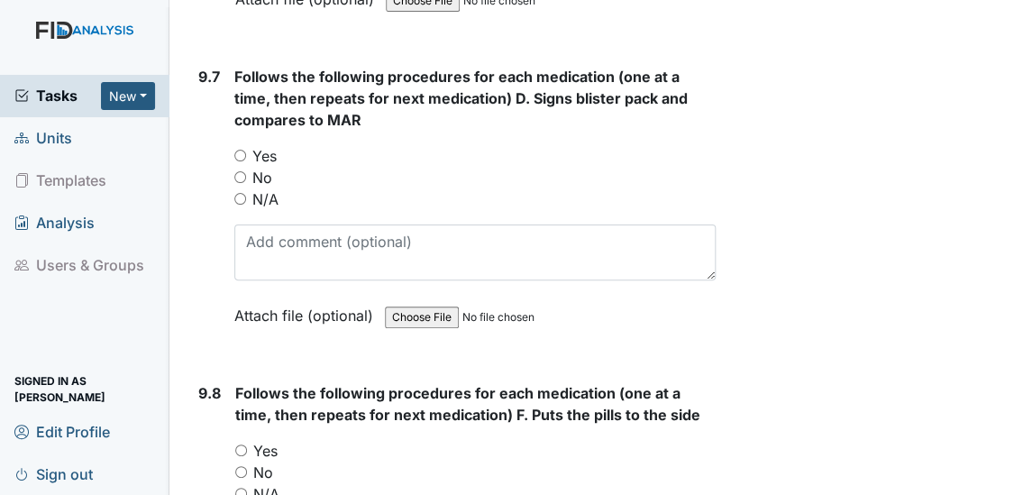
scroll to position [22204, 0]
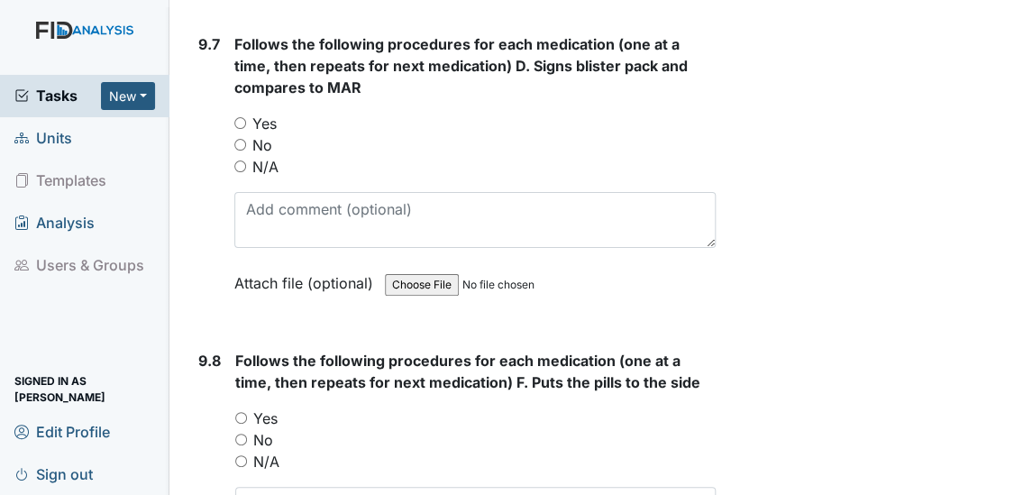
click at [241, 161] on input "N/A" at bounding box center [240, 167] width 12 height 12
radio input "true"
click at [237, 455] on input "N/A" at bounding box center [241, 461] width 12 height 12
radio input "true"
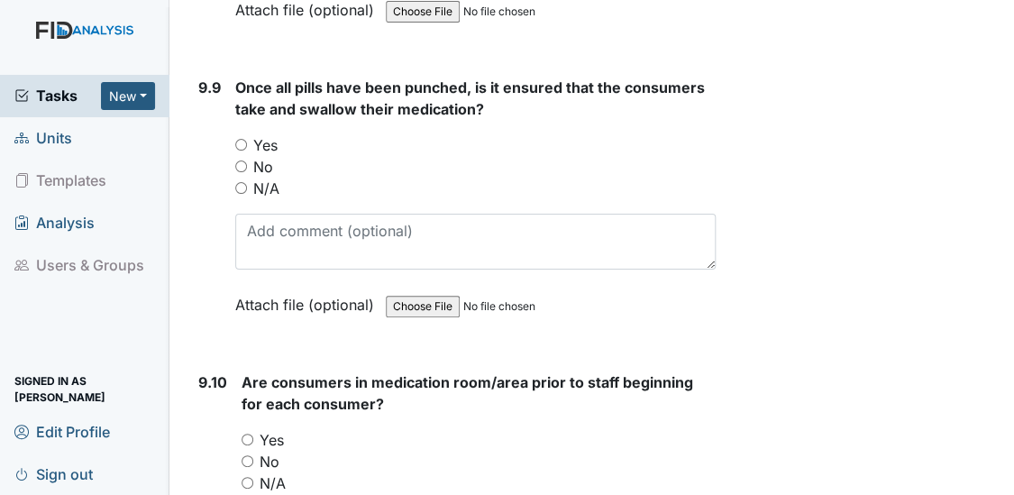
scroll to position [22837, 0]
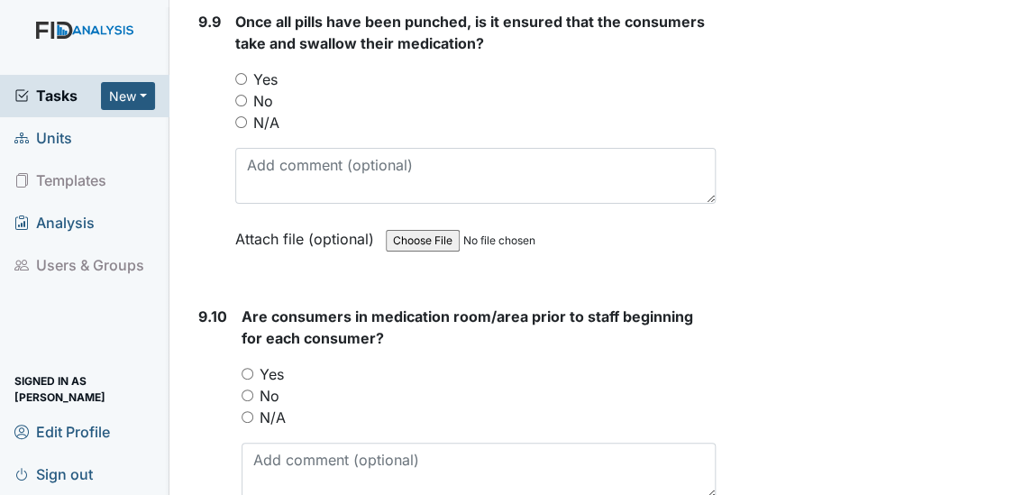
click at [239, 116] on input "N/A" at bounding box center [241, 122] width 12 height 12
radio input "true"
click at [239, 348] on div "9.10 Are consumers in medication room/area prior to staff beginning for each co…" at bounding box center [454, 439] width 526 height 266
click at [244, 411] on input "N/A" at bounding box center [248, 417] width 12 height 12
radio input "true"
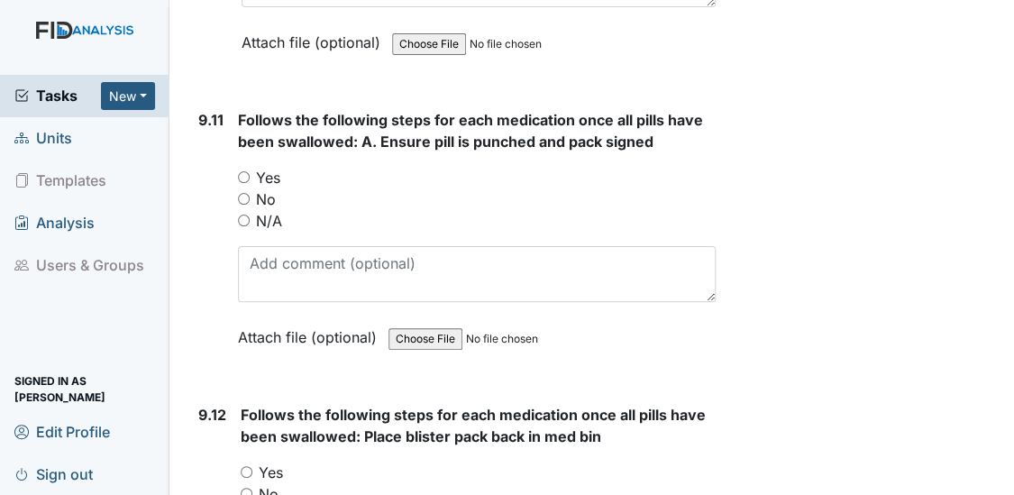
scroll to position [23362, 0]
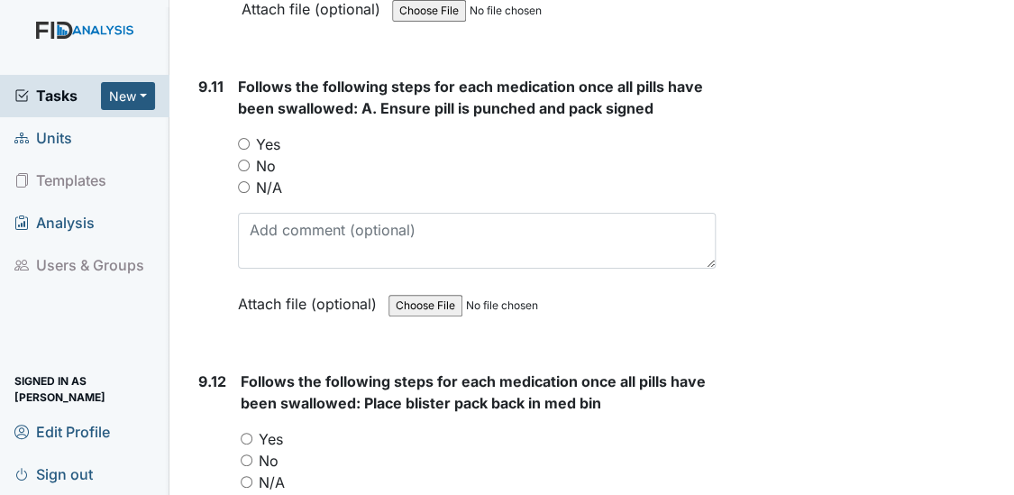
click at [248, 181] on input "N/A" at bounding box center [244, 187] width 12 height 12
radio input "true"
click at [246, 476] on input "N/A" at bounding box center [247, 482] width 12 height 12
radio input "true"
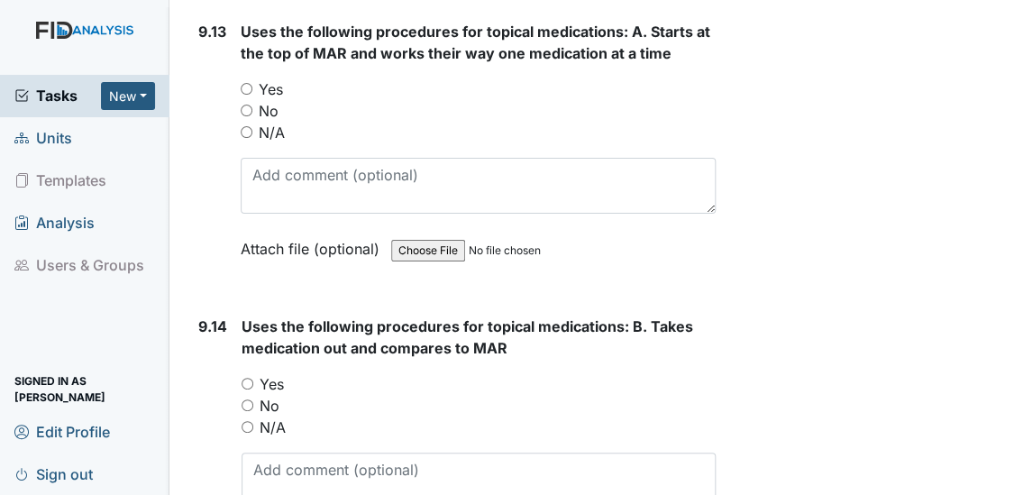
scroll to position [24018, 0]
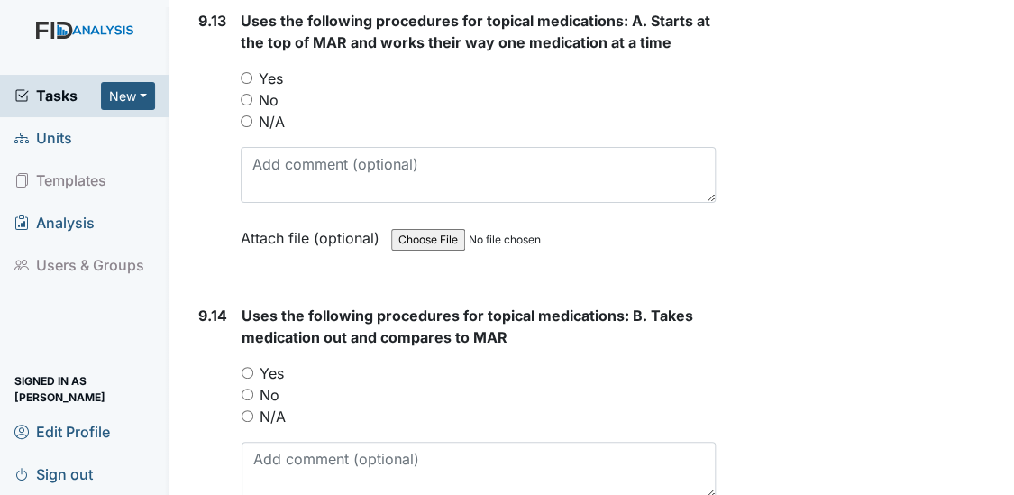
click at [245, 115] on input "N/A" at bounding box center [247, 121] width 12 height 12
radio input "true"
click at [248, 410] on input "N/A" at bounding box center [248, 416] width 12 height 12
radio input "true"
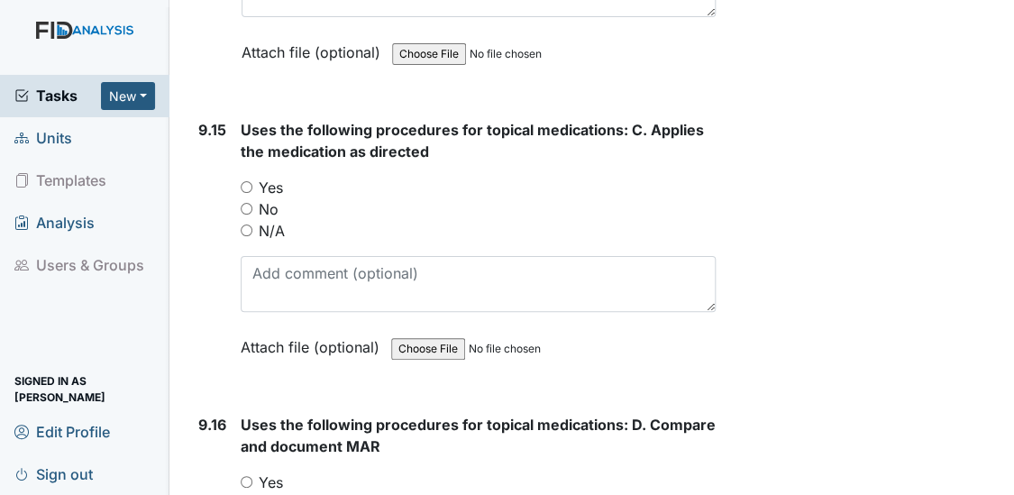
scroll to position [24563, 0]
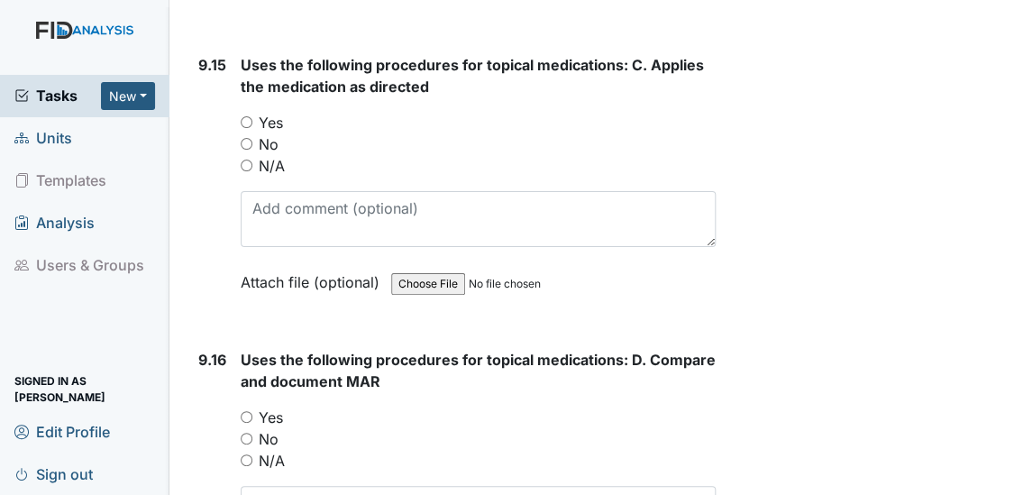
click at [246, 160] on input "N/A" at bounding box center [247, 166] width 12 height 12
radio input "true"
click at [243, 454] on input "N/A" at bounding box center [247, 460] width 12 height 12
radio input "true"
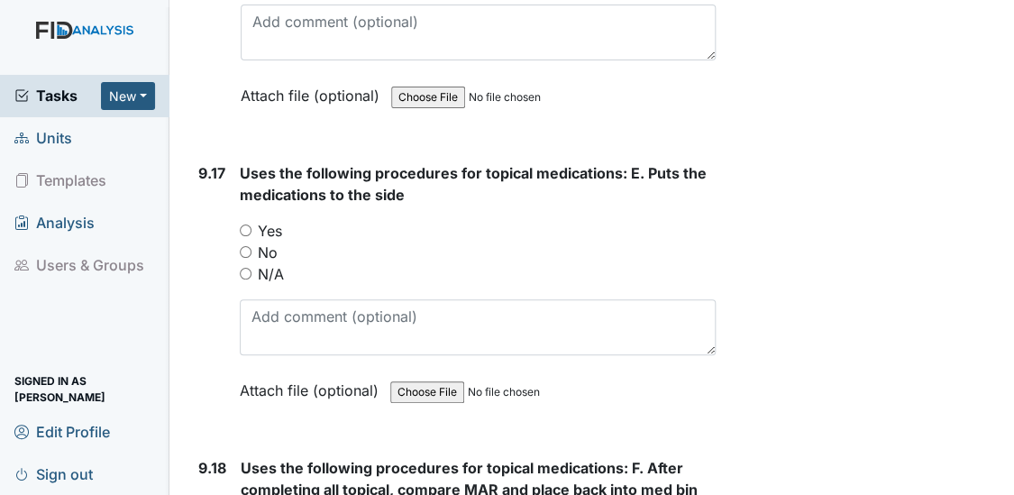
scroll to position [25088, 0]
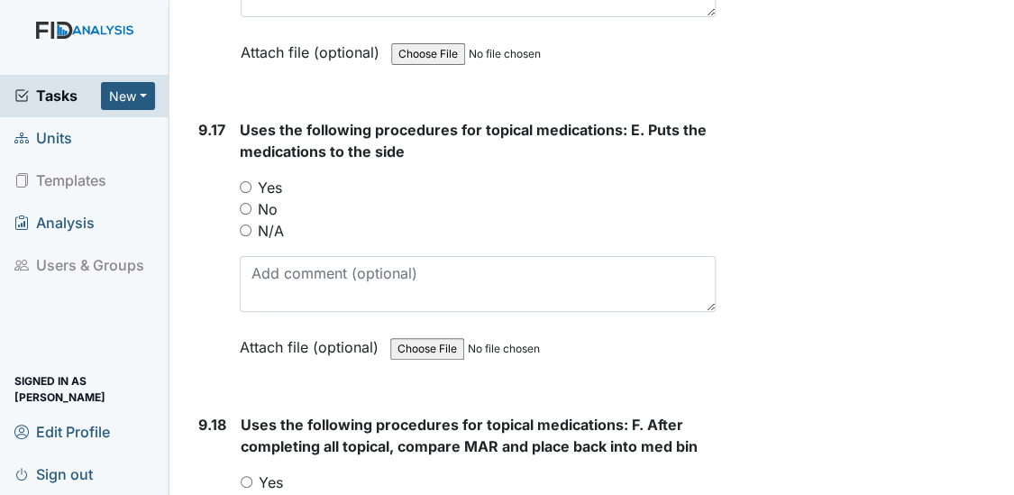
click at [242, 225] on input "N/A" at bounding box center [246, 231] width 12 height 12
radio input "true"
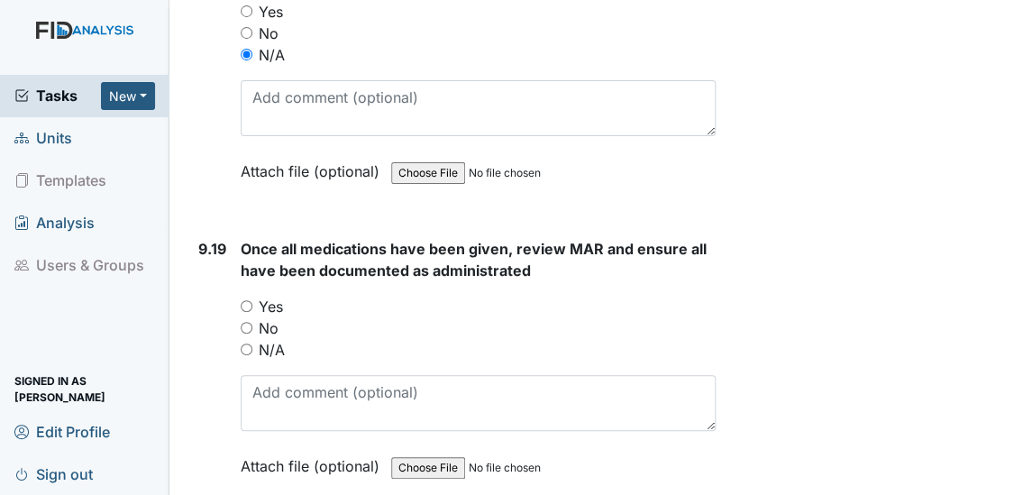
scroll to position [25625, 0]
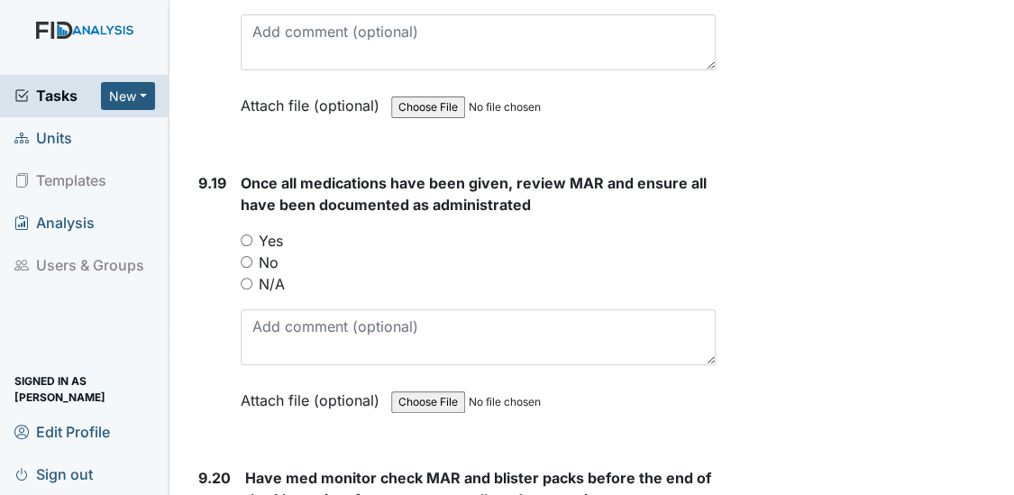
click at [246, 278] on input "N/A" at bounding box center [247, 284] width 12 height 12
radio input "true"
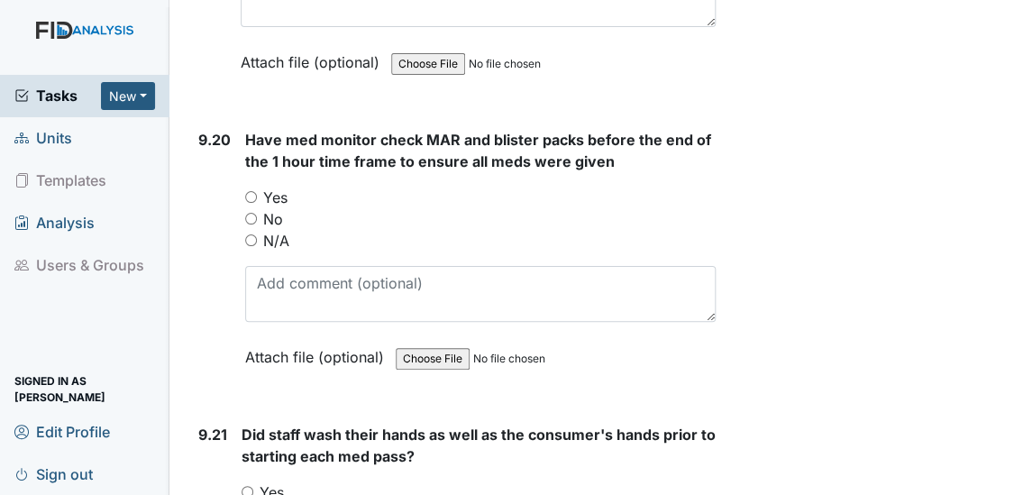
scroll to position [26017, 0]
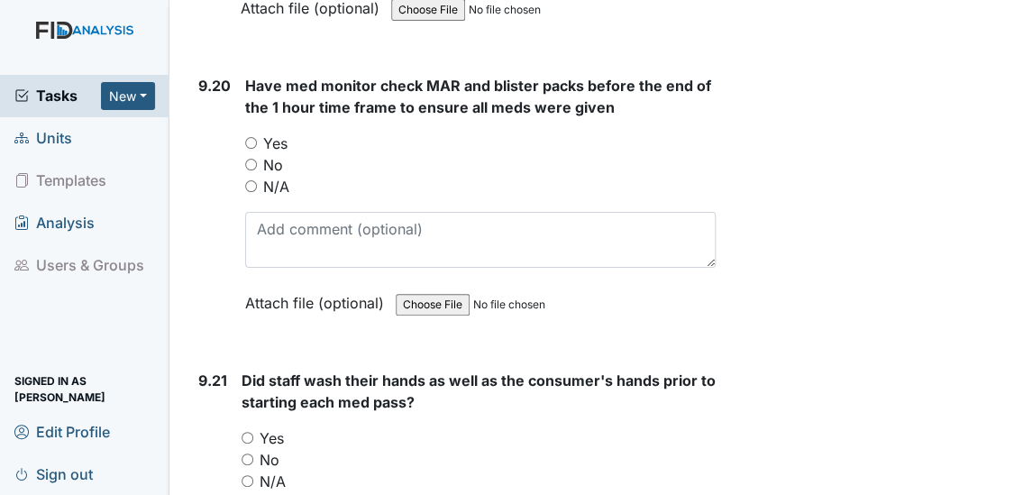
click at [246, 180] on input "N/A" at bounding box center [251, 186] width 12 height 12
radio input "true"
click at [243, 475] on input "N/A" at bounding box center [248, 481] width 12 height 12
radio input "true"
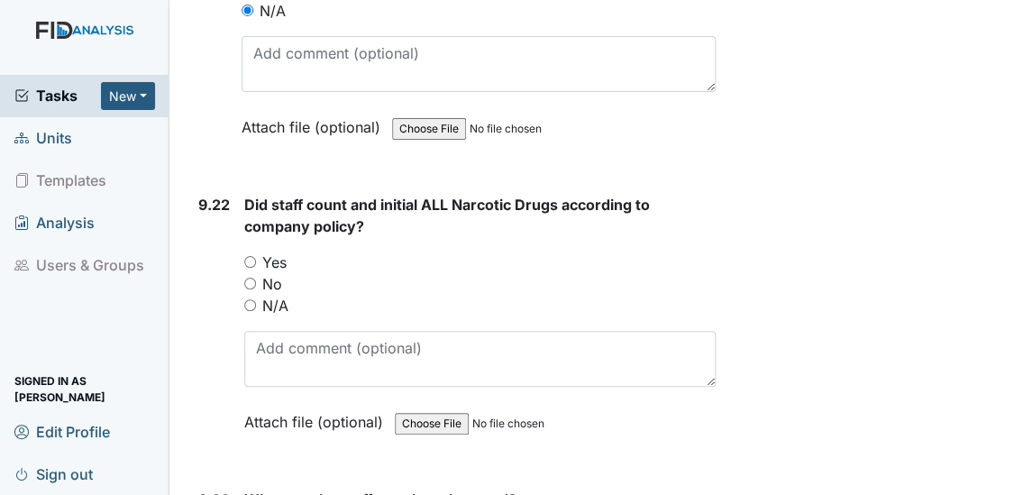
scroll to position [26586, 0]
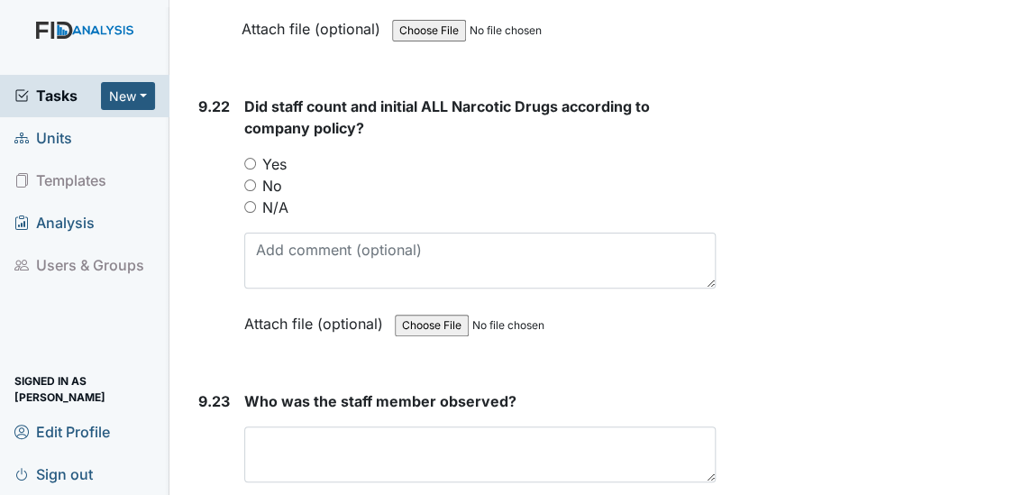
click at [249, 201] on input "N/A" at bounding box center [250, 207] width 12 height 12
radio input "true"
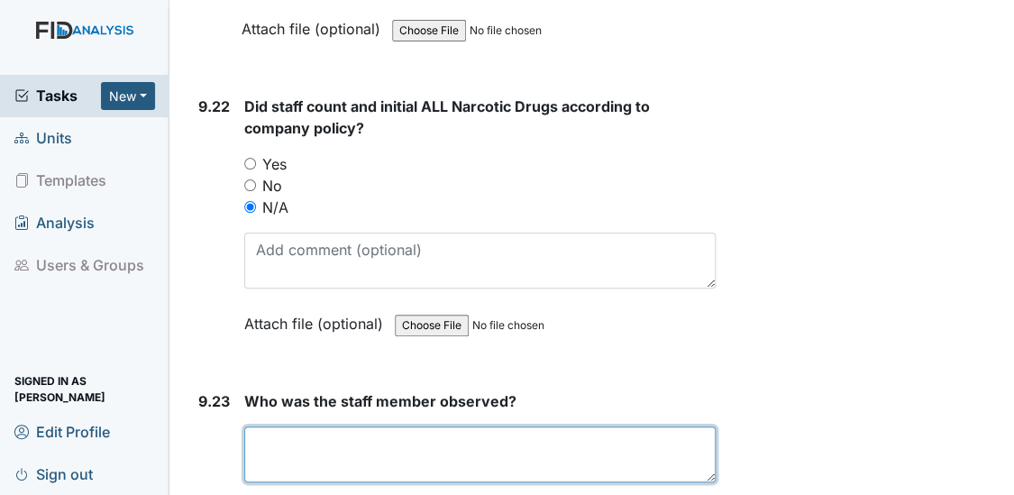
click at [271, 427] on textarea at bounding box center [480, 455] width 473 height 56
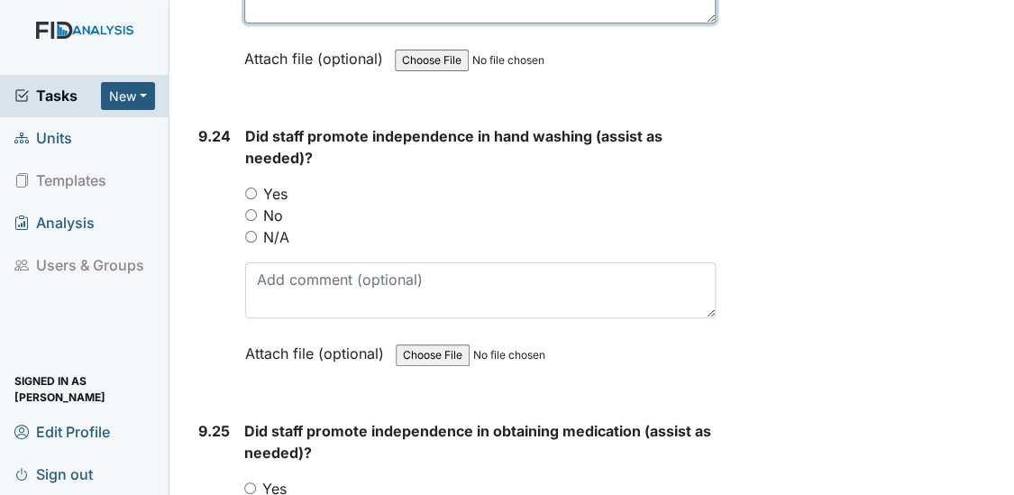
scroll to position [27067, 0]
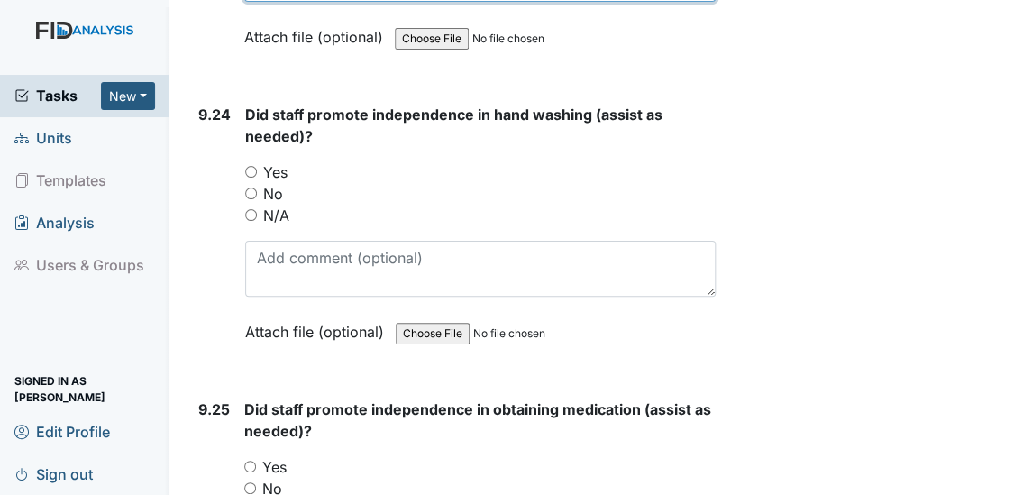
type textarea "NA"
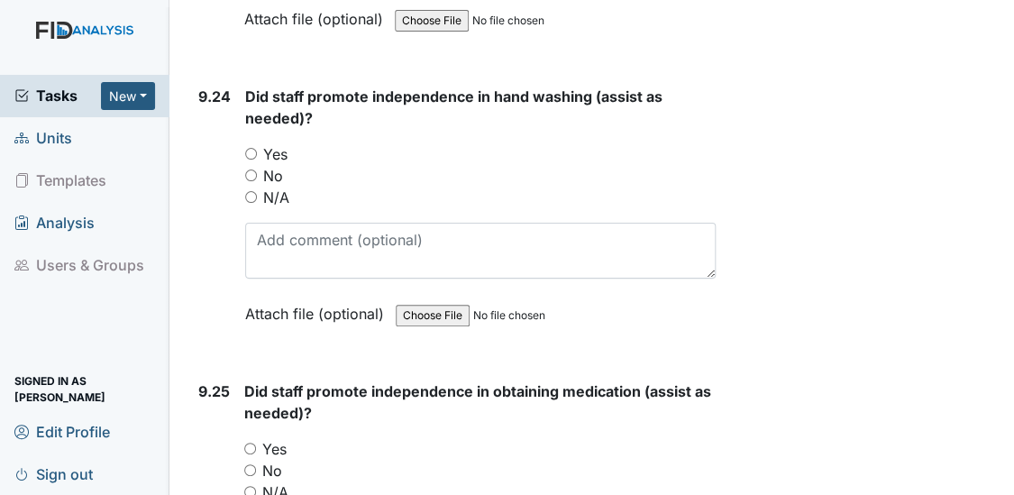
click at [252, 191] on input "N/A" at bounding box center [251, 197] width 12 height 12
radio input "true"
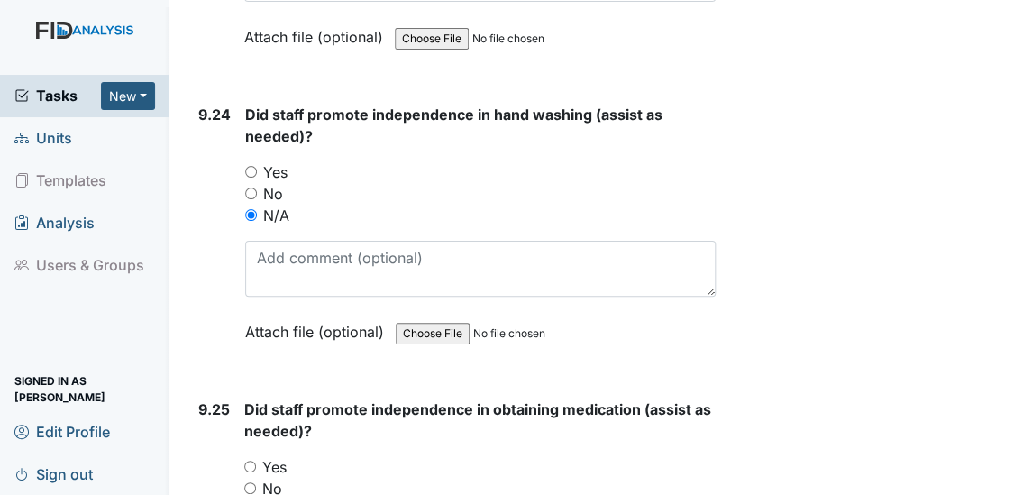
radio input "true"
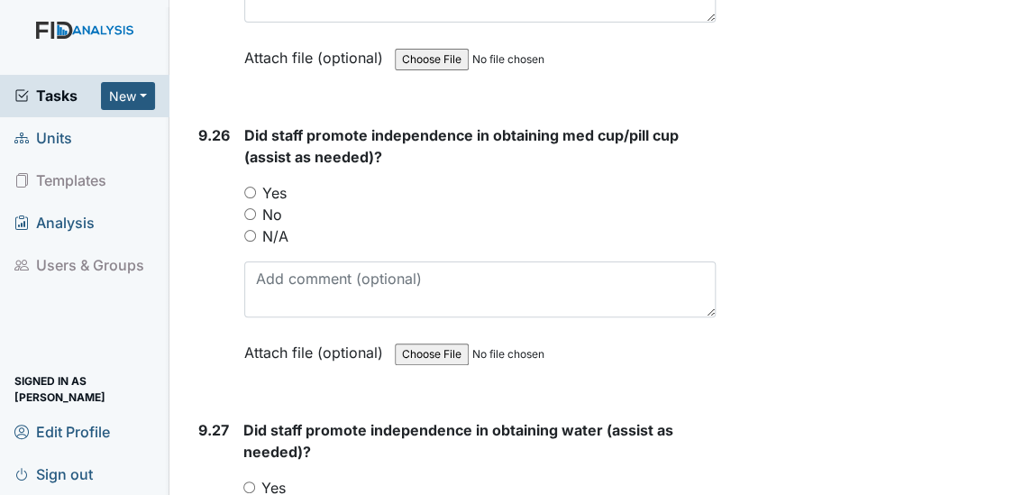
scroll to position [27646, 0]
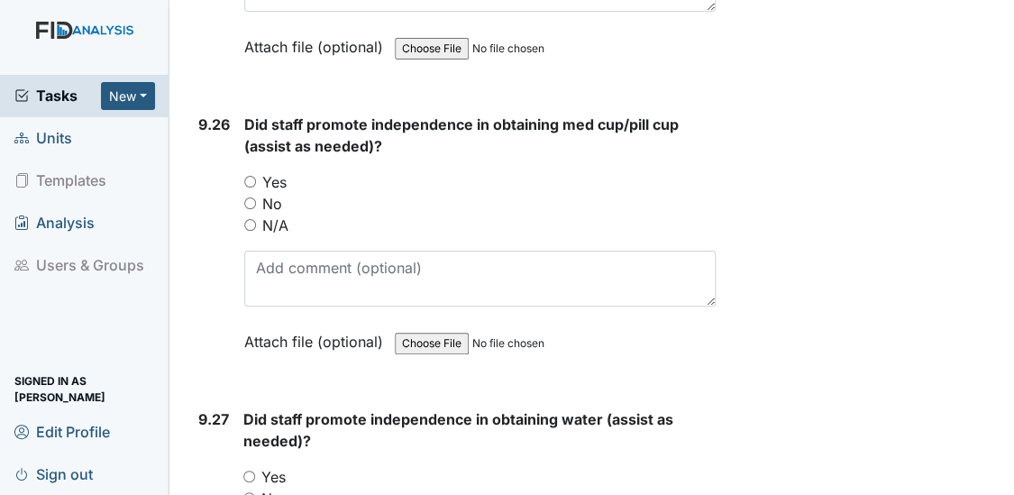
click at [244, 219] on input "N/A" at bounding box center [250, 225] width 12 height 12
radio input "true"
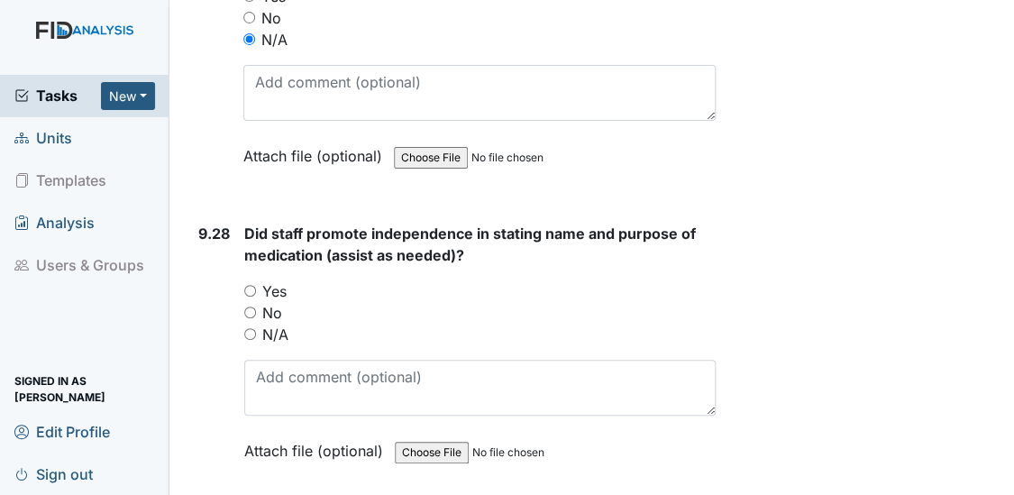
scroll to position [28236, 0]
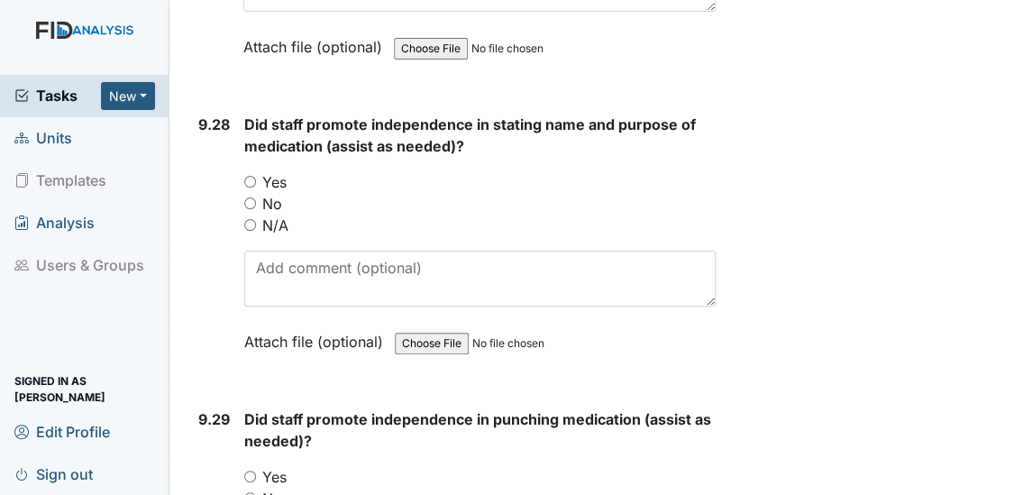
click at [244, 219] on input "N/A" at bounding box center [250, 225] width 12 height 12
radio input "true"
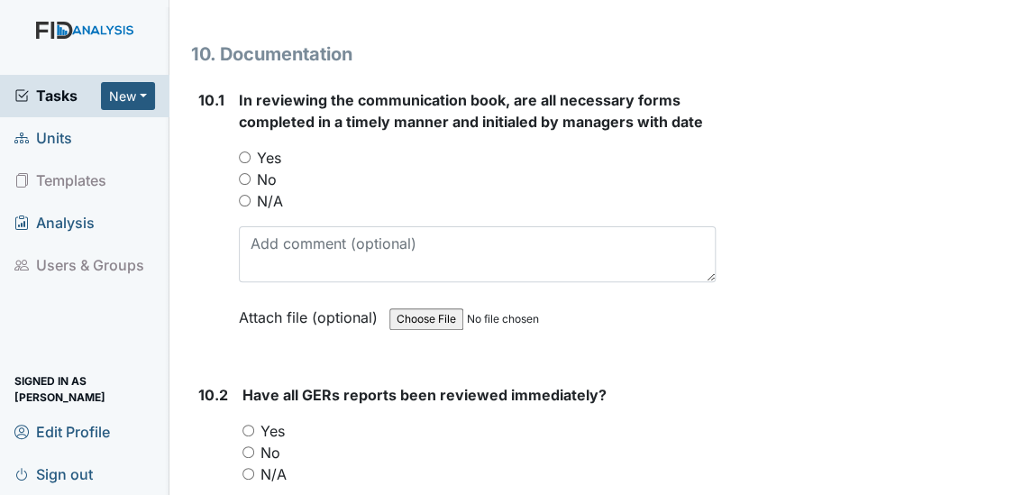
scroll to position [28959, 0]
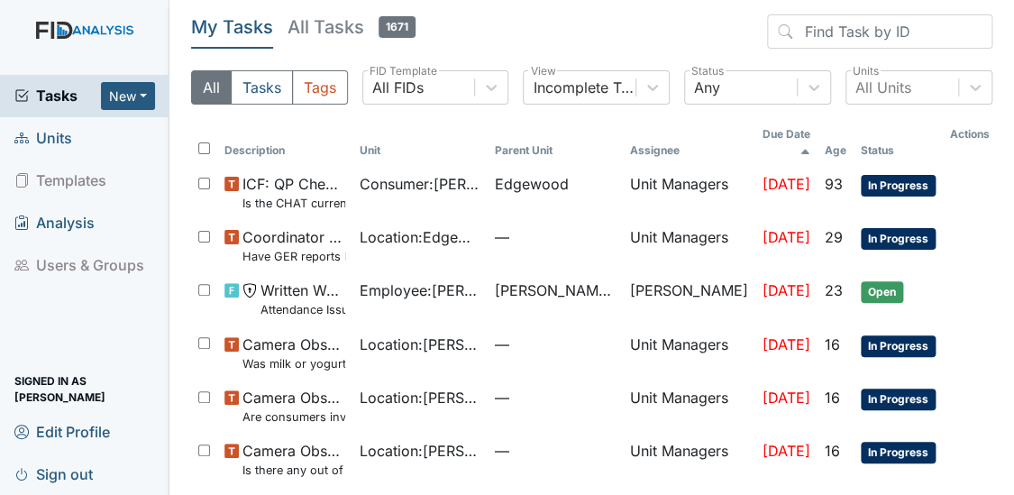
click at [37, 143] on span "Units" at bounding box center [43, 138] width 58 height 28
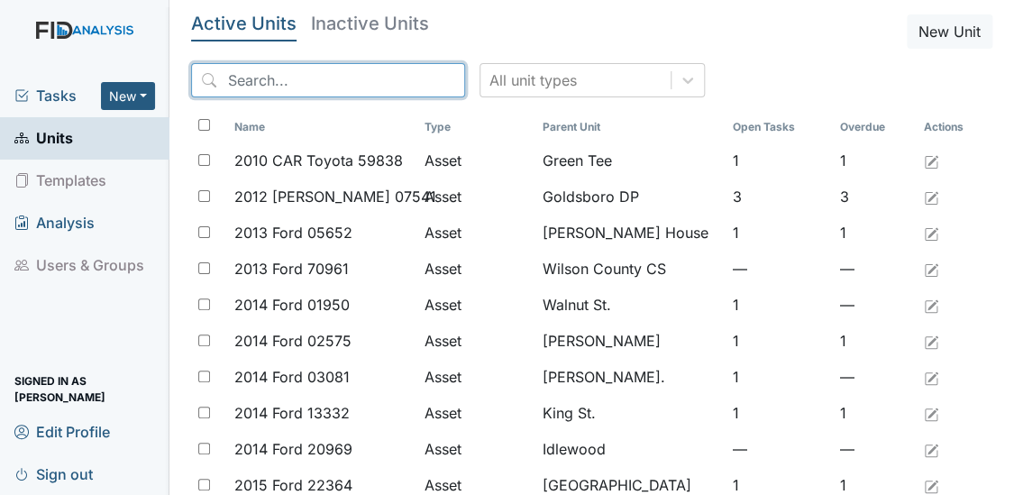
click at [238, 87] on input "search" at bounding box center [328, 80] width 274 height 34
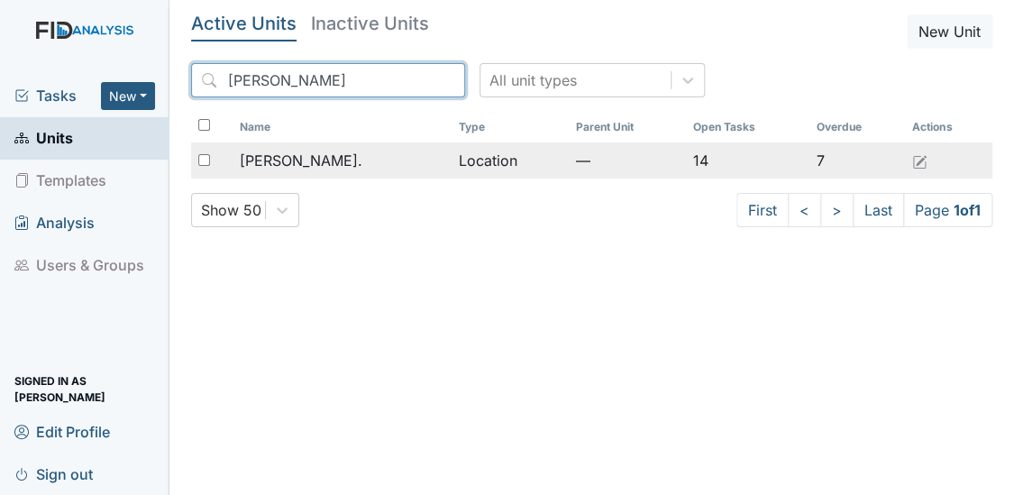
type input "[PERSON_NAME]"
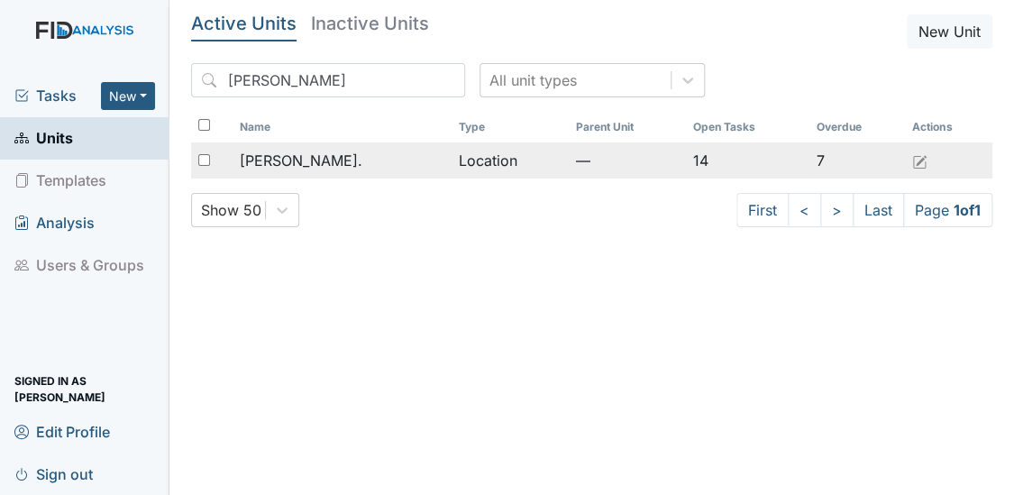
click at [298, 156] on span "[PERSON_NAME]." at bounding box center [301, 161] width 123 height 22
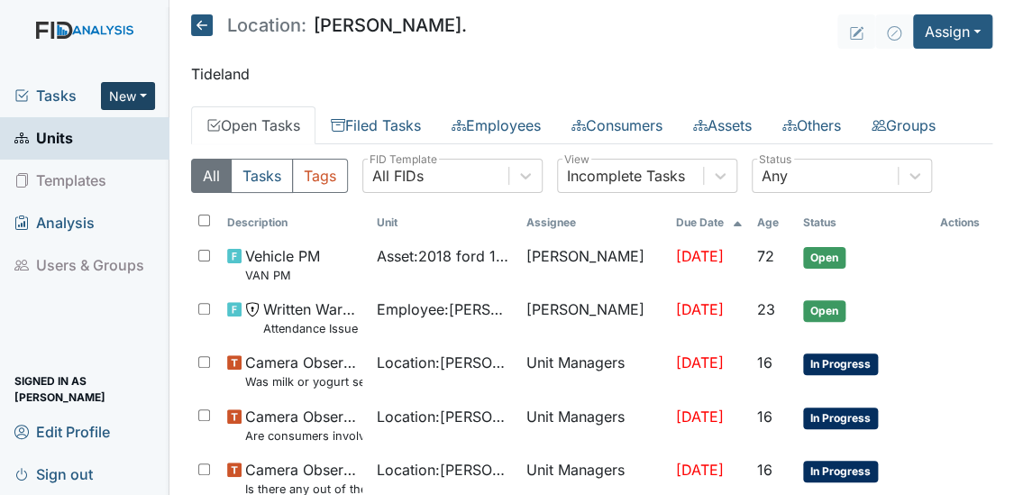
click at [131, 96] on button "New" at bounding box center [128, 96] width 54 height 28
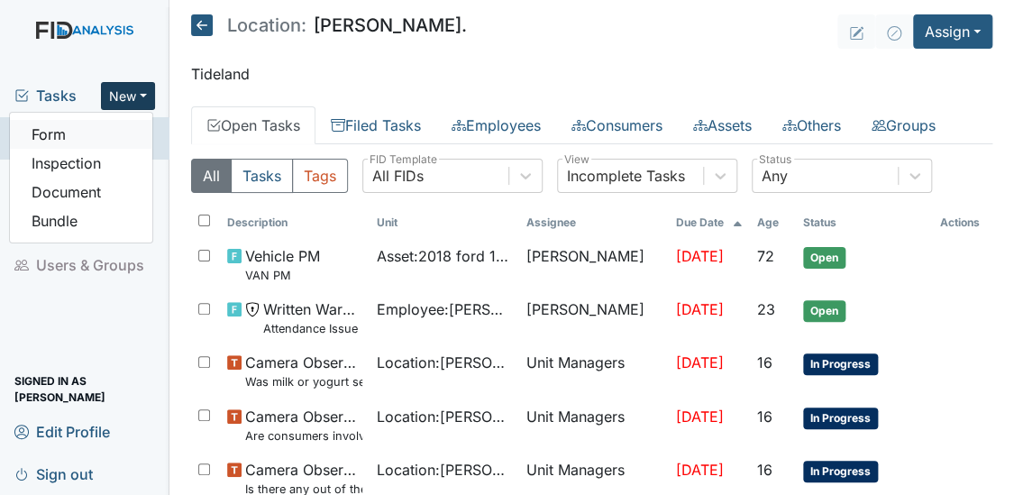
click at [69, 141] on link "Form" at bounding box center [81, 134] width 142 height 29
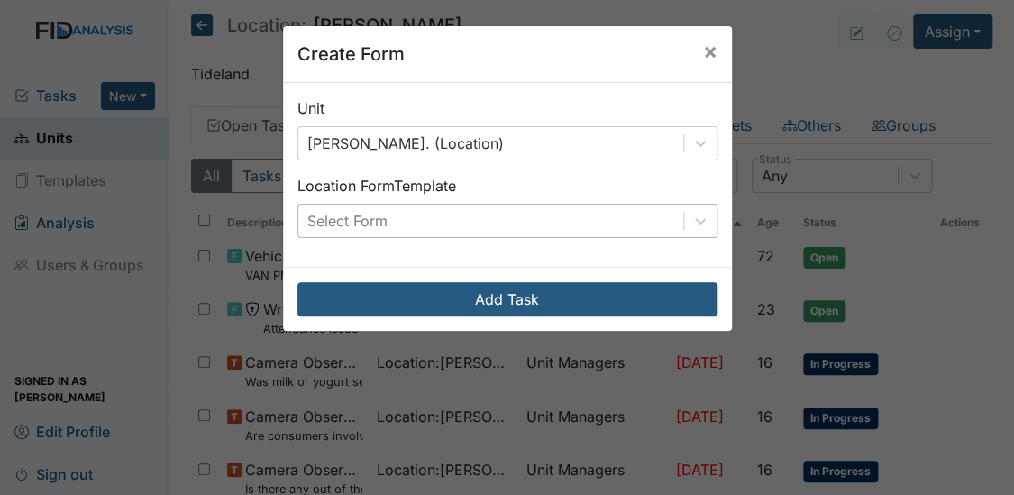
click at [414, 211] on div "Select Form" at bounding box center [490, 221] width 385 height 32
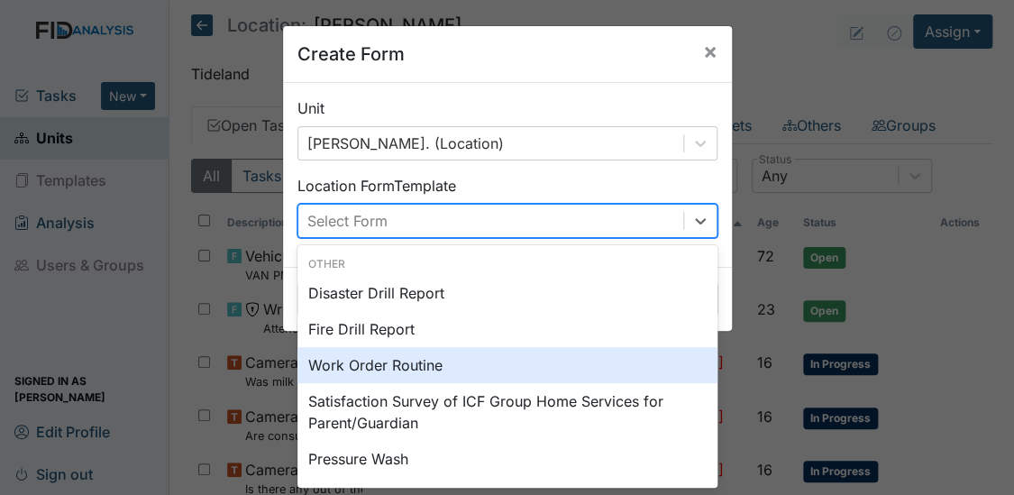
click at [343, 366] on div "Work Order Routine" at bounding box center [508, 365] width 420 height 36
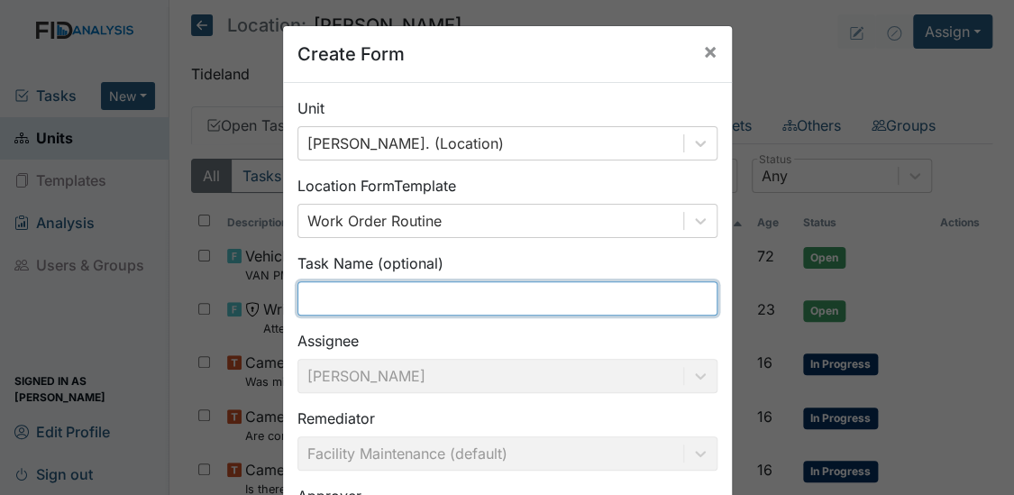
click at [361, 306] on input "text" at bounding box center [508, 298] width 420 height 34
type input "N"
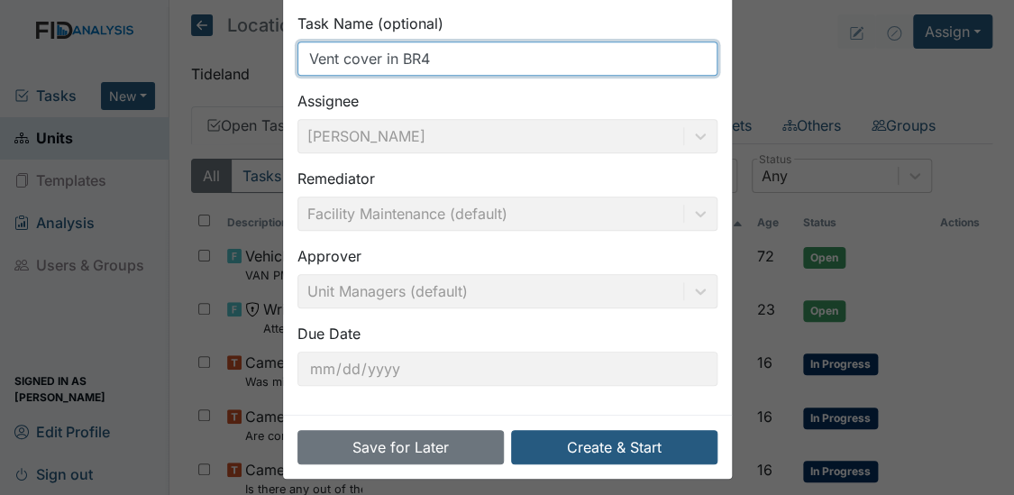
scroll to position [249, 0]
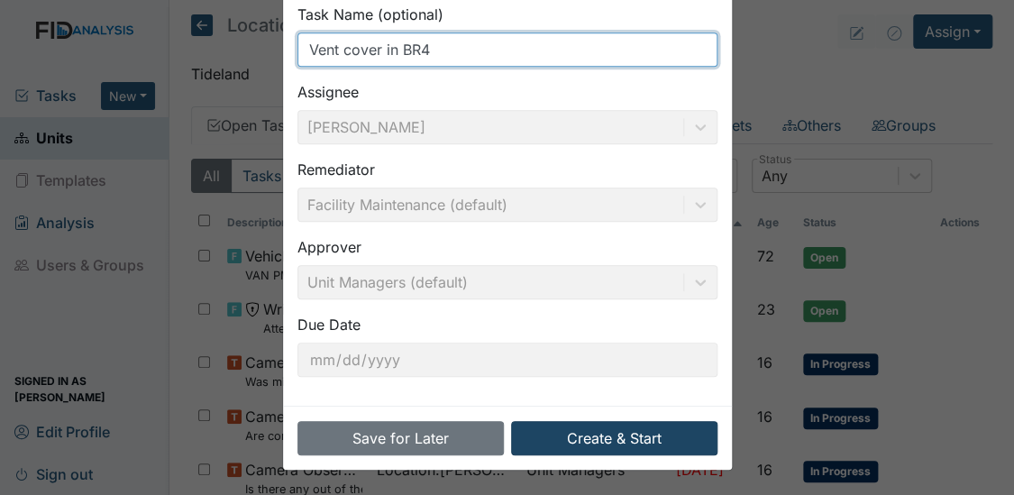
type input "Vent cover in BR4"
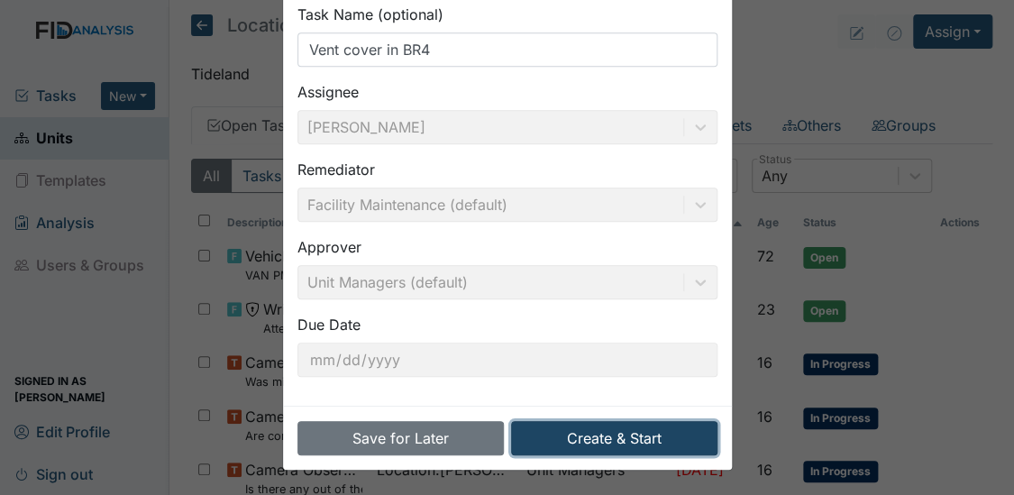
click at [638, 432] on button "Create & Start" at bounding box center [614, 438] width 206 height 34
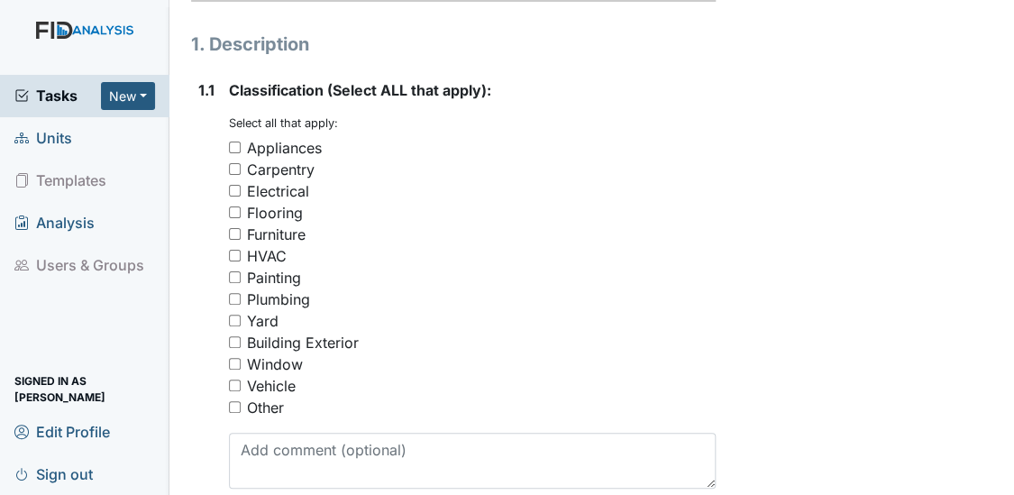
scroll to position [351, 0]
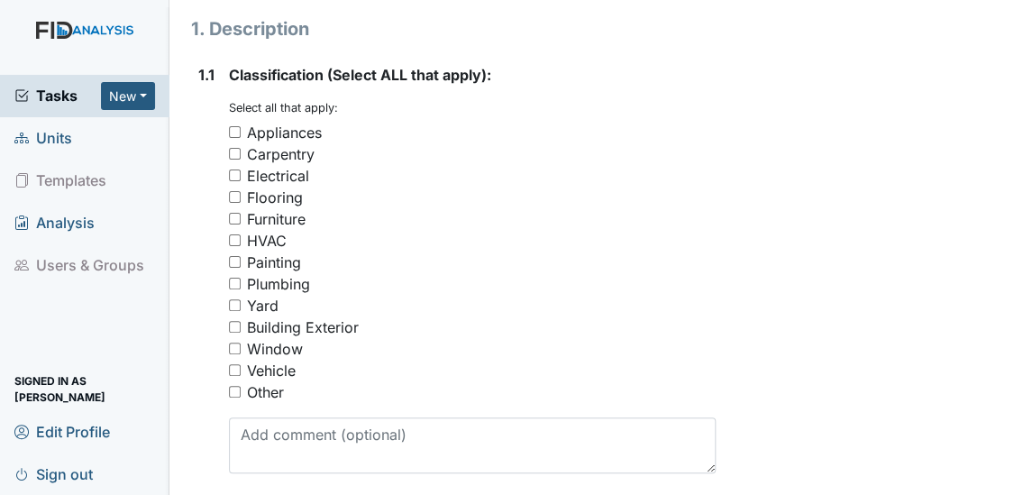
click at [231, 234] on input "HVAC" at bounding box center [235, 240] width 12 height 12
checkbox input "true"
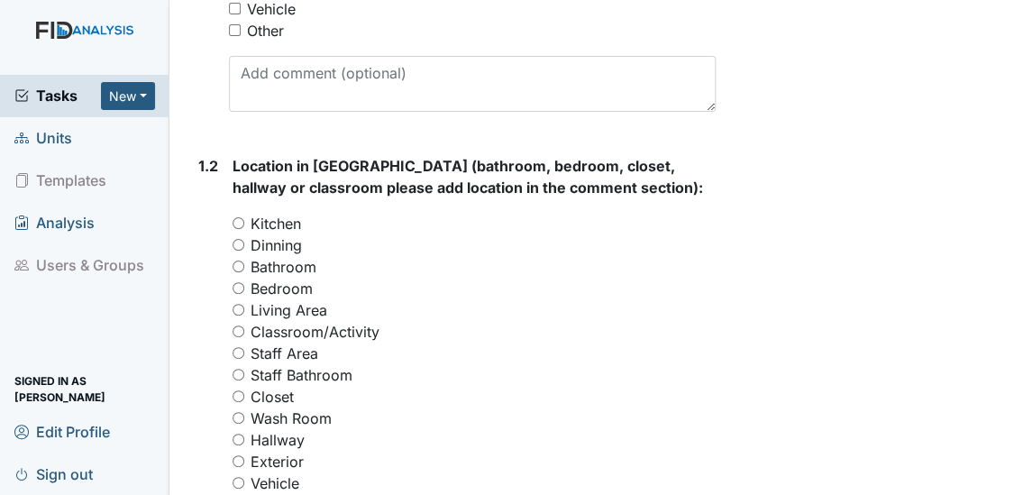
scroll to position [727, 0]
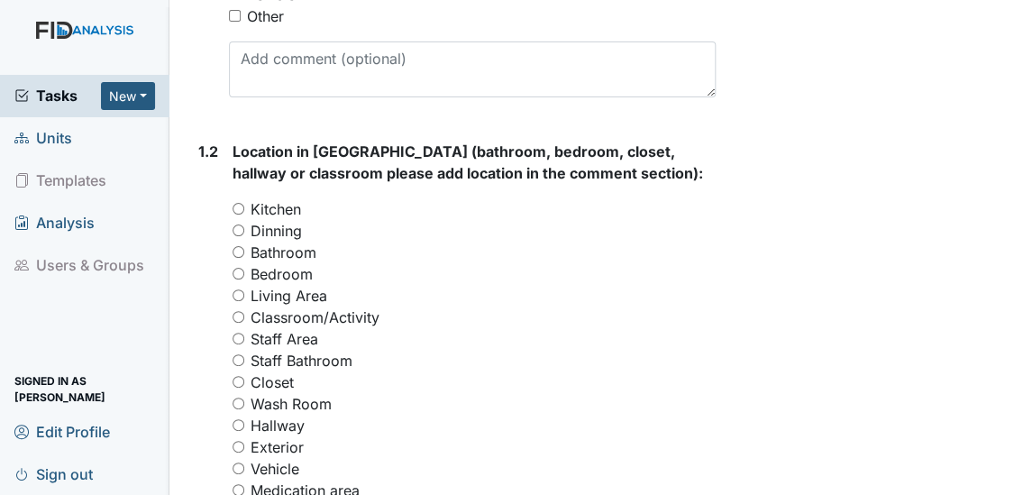
click at [243, 274] on input "Bedroom" at bounding box center [239, 274] width 12 height 12
radio input "true"
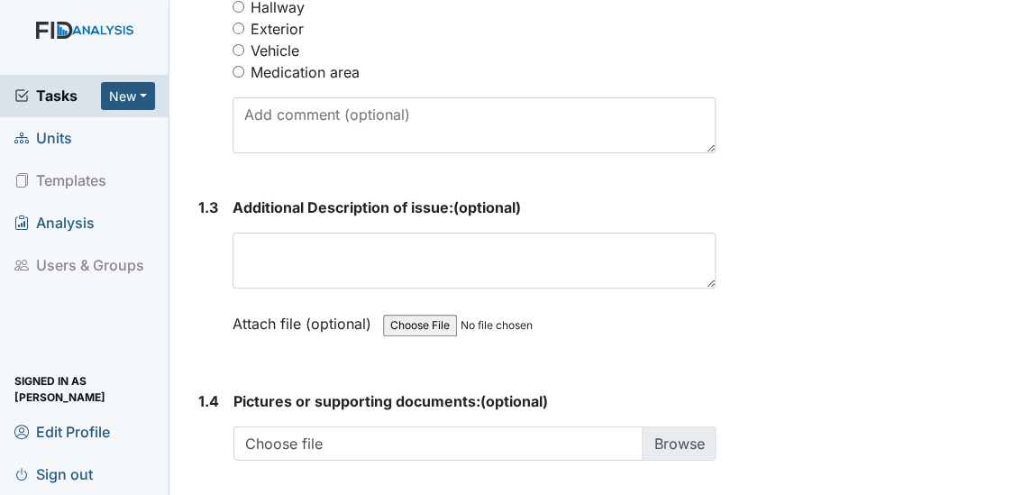
scroll to position [1240, 0]
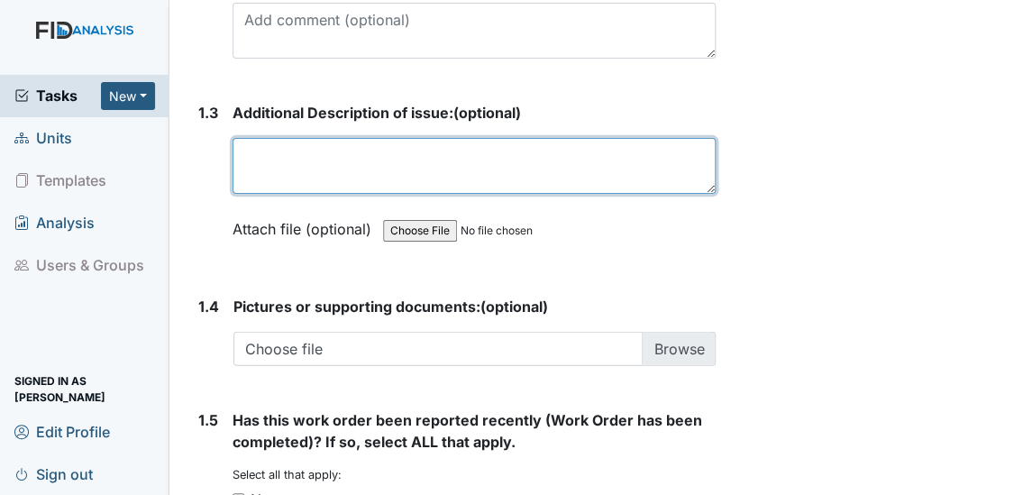
click at [386, 169] on textarea at bounding box center [475, 166] width 484 height 56
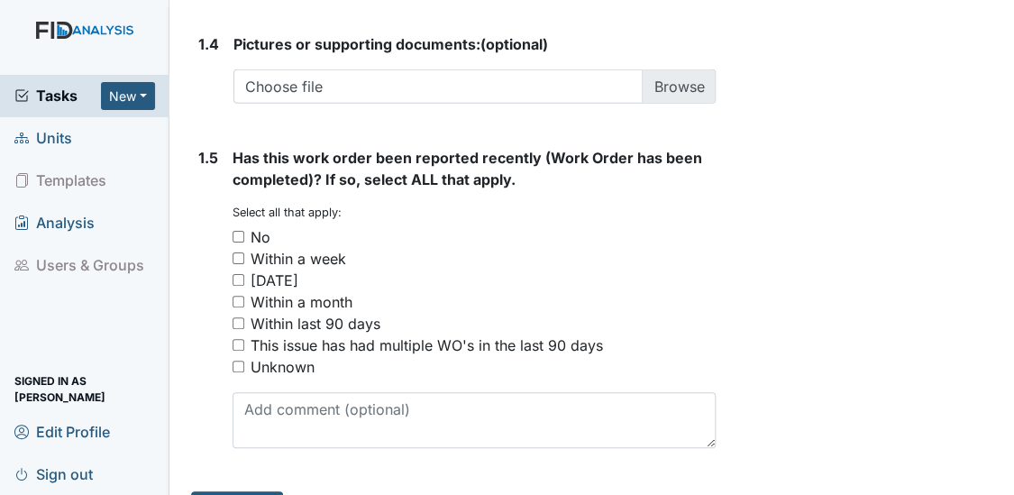
scroll to position [1545, 0]
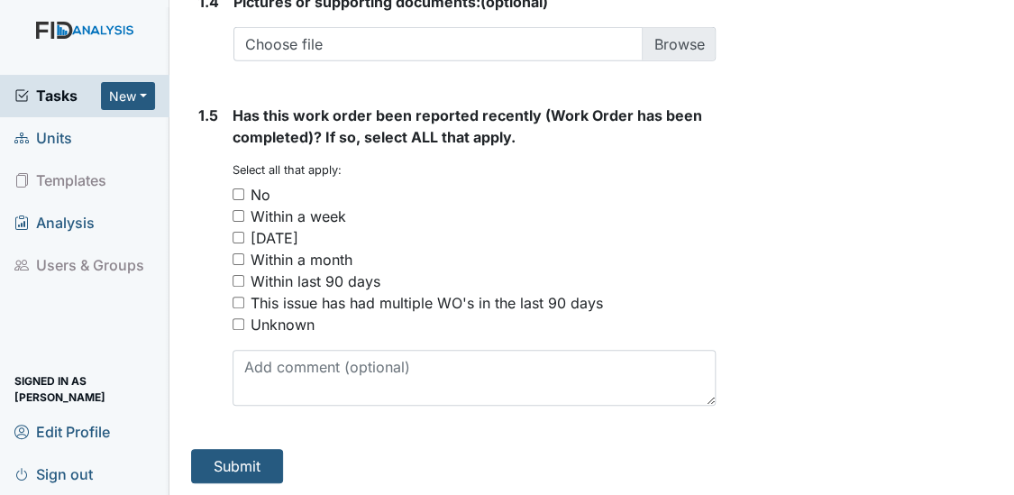
type textarea "Vent cover behind bed in BR3 is caved in."
click at [234, 190] on input "No" at bounding box center [239, 194] width 12 height 12
checkbox input "true"
click at [216, 456] on button "Submit" at bounding box center [237, 466] width 92 height 34
